Goal: Task Accomplishment & Management: Use online tool/utility

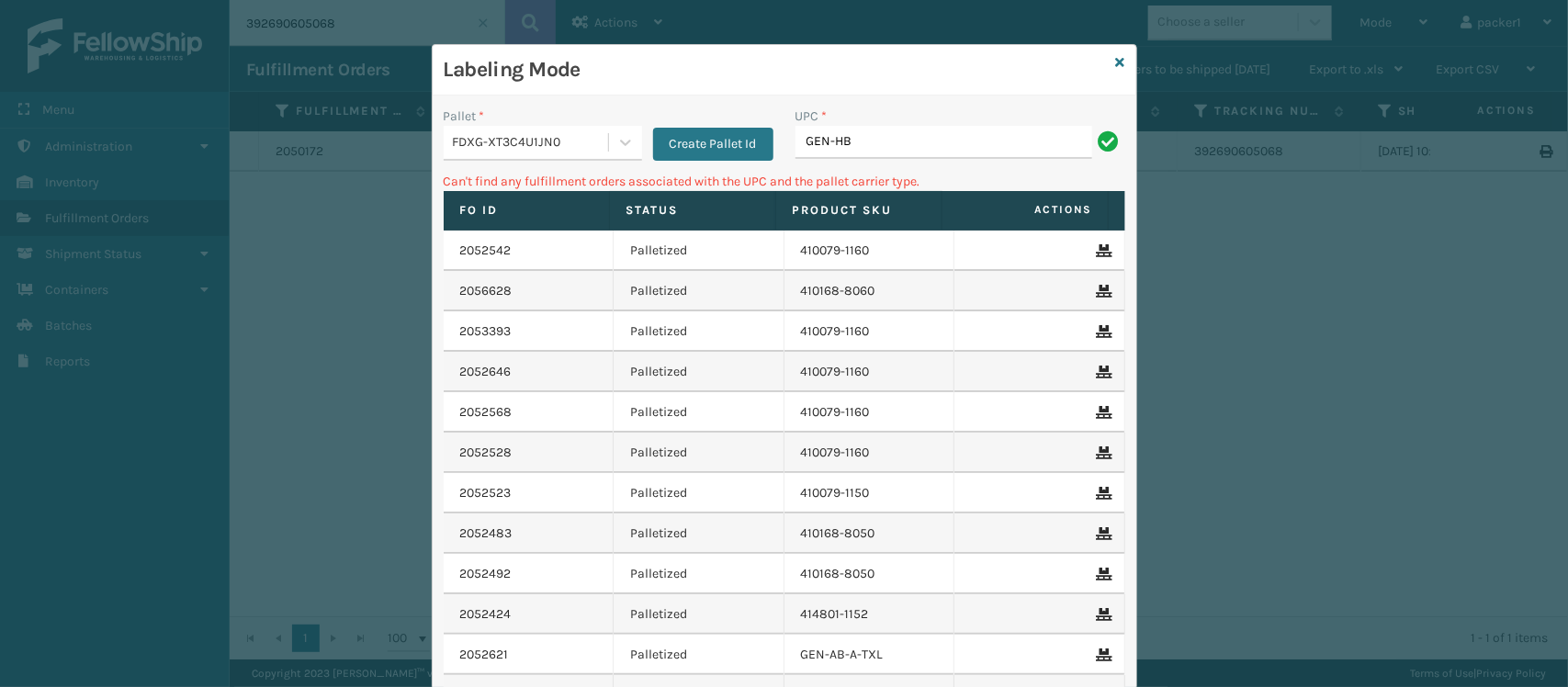
type input "GEN-HB-VT-GY-QNFL"
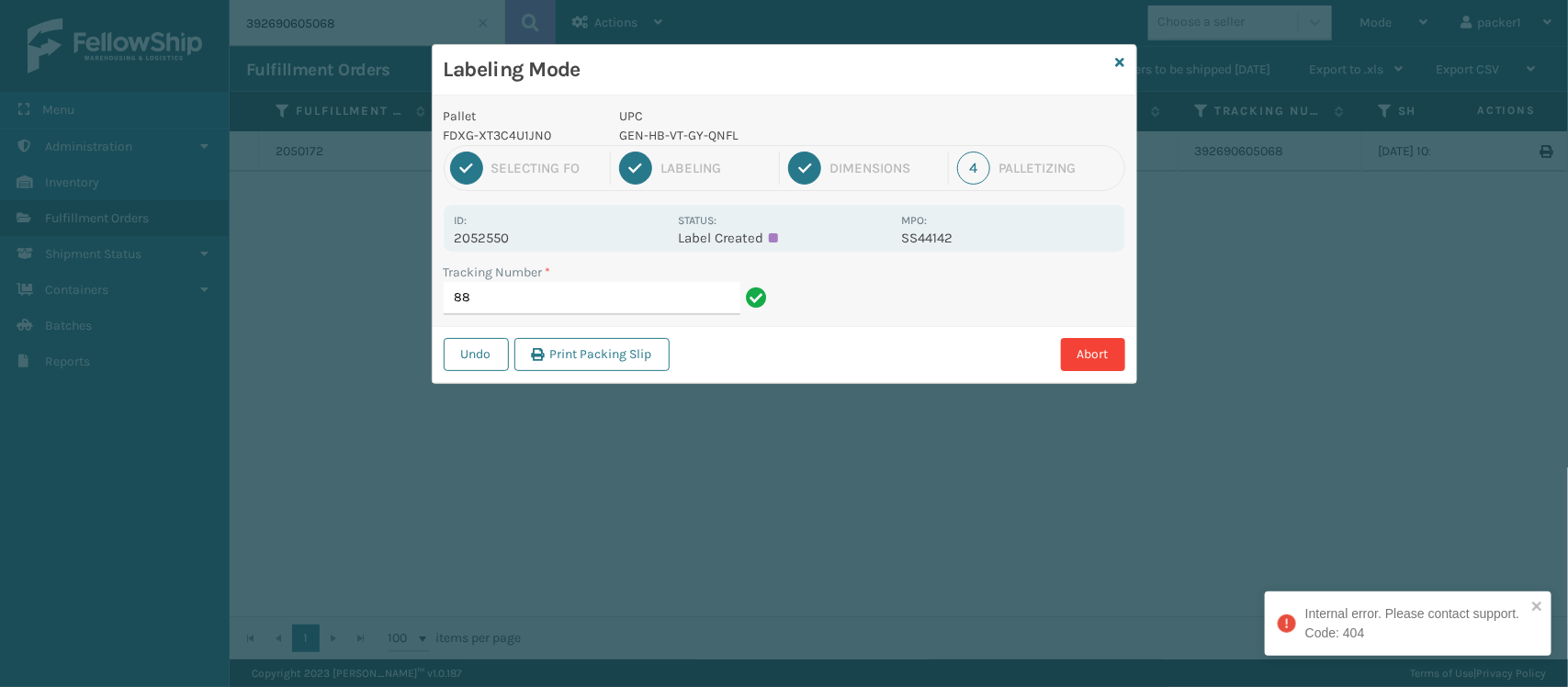
type input "8"
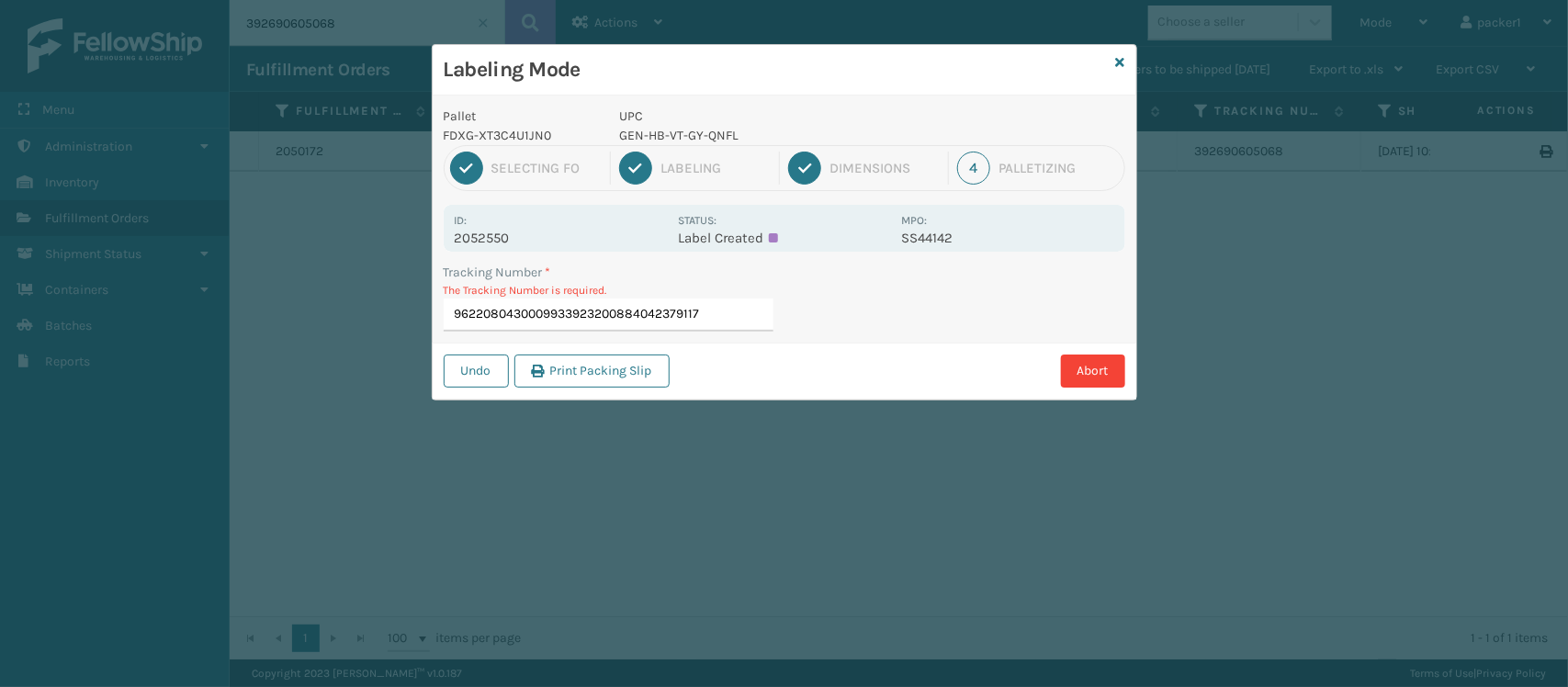
type input "9622080430009933923200884042379117"
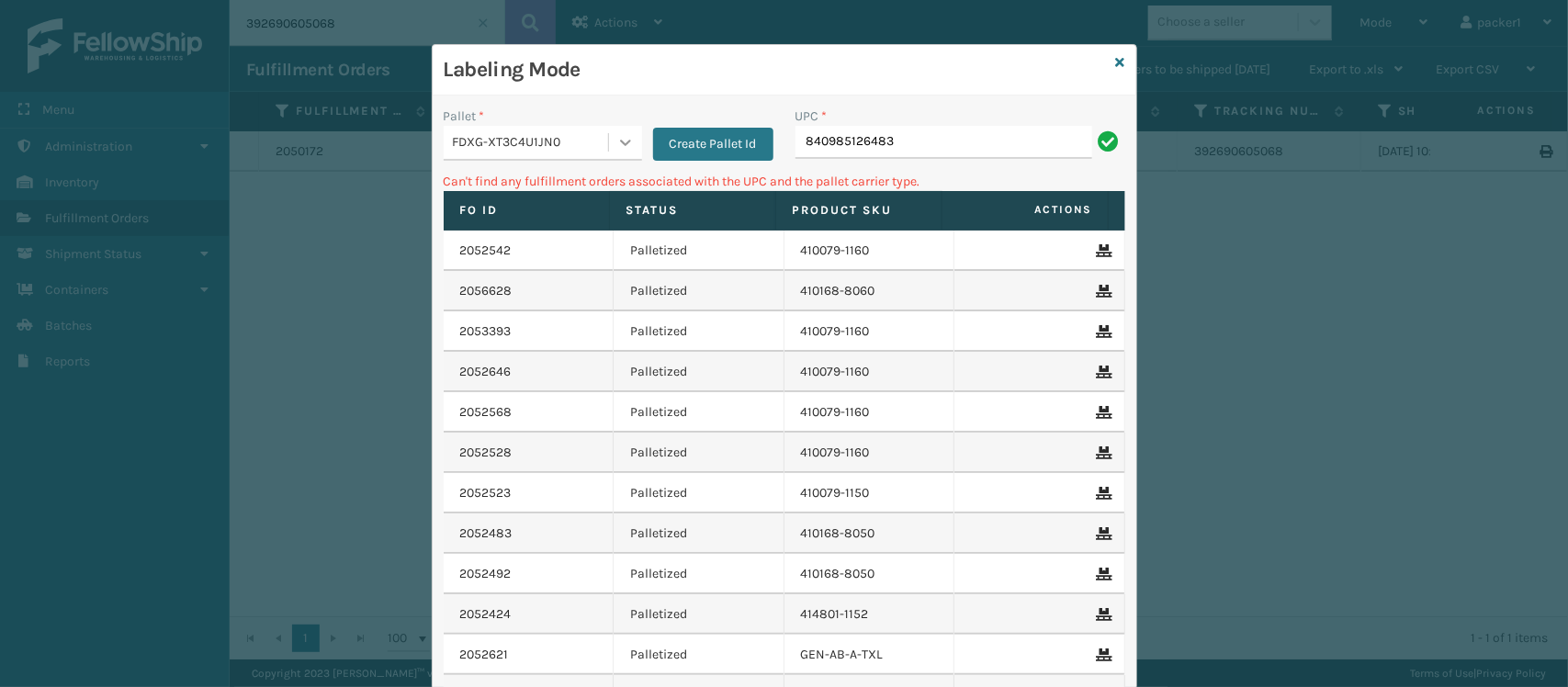
click at [617, 151] on icon at bounding box center [625, 142] width 18 height 18
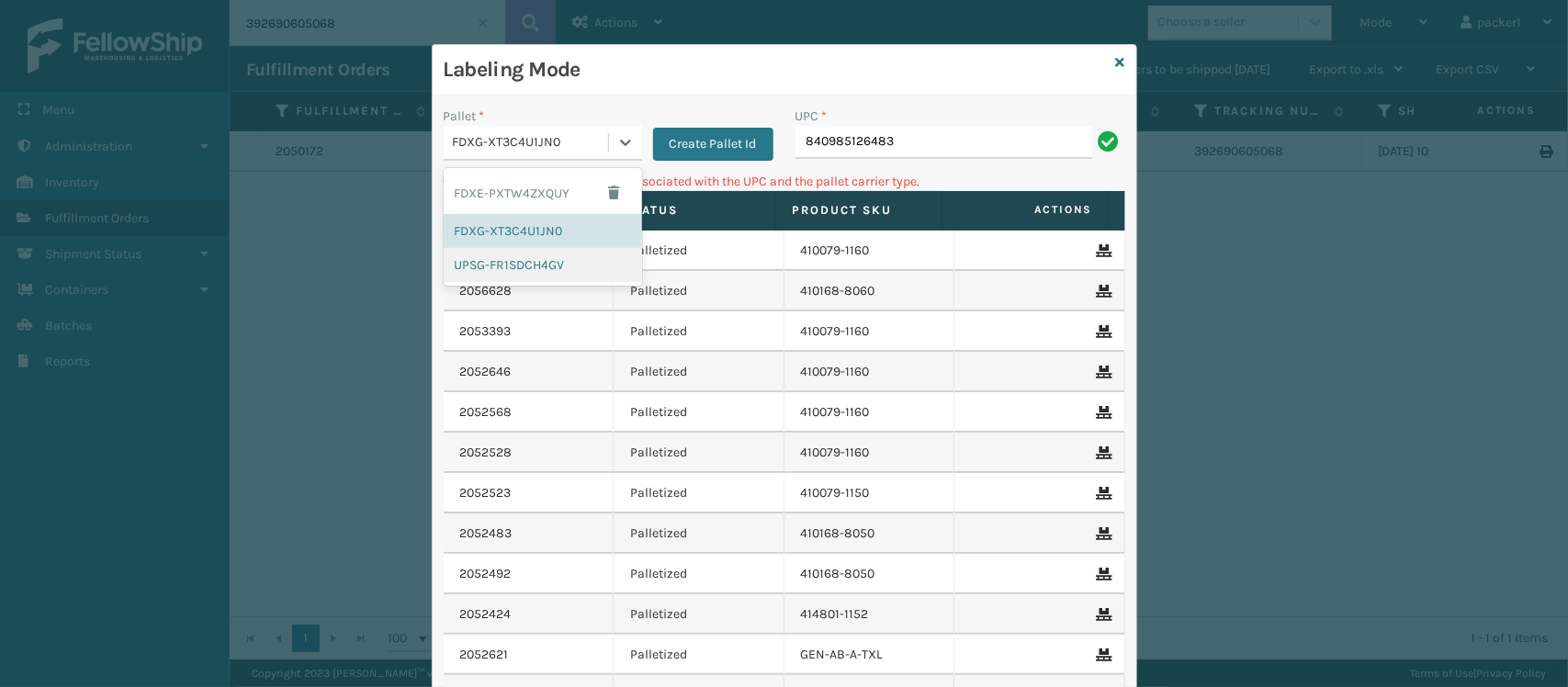
click at [499, 281] on div "UPSG-FR1SDCH4GV" at bounding box center [542, 265] width 198 height 34
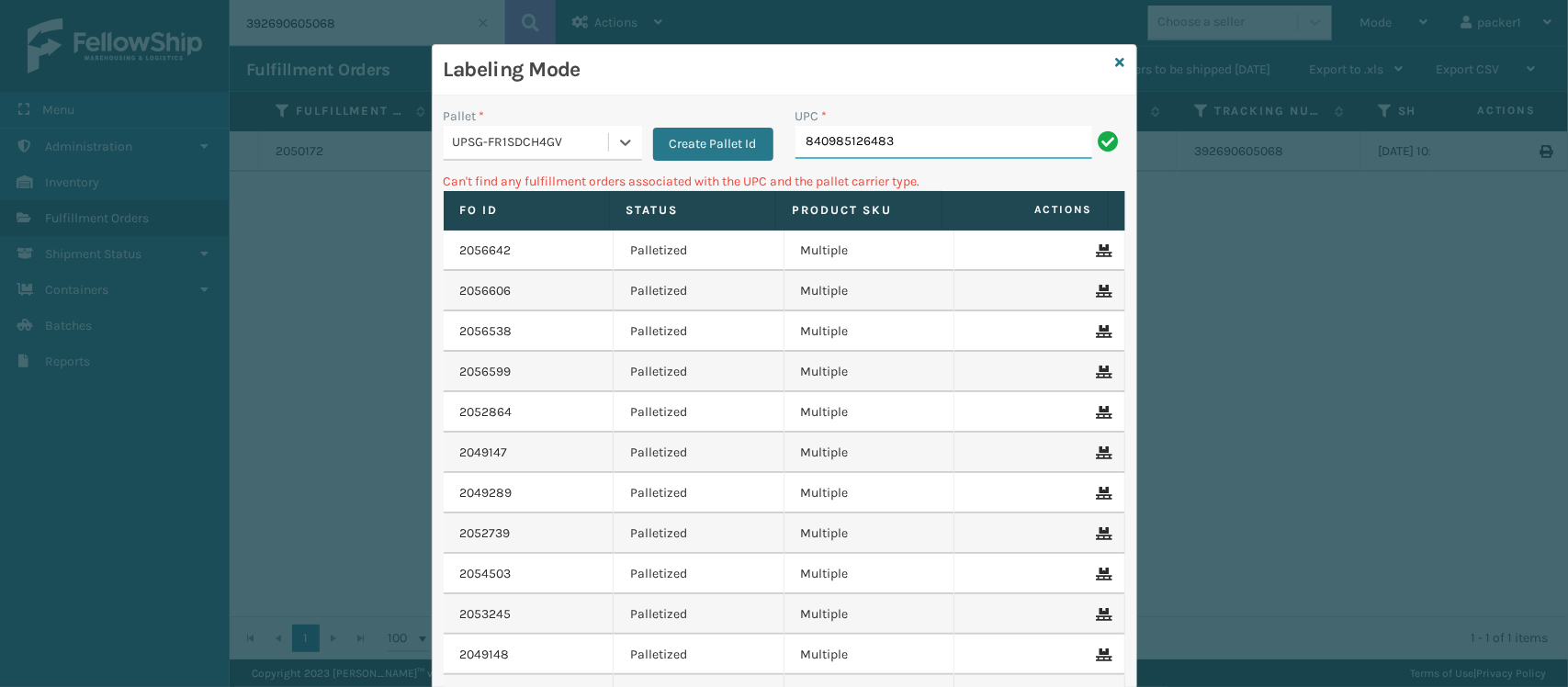
click at [920, 156] on input "840985126483" at bounding box center [944, 143] width 297 height 33
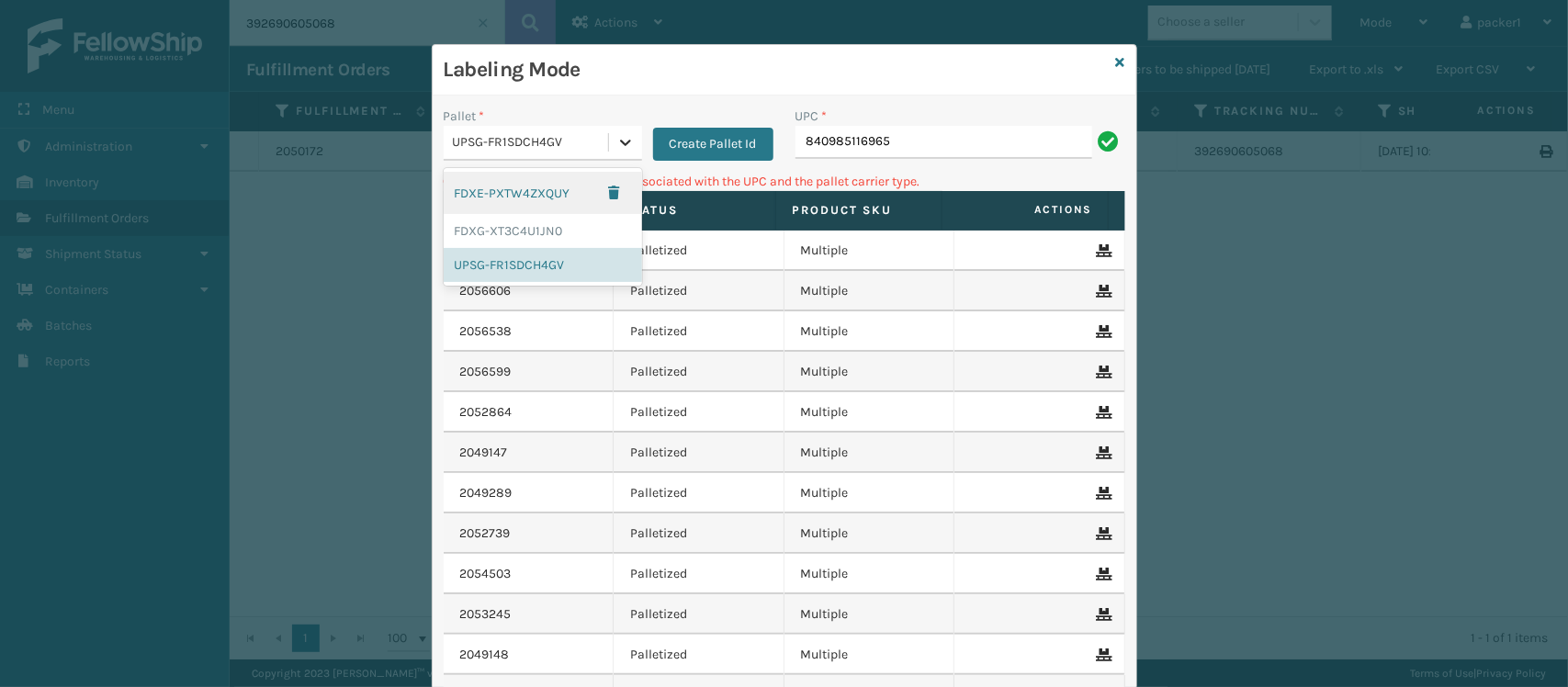
click at [609, 144] on div at bounding box center [626, 143] width 33 height 33
click at [517, 195] on div "FDXE-PXTW4ZXQUY" at bounding box center [542, 193] width 198 height 43
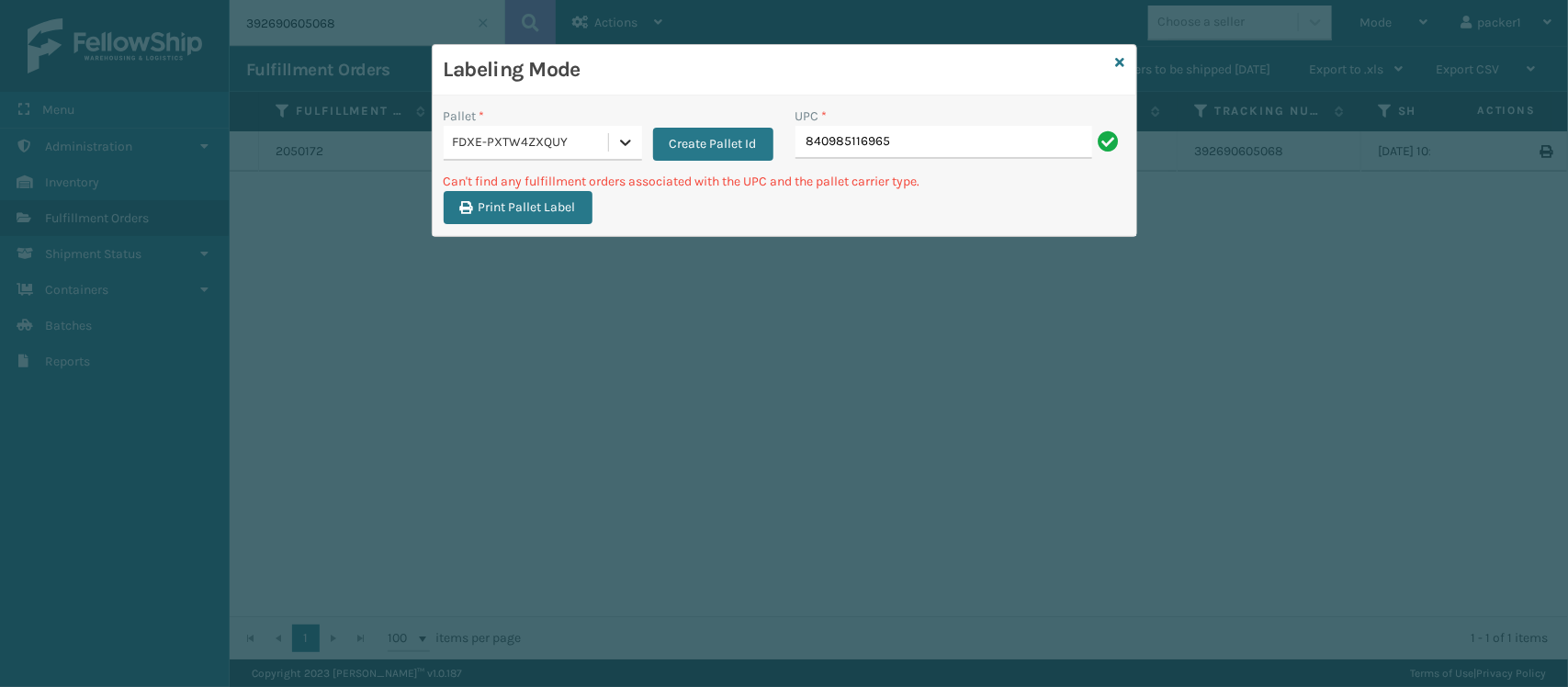
click at [634, 147] on icon at bounding box center [625, 142] width 18 height 18
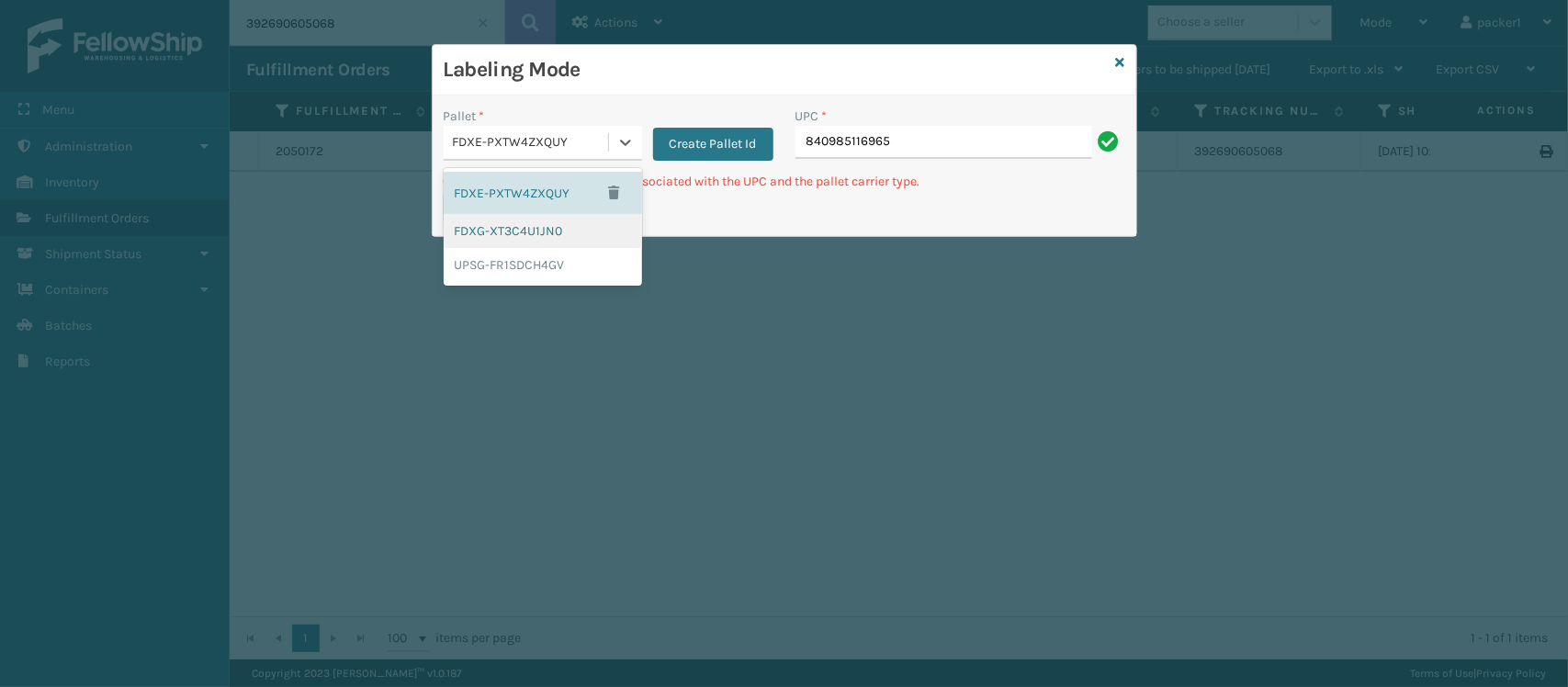
click at [558, 235] on div "FDXG-XT3C4U1JN0" at bounding box center [542, 231] width 198 height 34
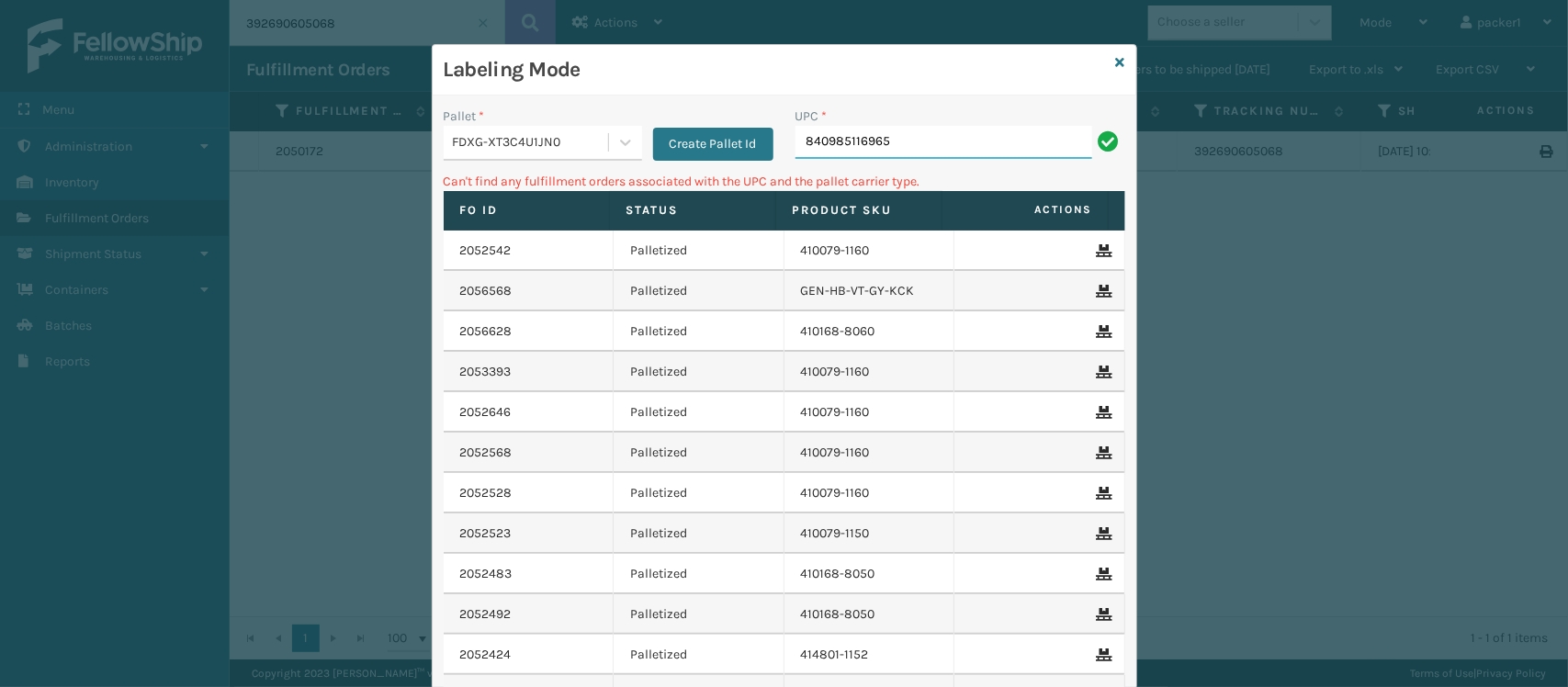
click at [942, 148] on input "840985116965" at bounding box center [944, 143] width 297 height 33
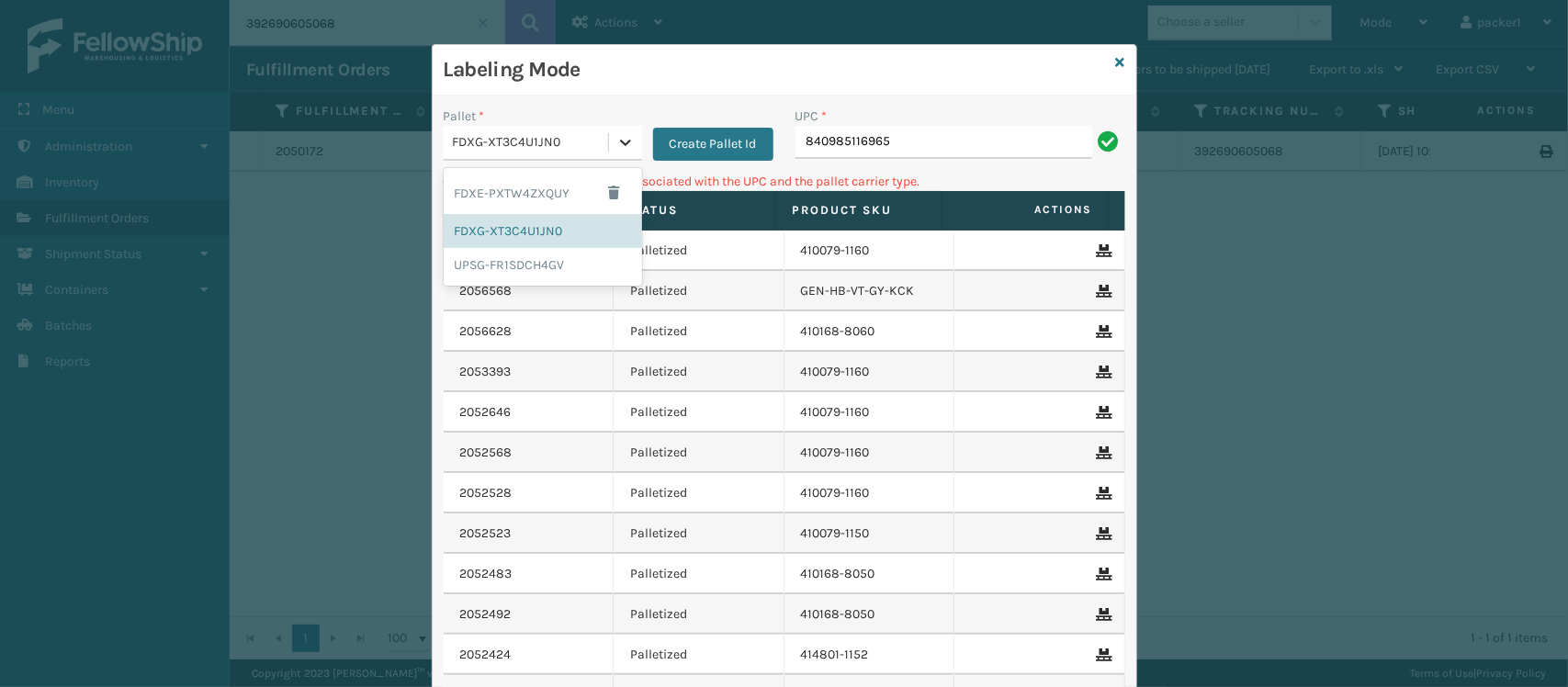
click at [616, 130] on div at bounding box center [626, 143] width 33 height 33
click at [474, 193] on div "FDXE-PXTW4ZXQUY" at bounding box center [542, 193] width 198 height 43
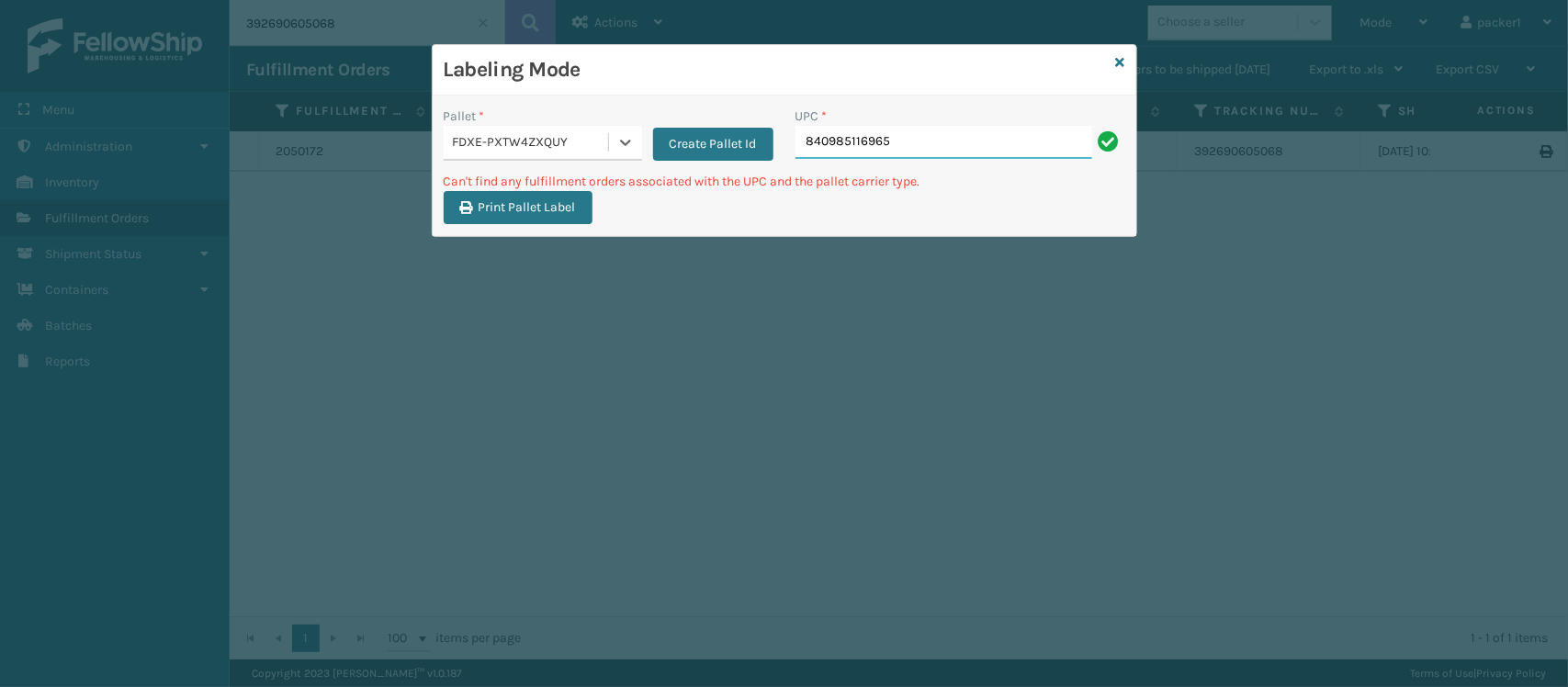
click at [914, 147] on input "840985116965" at bounding box center [944, 143] width 297 height 33
click at [611, 143] on div at bounding box center [626, 143] width 33 height 33
click at [681, 151] on button "Create Pallet Id" at bounding box center [713, 145] width 120 height 33
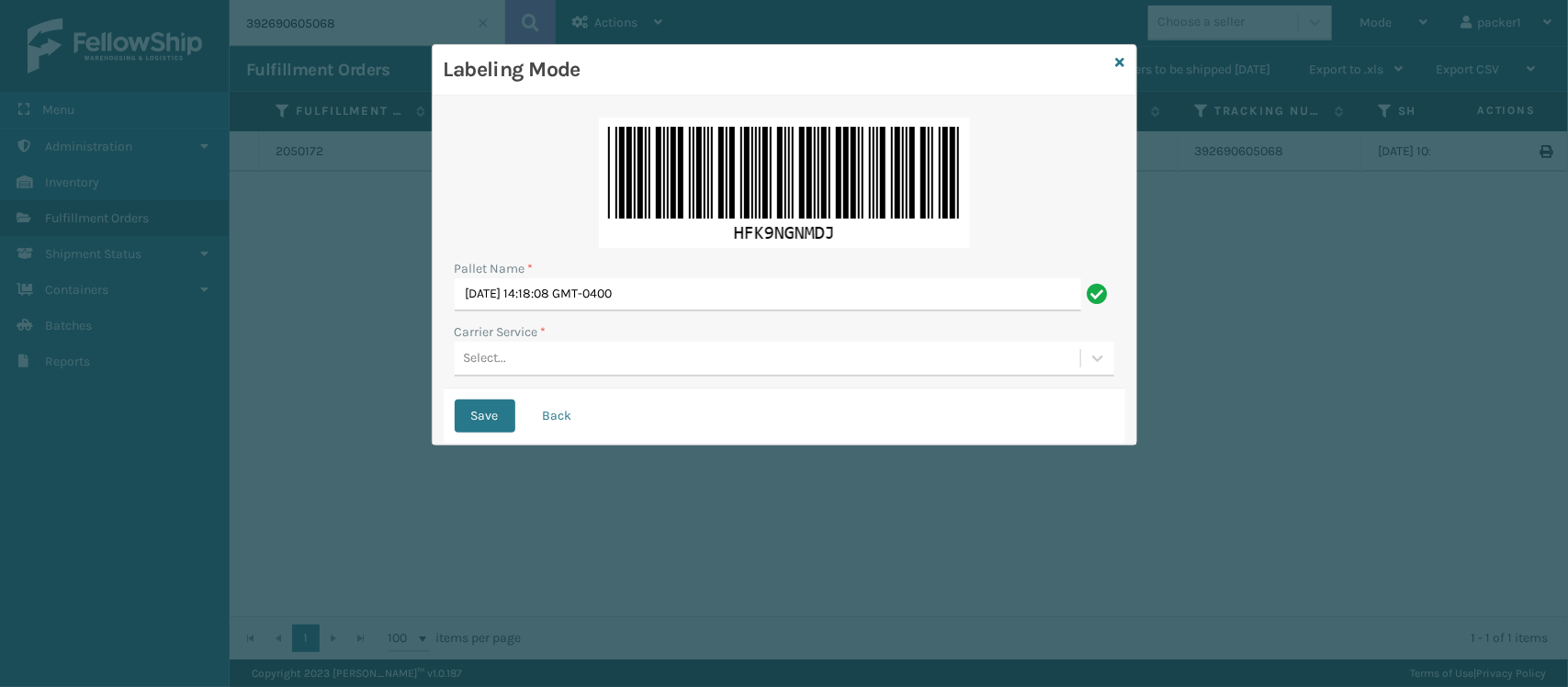
click at [489, 355] on div "Select..." at bounding box center [485, 359] width 43 height 19
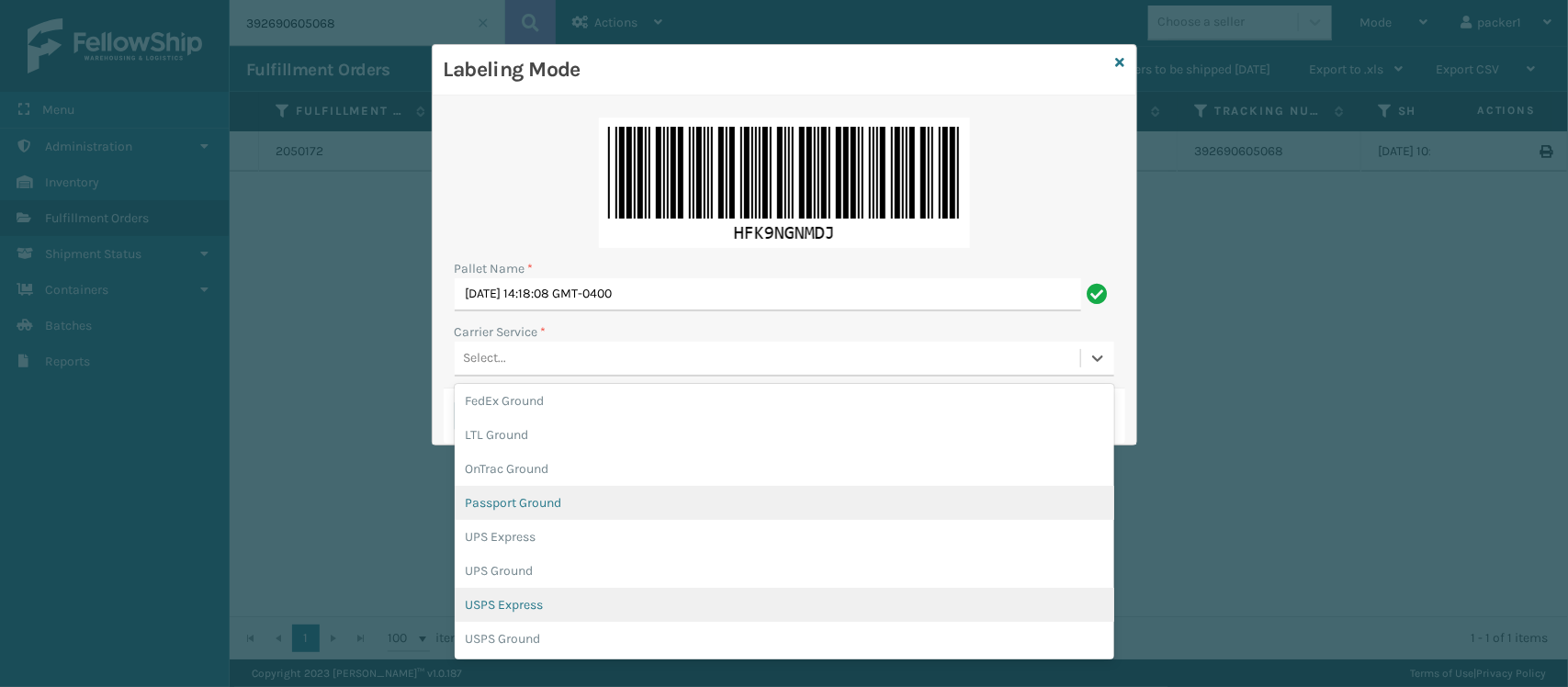
scroll to position [104, 0]
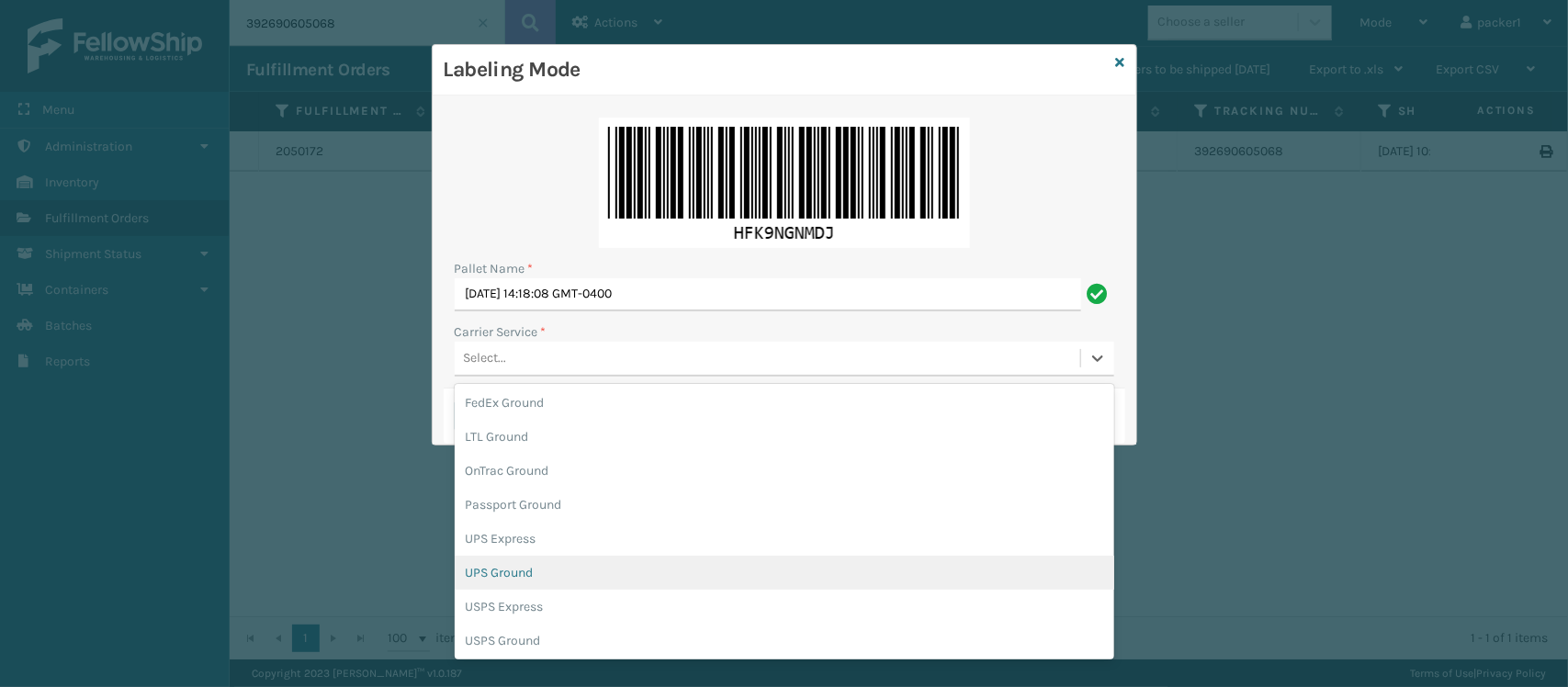
click at [516, 577] on div "UPS Ground" at bounding box center [785, 572] width 660 height 34
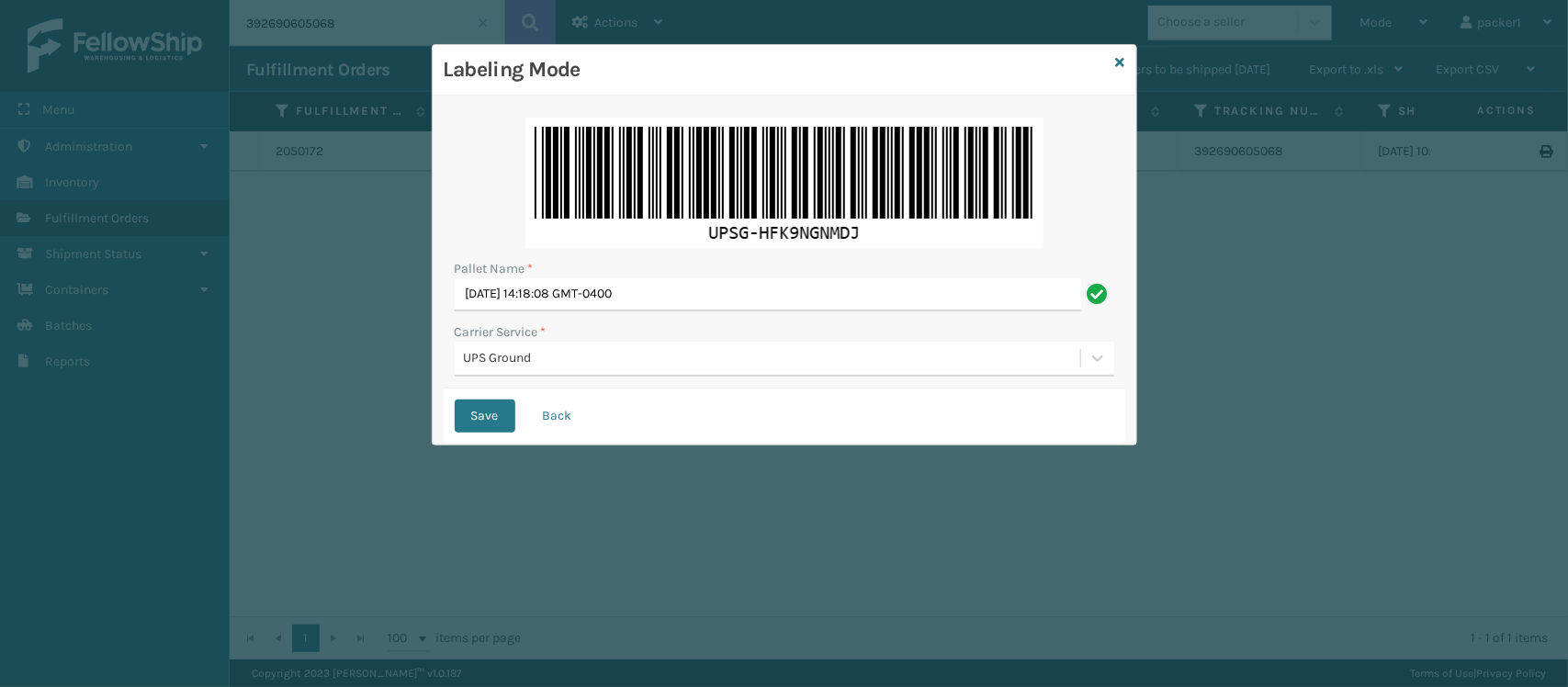
click at [1126, 65] on div "Labeling Mode" at bounding box center [784, 70] width 703 height 50
click at [1124, 69] on link at bounding box center [1120, 63] width 9 height 19
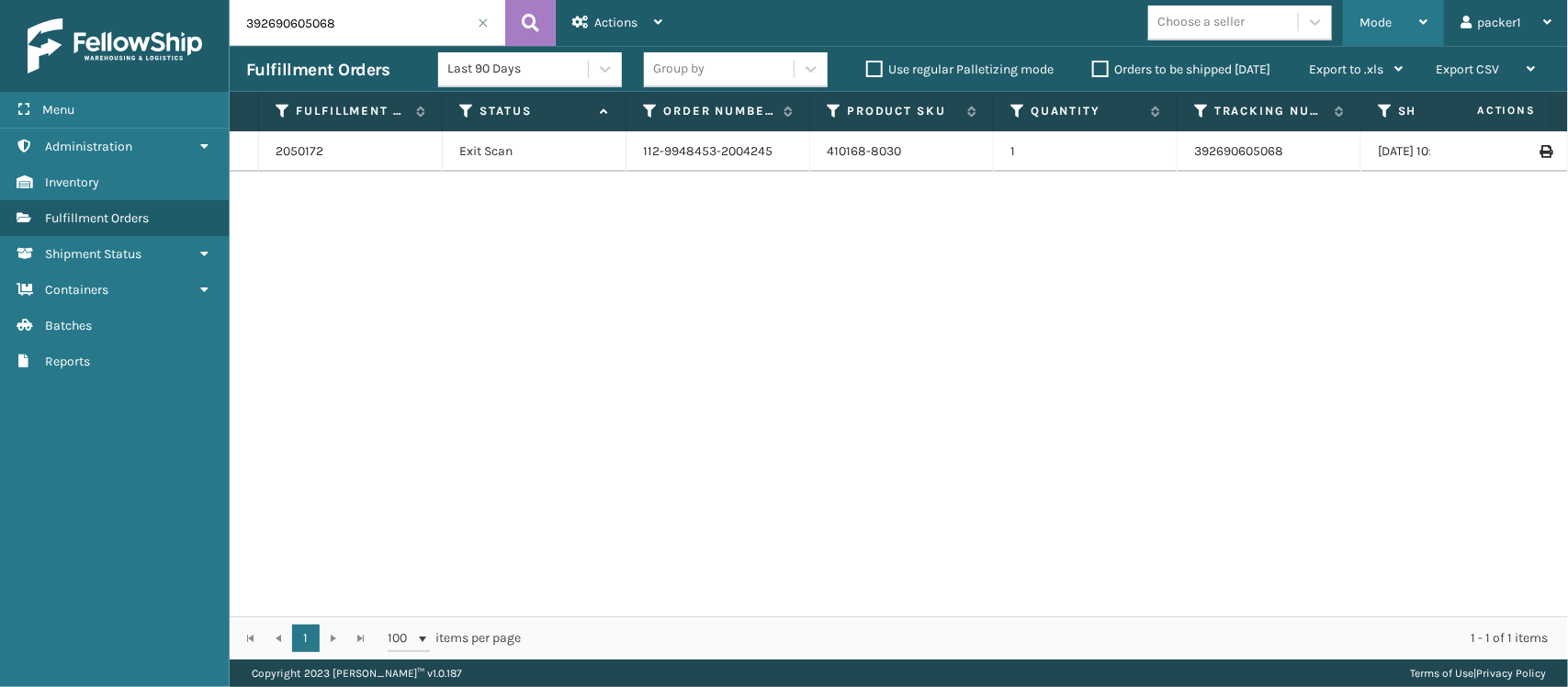
click at [1389, 19] on span "Mode" at bounding box center [1375, 22] width 32 height 16
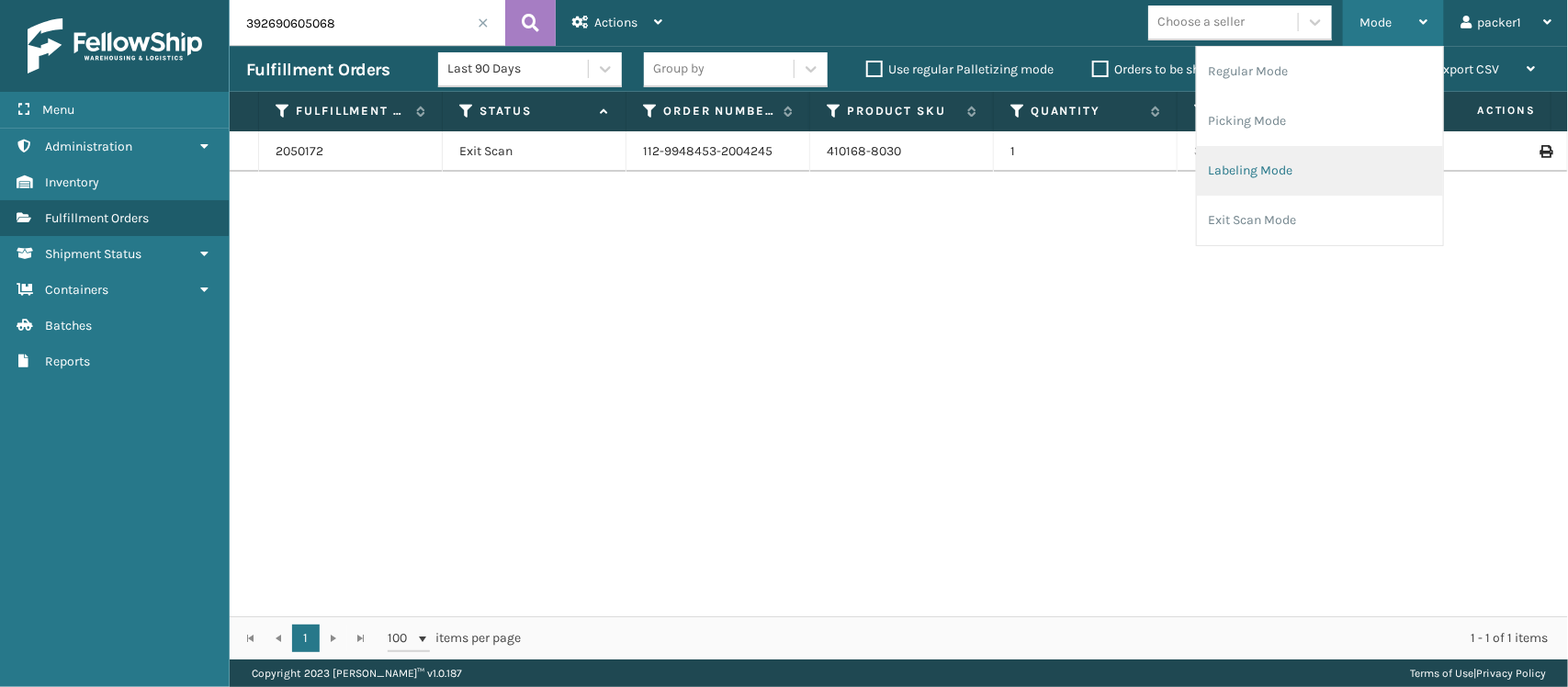
click at [1222, 180] on li "Labeling Mode" at bounding box center [1321, 171] width 246 height 49
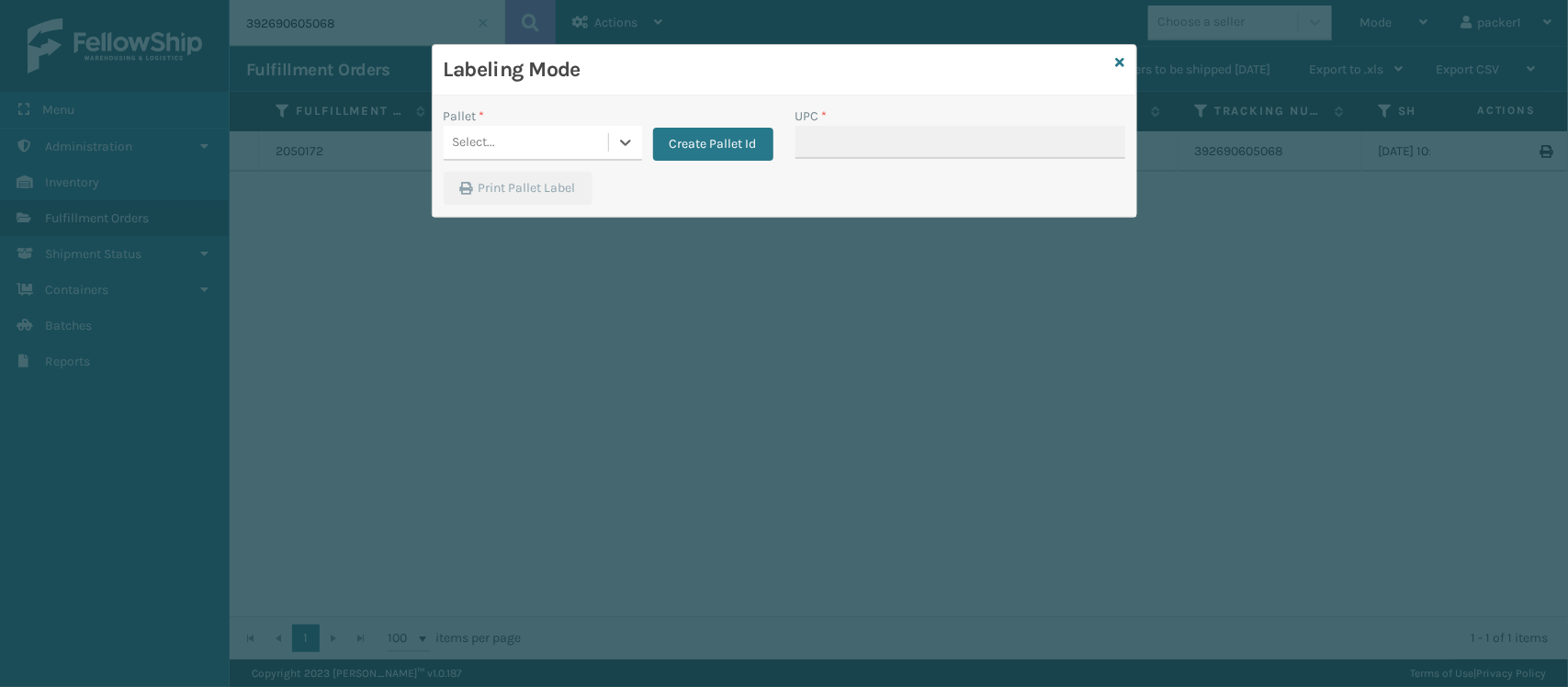
click at [568, 139] on div "Select..." at bounding box center [525, 143] width 164 height 30
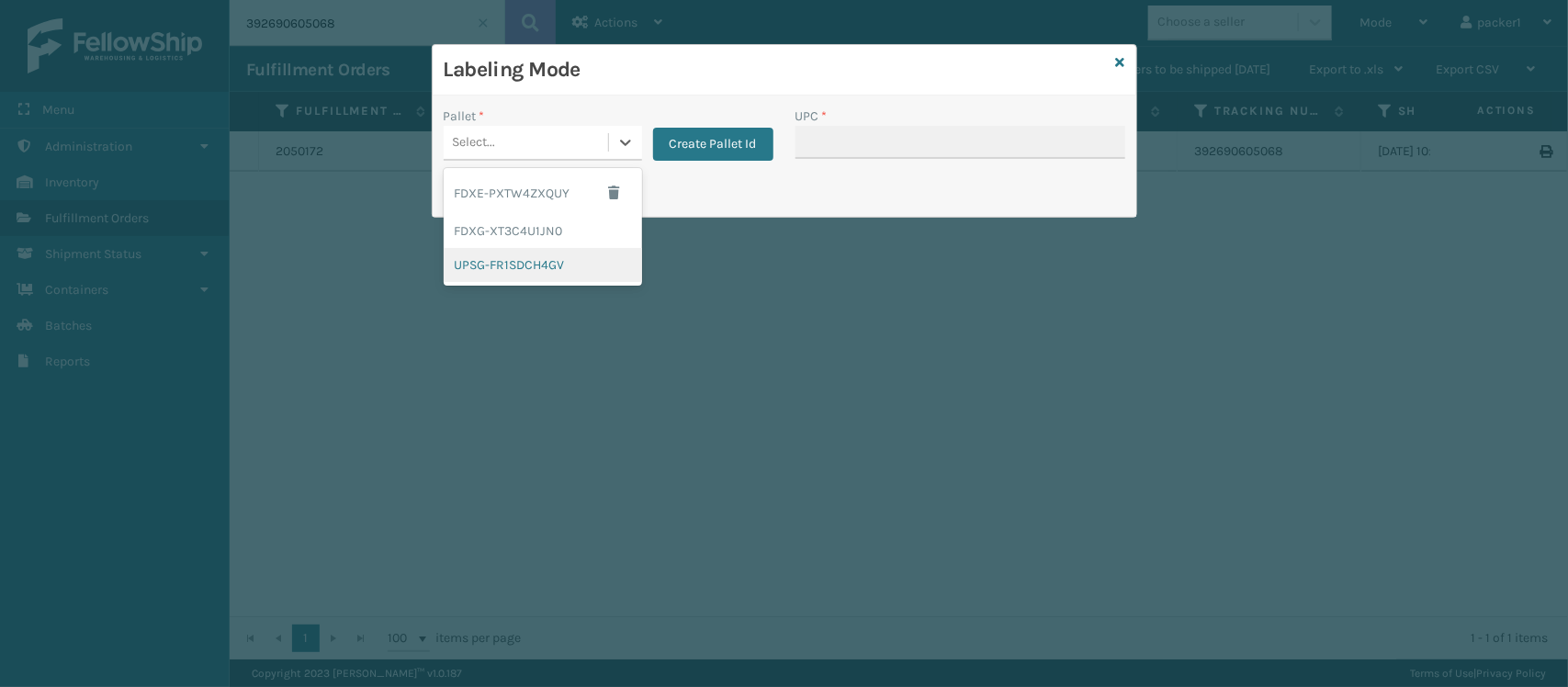
click at [519, 250] on div "UPSG-FR1SDCH4GV" at bounding box center [542, 265] width 198 height 34
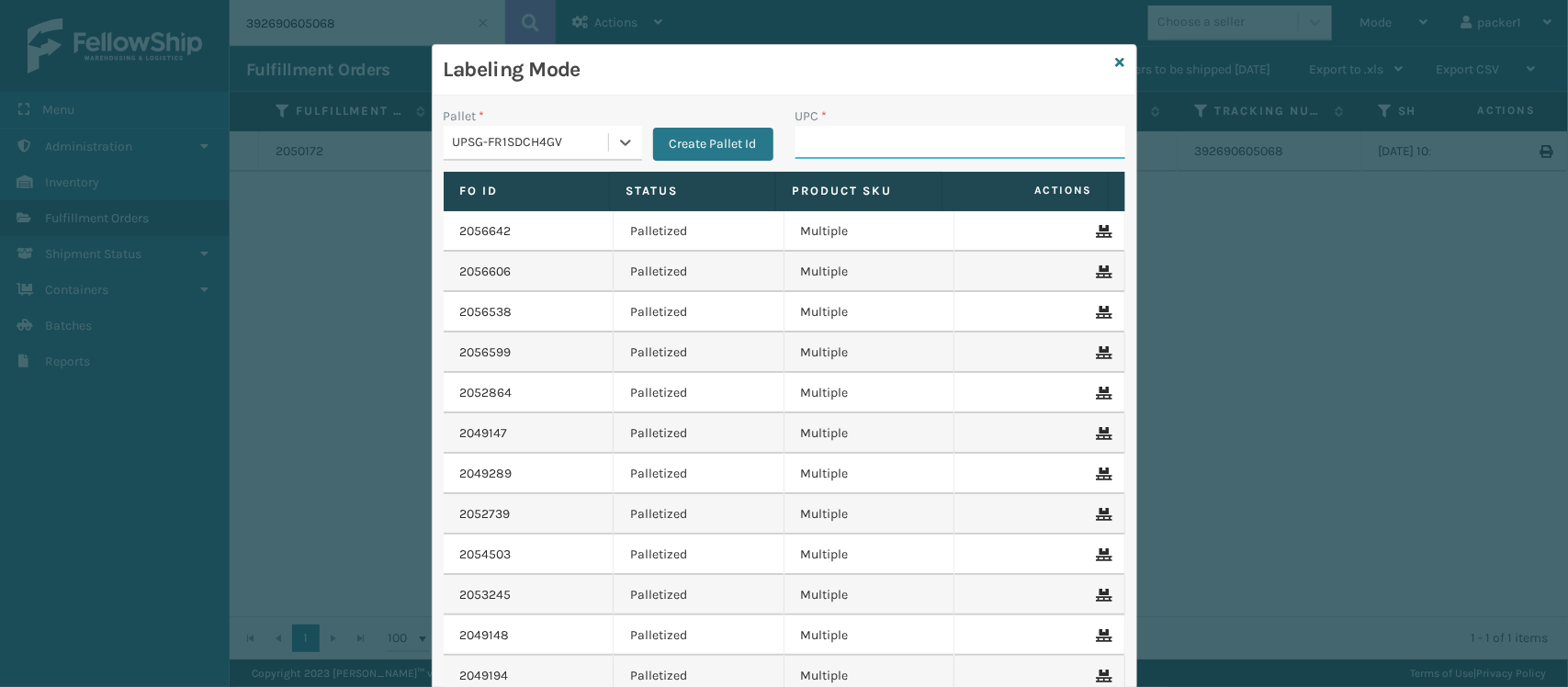
click at [929, 143] on input "UPC *" at bounding box center [961, 143] width 330 height 33
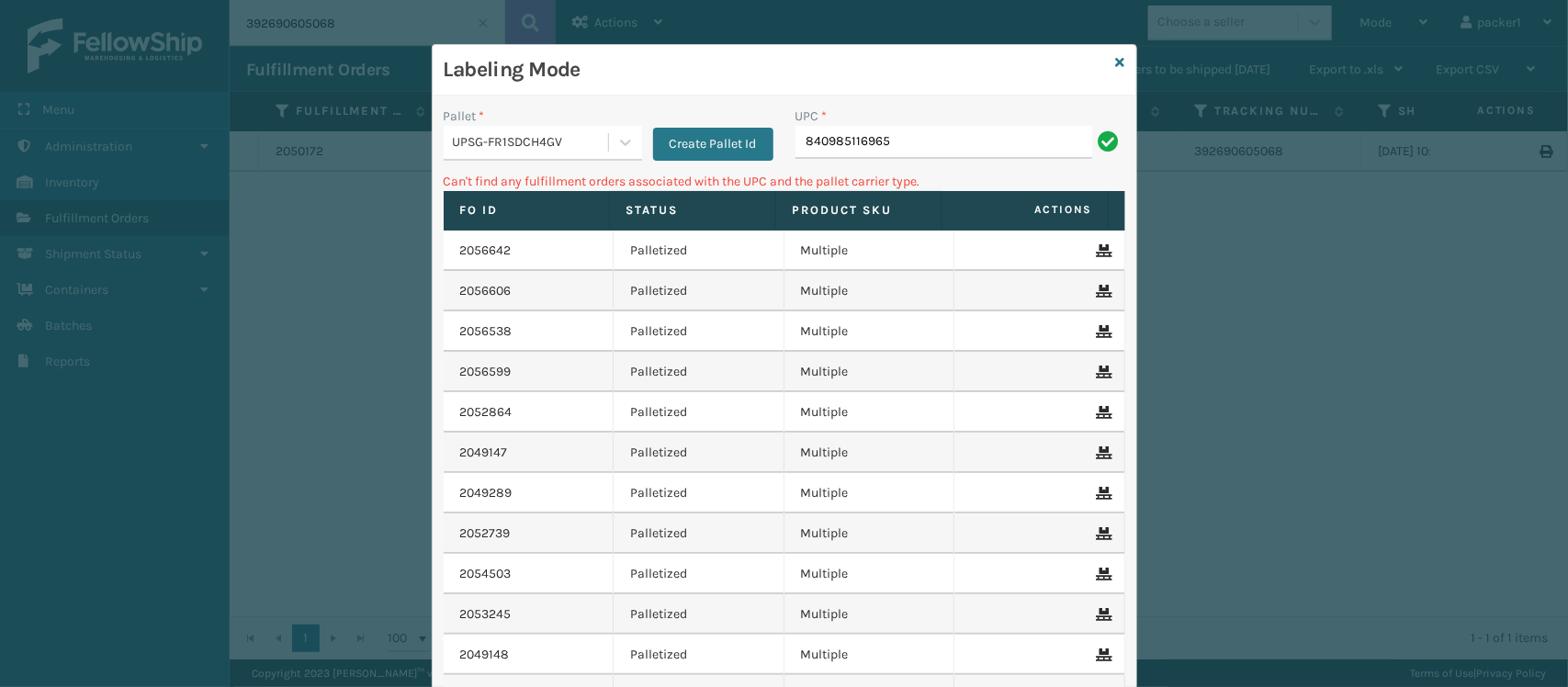
click at [604, 164] on div "Pallet * UPSG-FR1SDCH4GV Create Pallet Id" at bounding box center [608, 139] width 352 height 65
click at [609, 157] on div at bounding box center [626, 143] width 33 height 33
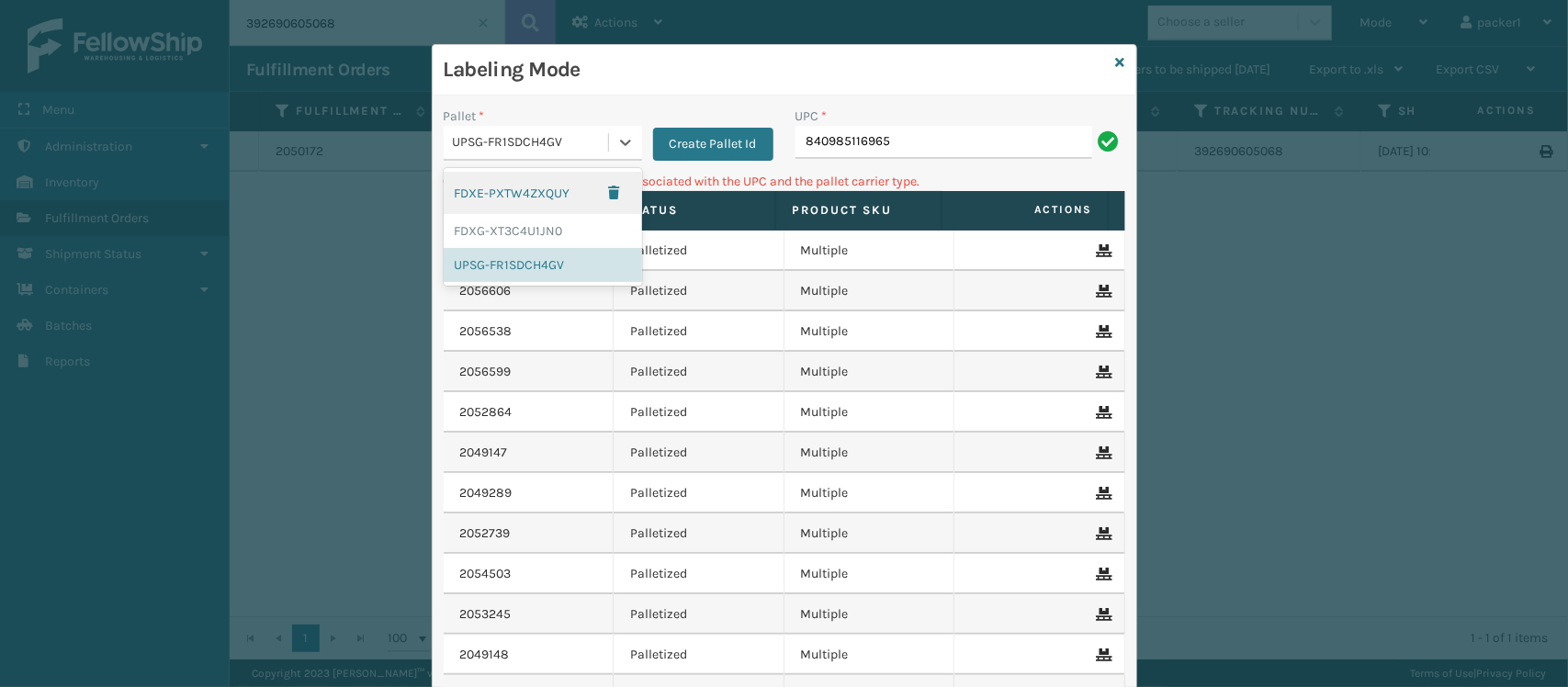
click at [553, 193] on div "FDXE-PXTW4ZXQUY" at bounding box center [542, 193] width 198 height 43
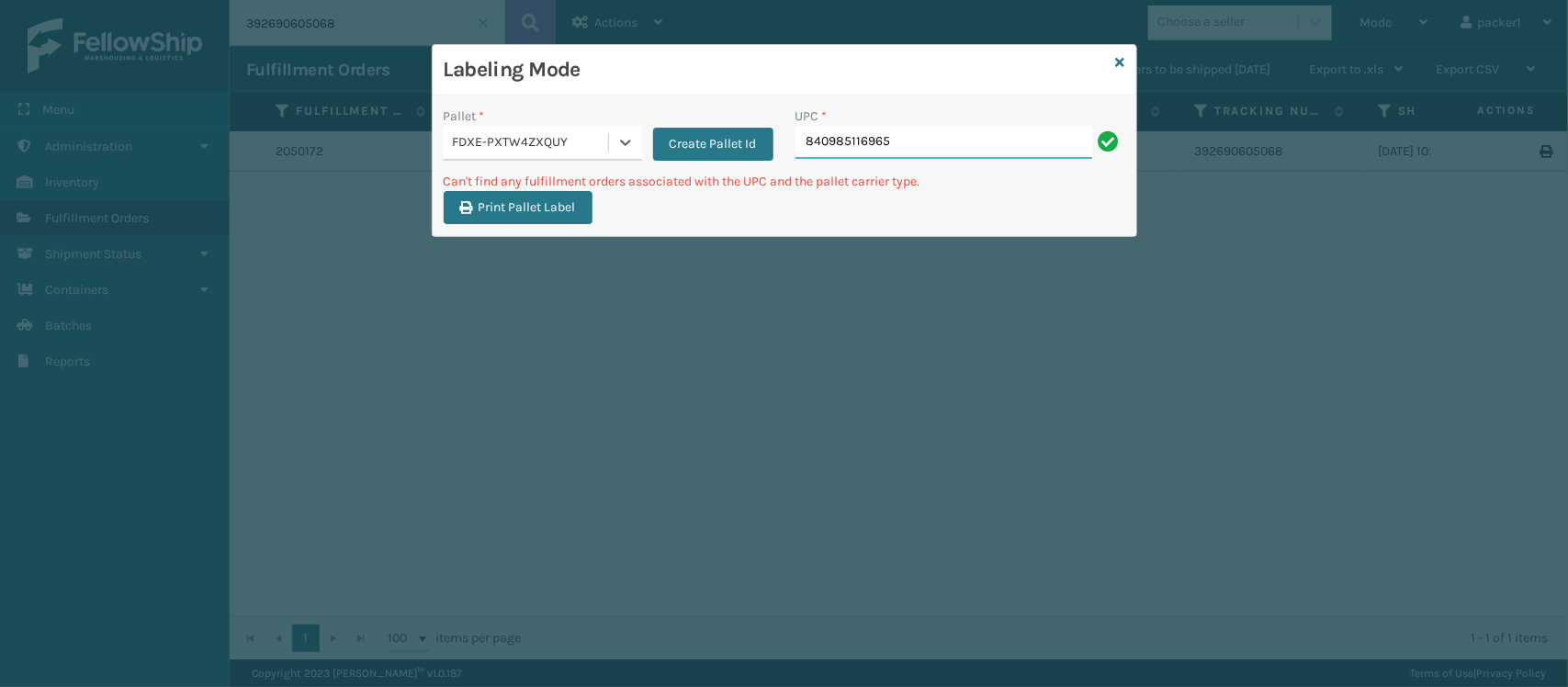
click at [926, 143] on input "840985116965" at bounding box center [944, 143] width 297 height 33
click at [612, 145] on div at bounding box center [626, 143] width 33 height 33
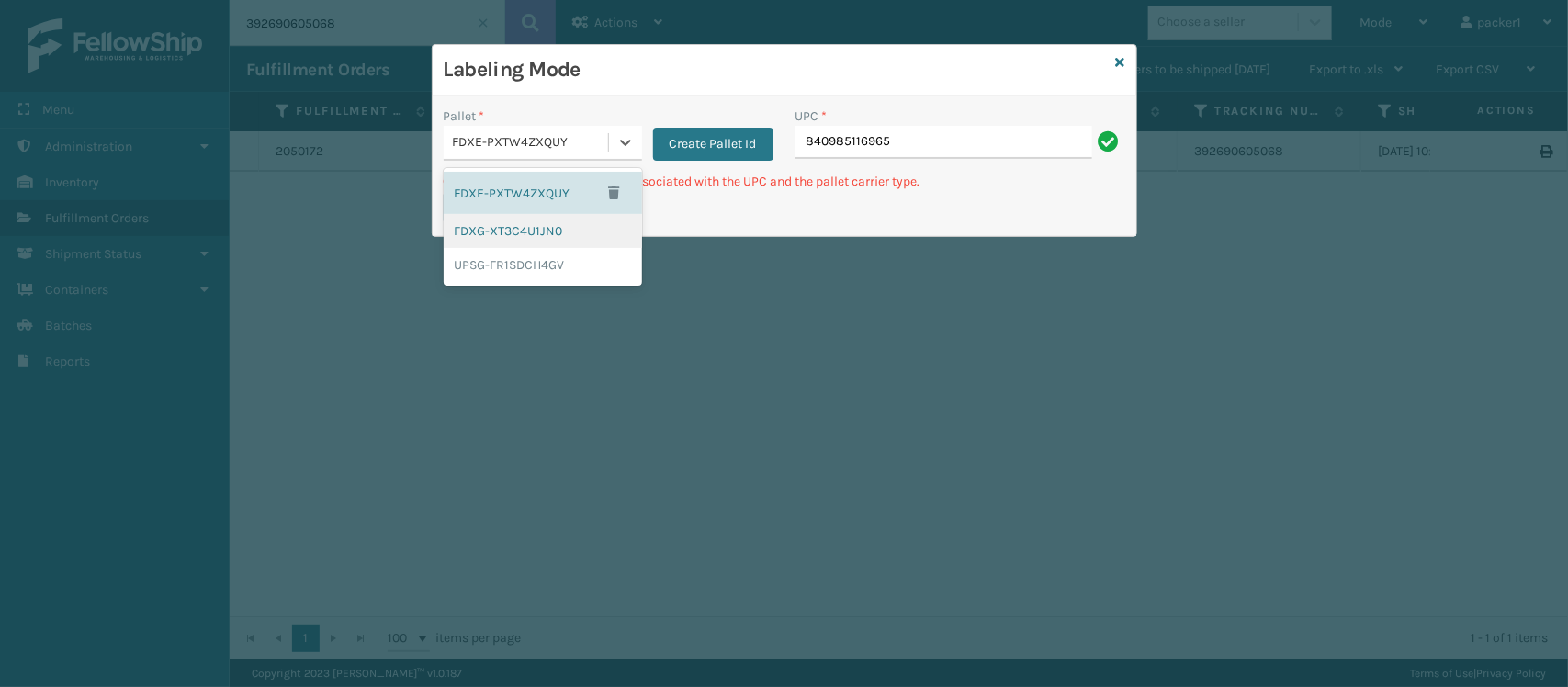
click at [574, 230] on div "FDXG-XT3C4U1JN0" at bounding box center [542, 231] width 198 height 34
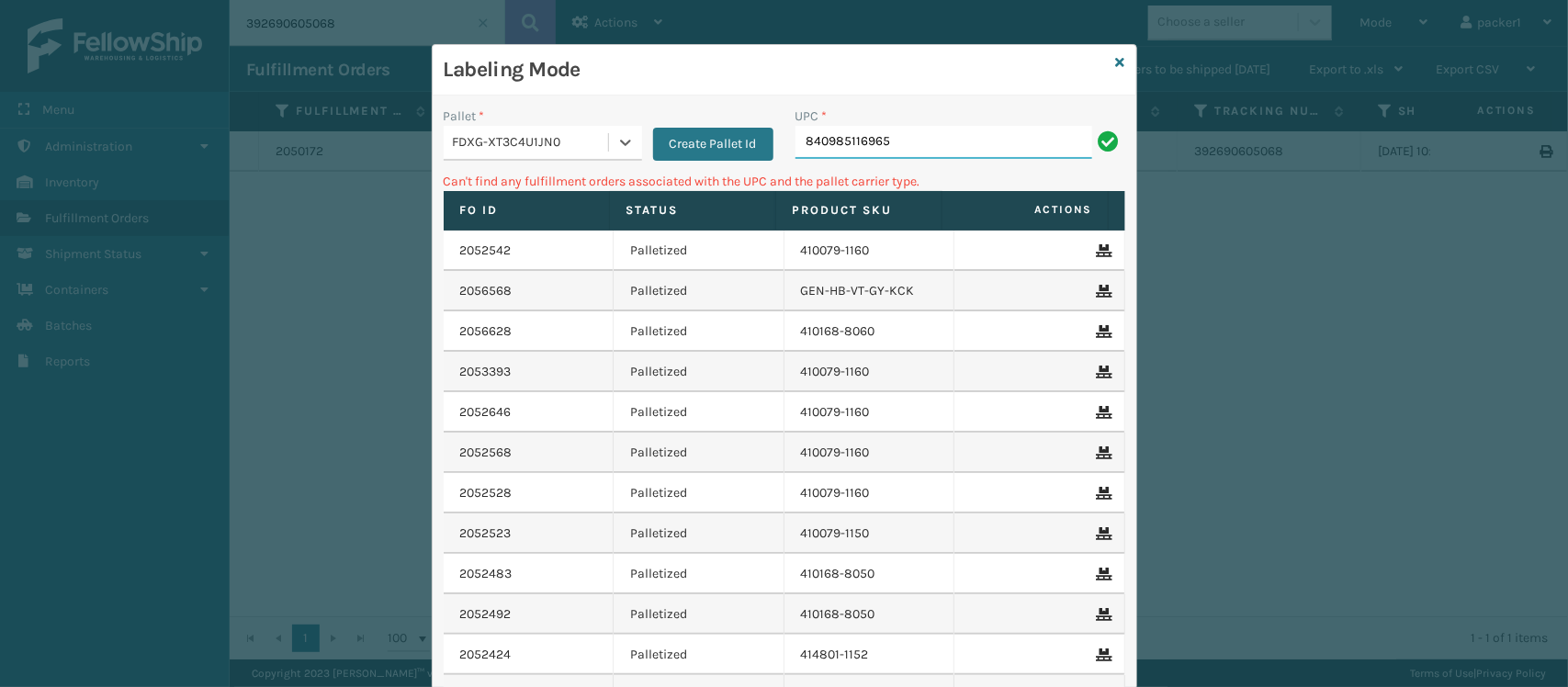
click at [931, 141] on input "840985116965" at bounding box center [944, 143] width 297 height 33
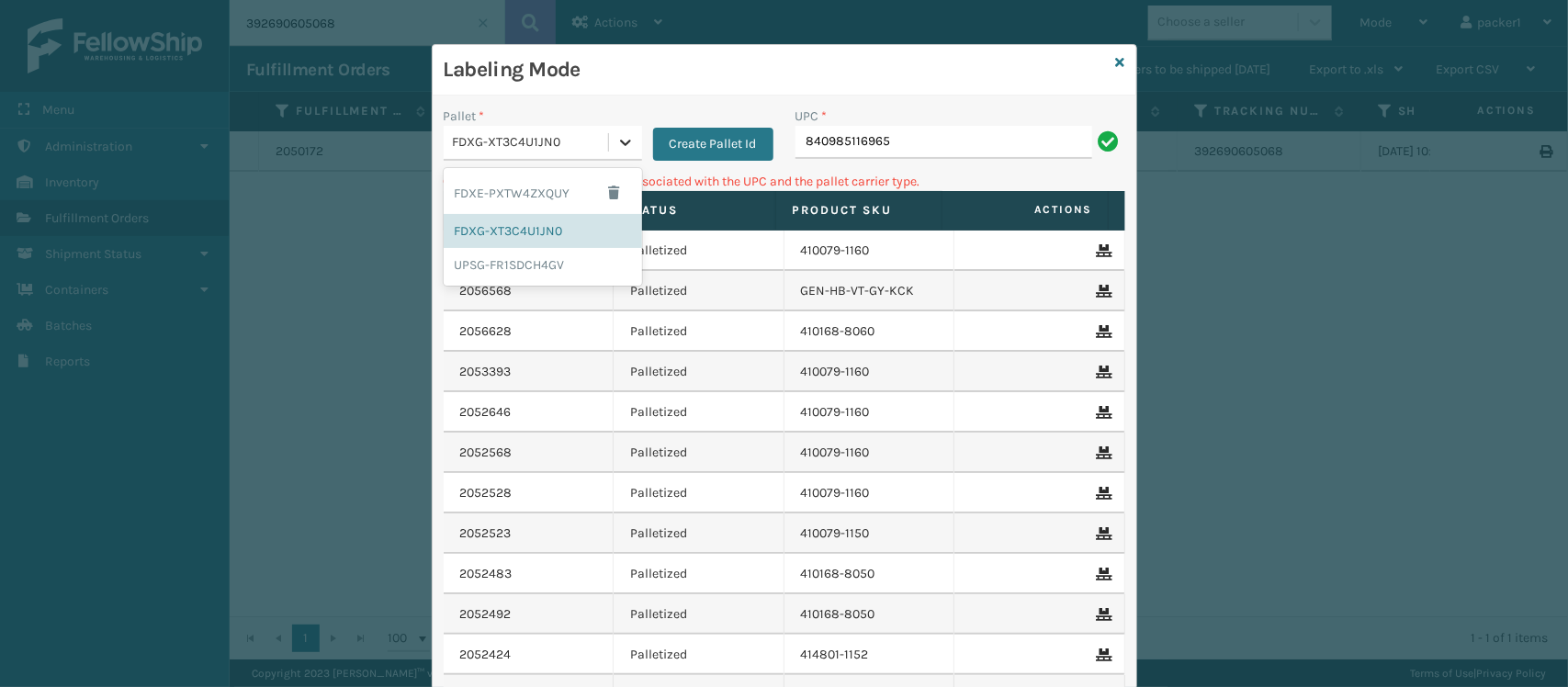
click at [622, 140] on icon at bounding box center [625, 142] width 18 height 18
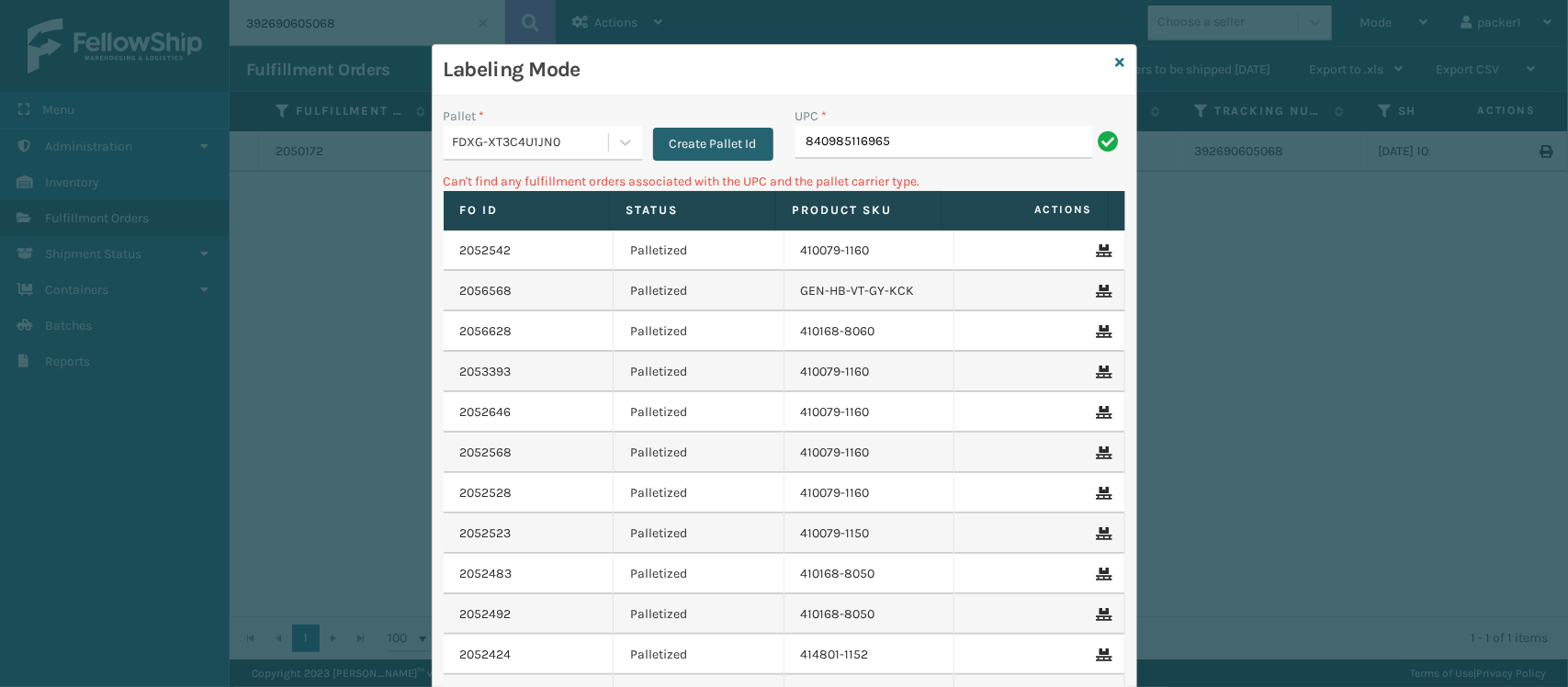
click at [686, 143] on button "Create Pallet Id" at bounding box center [713, 145] width 120 height 33
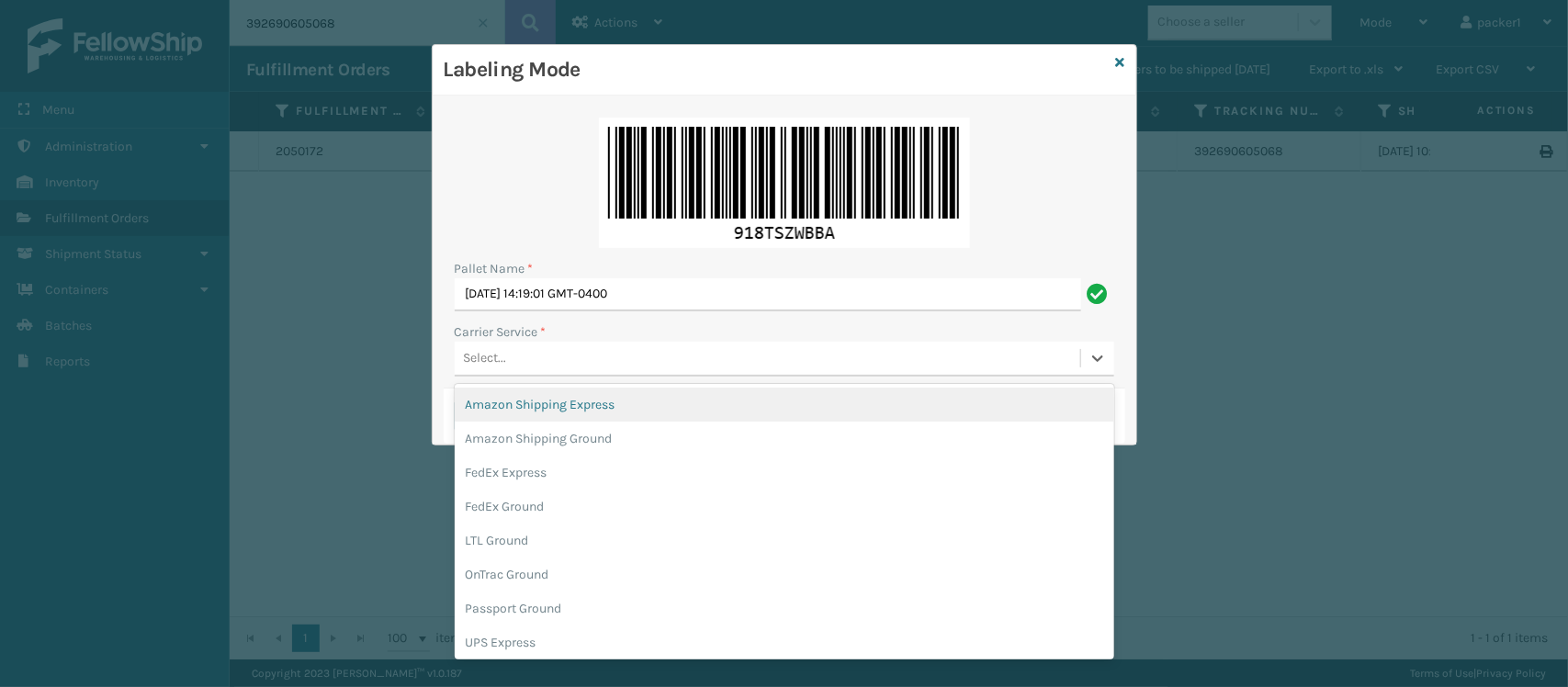
click at [530, 350] on div "Select..." at bounding box center [768, 358] width 626 height 30
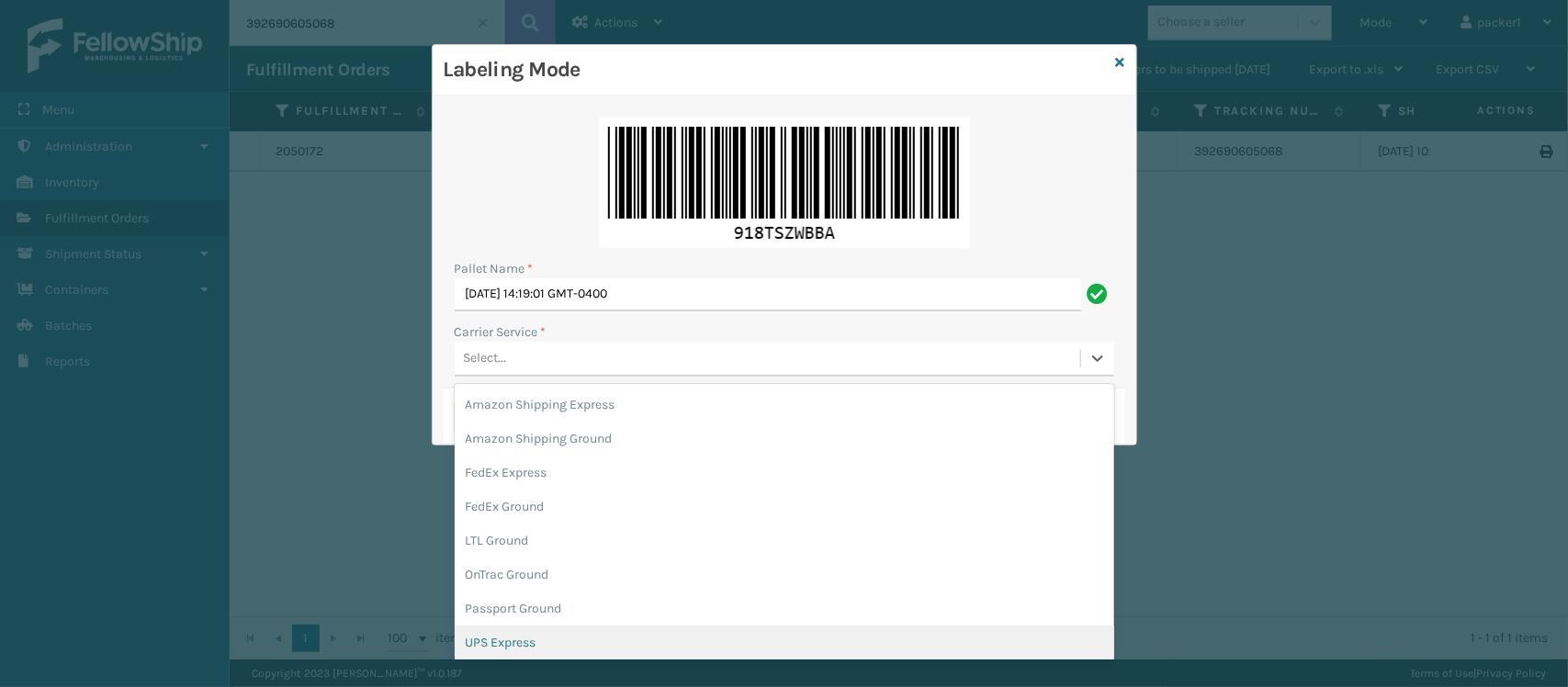
click at [506, 646] on div "UPS Express" at bounding box center [785, 642] width 660 height 34
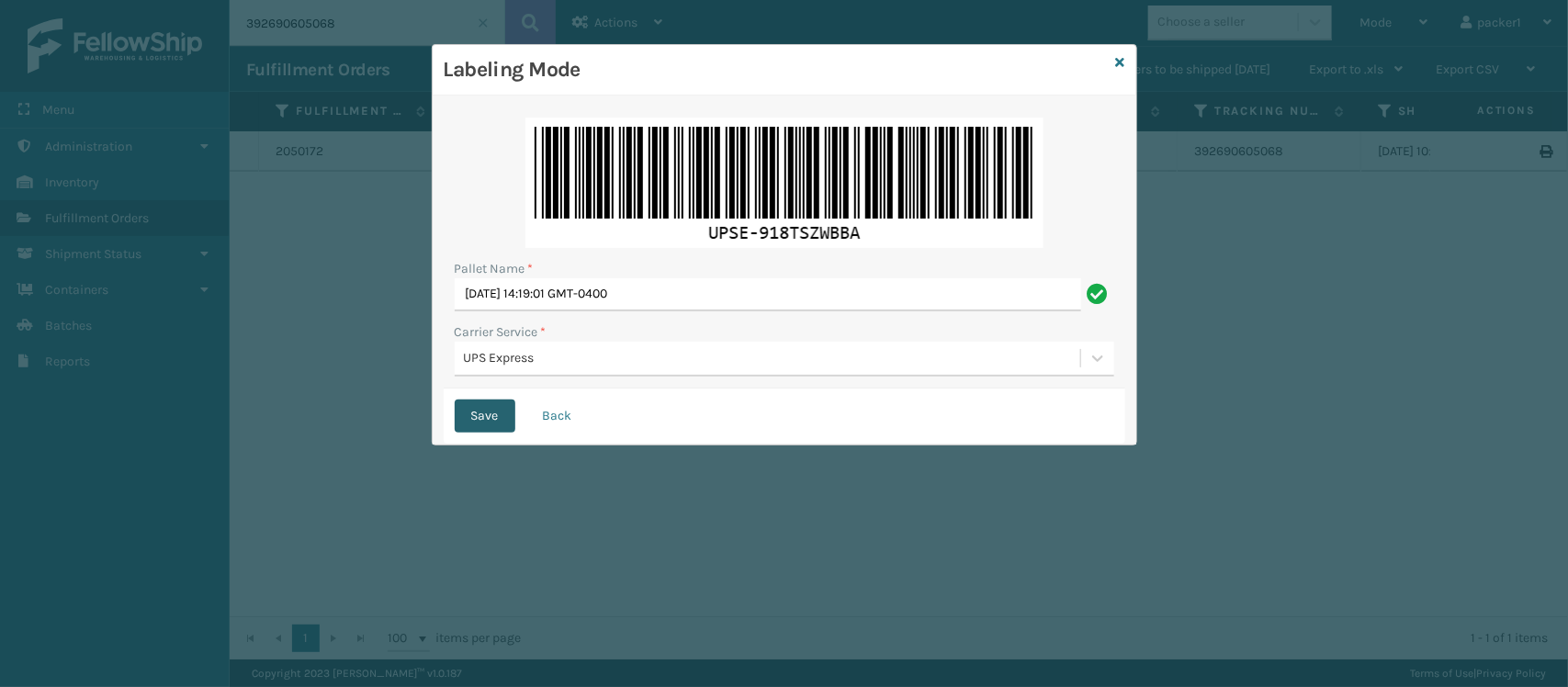
click at [489, 416] on button "Save" at bounding box center [485, 416] width 60 height 33
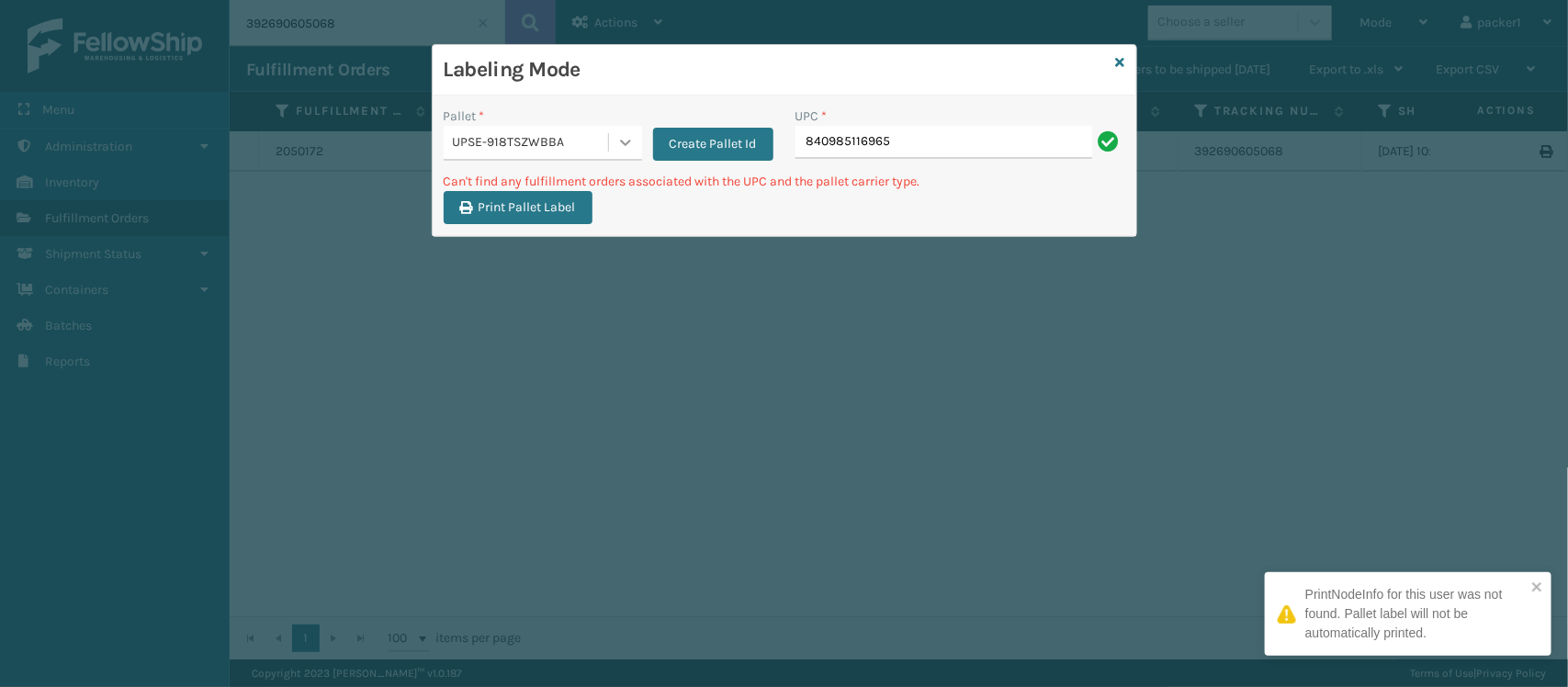
click at [616, 133] on icon at bounding box center [625, 142] width 18 height 18
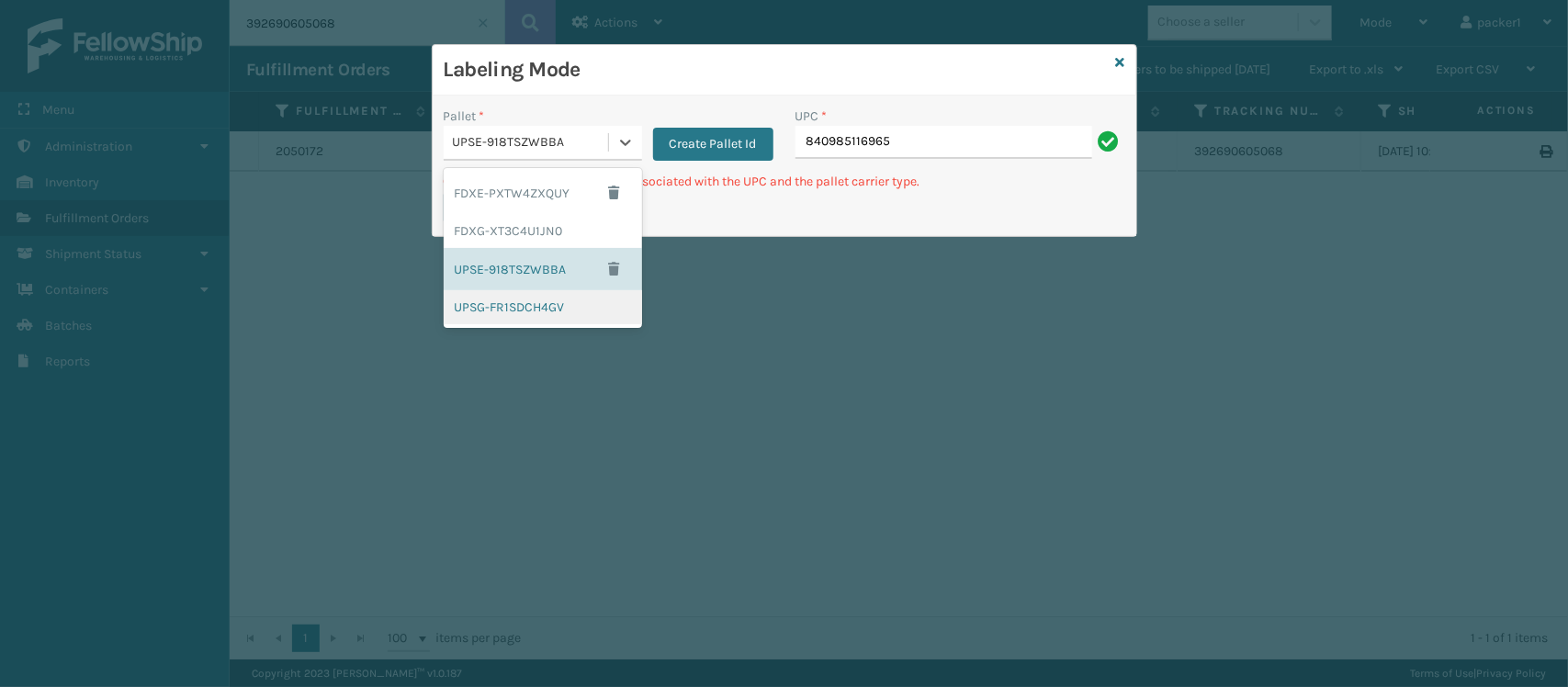
click at [504, 296] on div "UPSG-FR1SDCH4GV" at bounding box center [542, 307] width 198 height 34
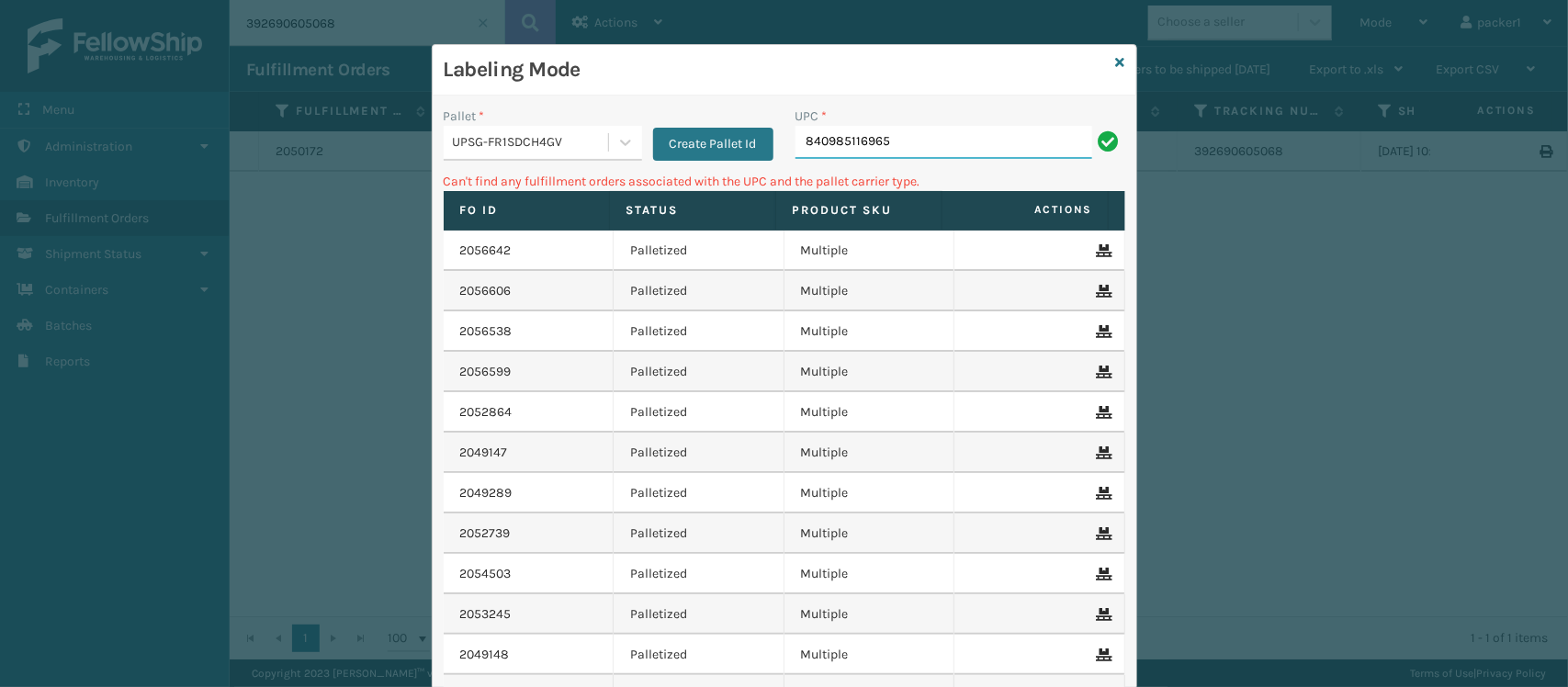
click at [900, 143] on input "840985116965" at bounding box center [944, 143] width 297 height 33
type input "8"
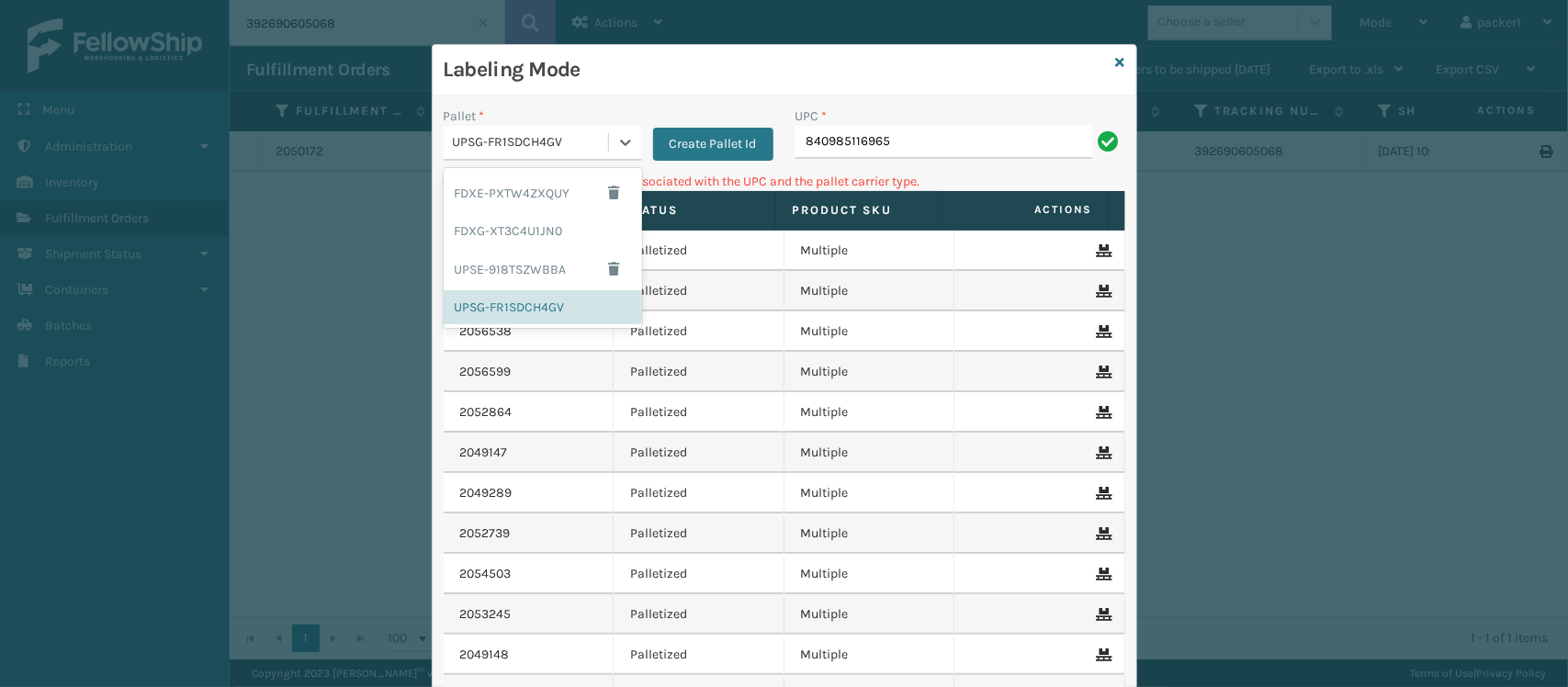
click at [598, 131] on div "UPSG-FR1SDCH4GV" at bounding box center [525, 143] width 164 height 30
click at [503, 254] on div "UPSE-918TSZWBBA" at bounding box center [542, 270] width 198 height 43
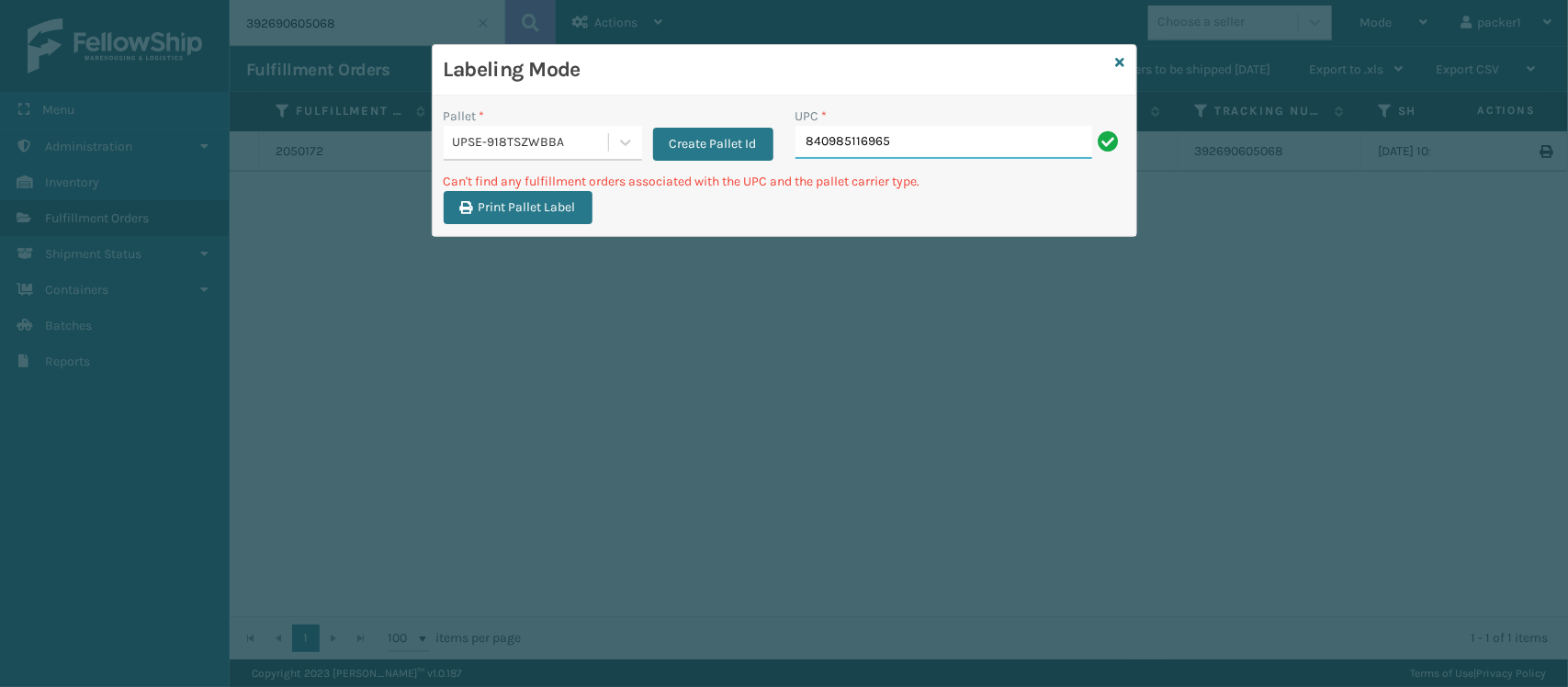
click at [907, 148] on input "840985116965" at bounding box center [944, 143] width 297 height 33
click at [627, 140] on icon at bounding box center [625, 142] width 18 height 18
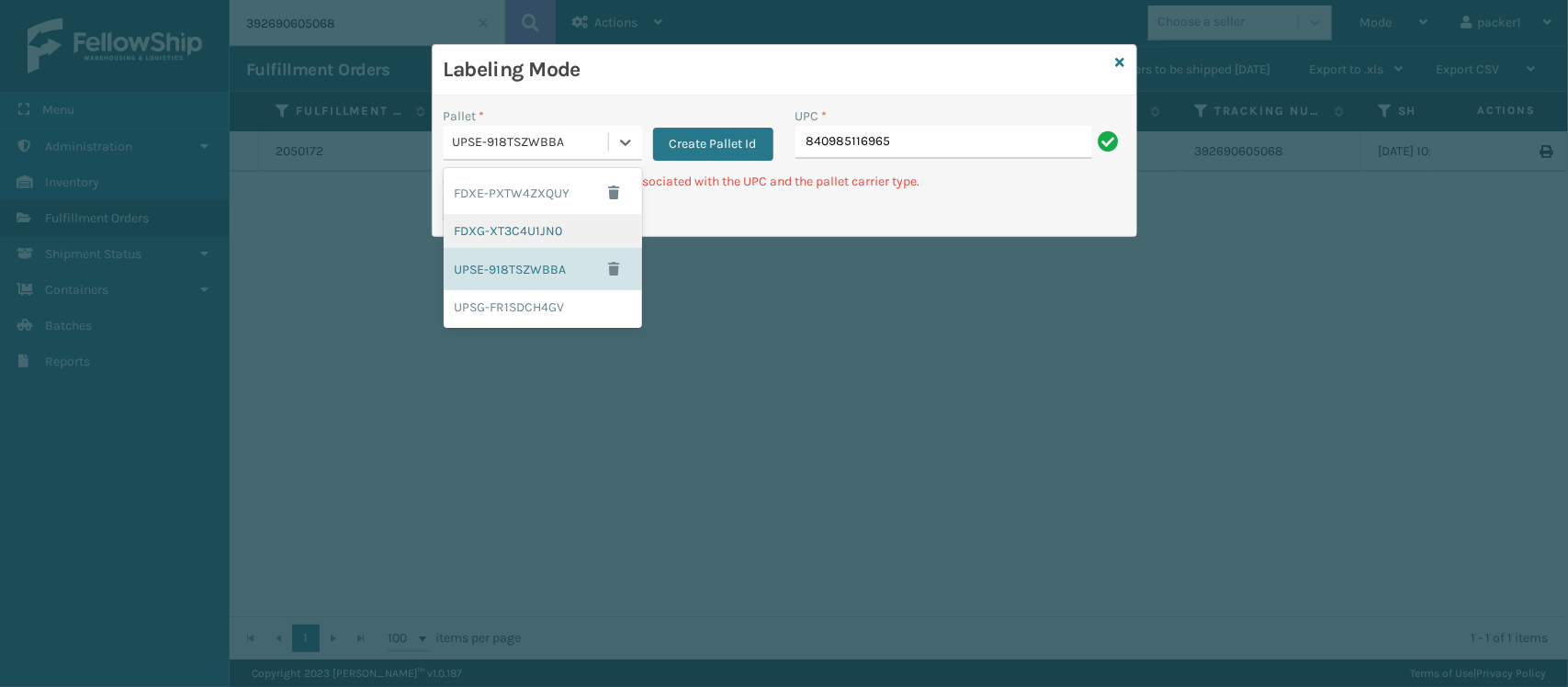
click at [551, 222] on div "FDXG-XT3C4U1JN0" at bounding box center [542, 231] width 198 height 34
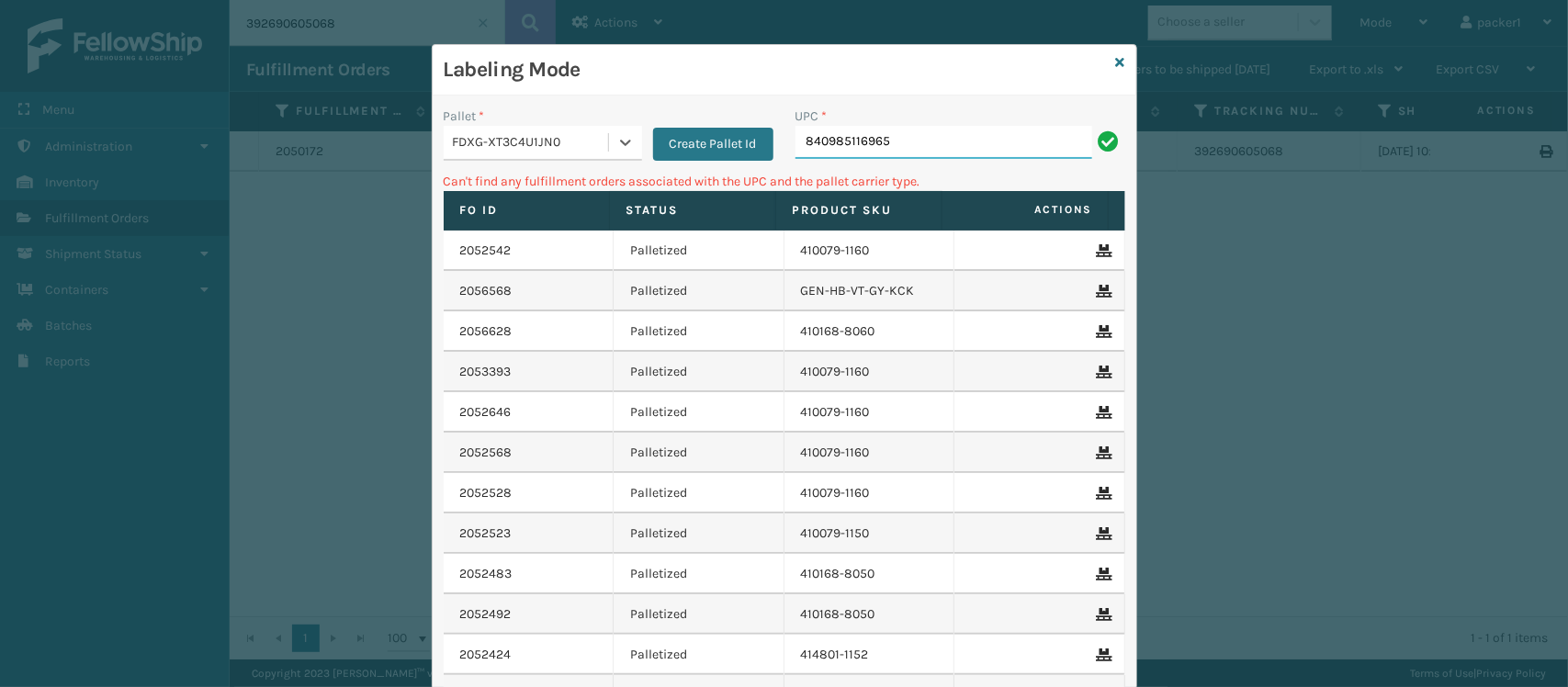
click at [931, 153] on input "840985116965" at bounding box center [944, 143] width 297 height 33
click at [627, 146] on div at bounding box center [626, 143] width 33 height 33
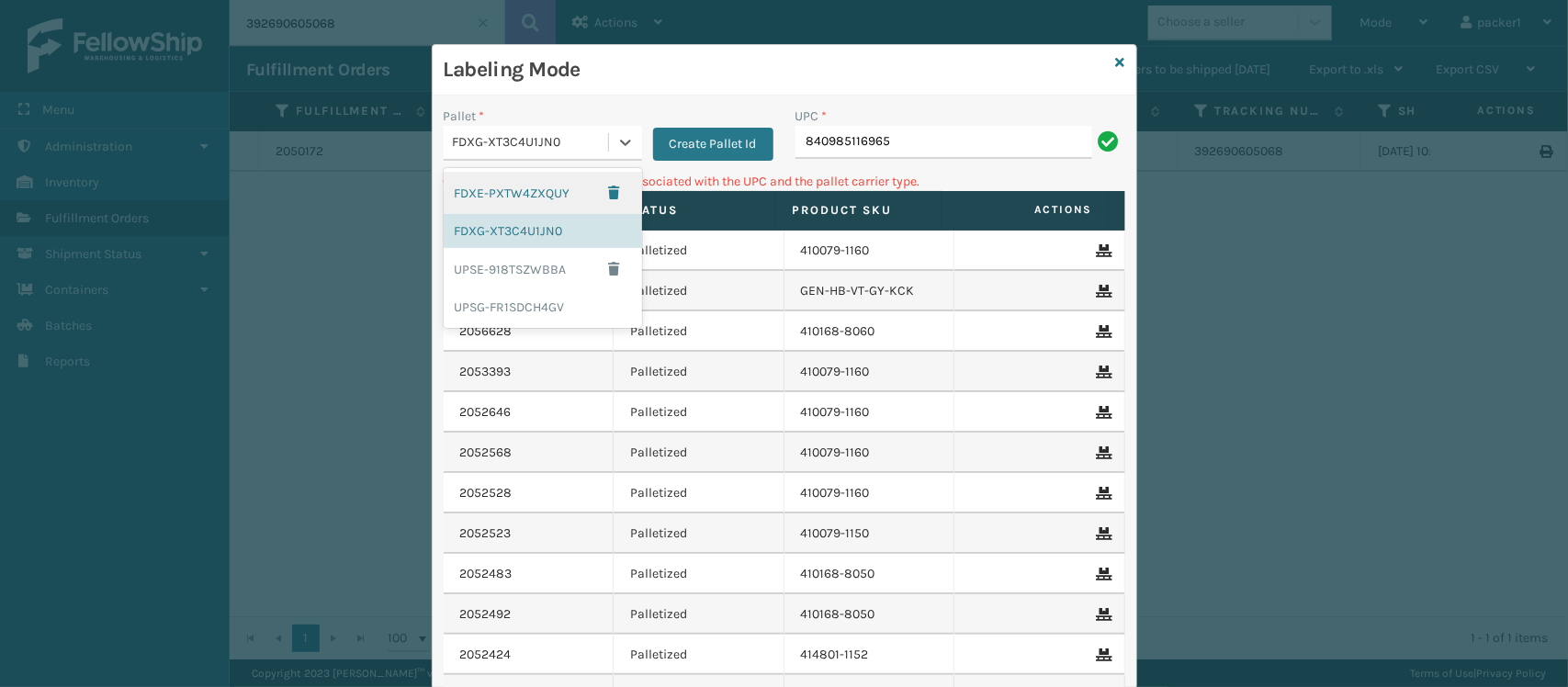
click at [534, 203] on div "FDXE-PXTW4ZXQUY" at bounding box center [542, 193] width 198 height 43
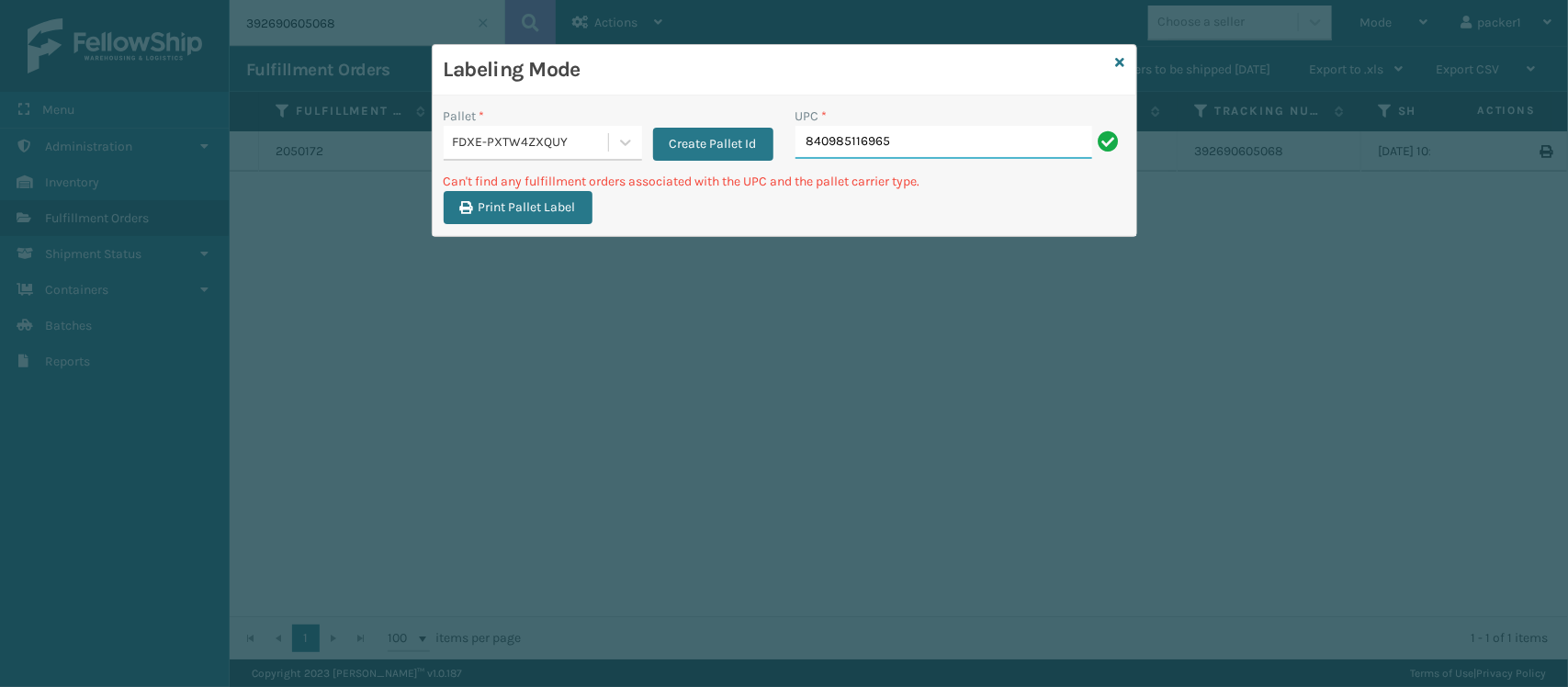
click at [933, 143] on input "840985116965" at bounding box center [944, 143] width 297 height 33
click at [765, 129] on button "Create Pallet Id" at bounding box center [713, 145] width 120 height 33
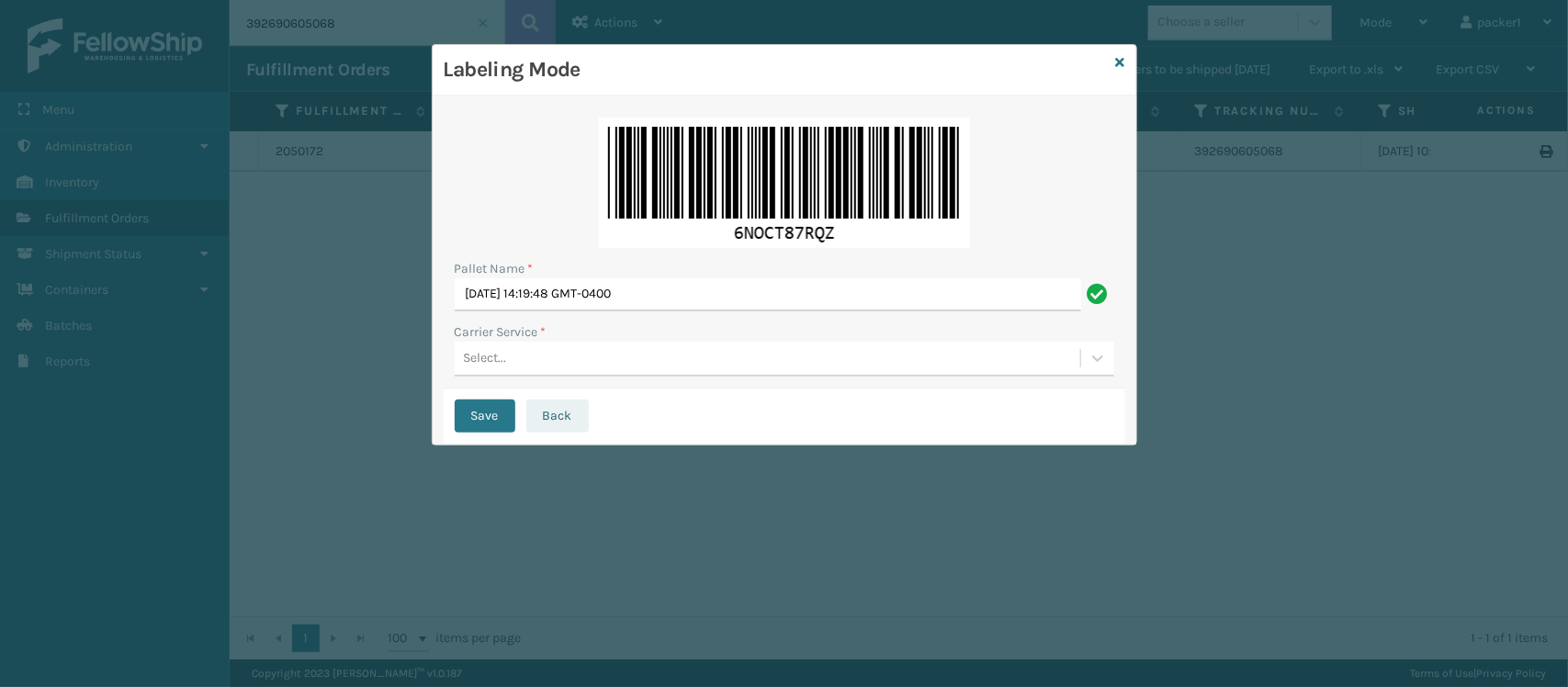
click at [567, 414] on button "Back" at bounding box center [557, 416] width 62 height 33
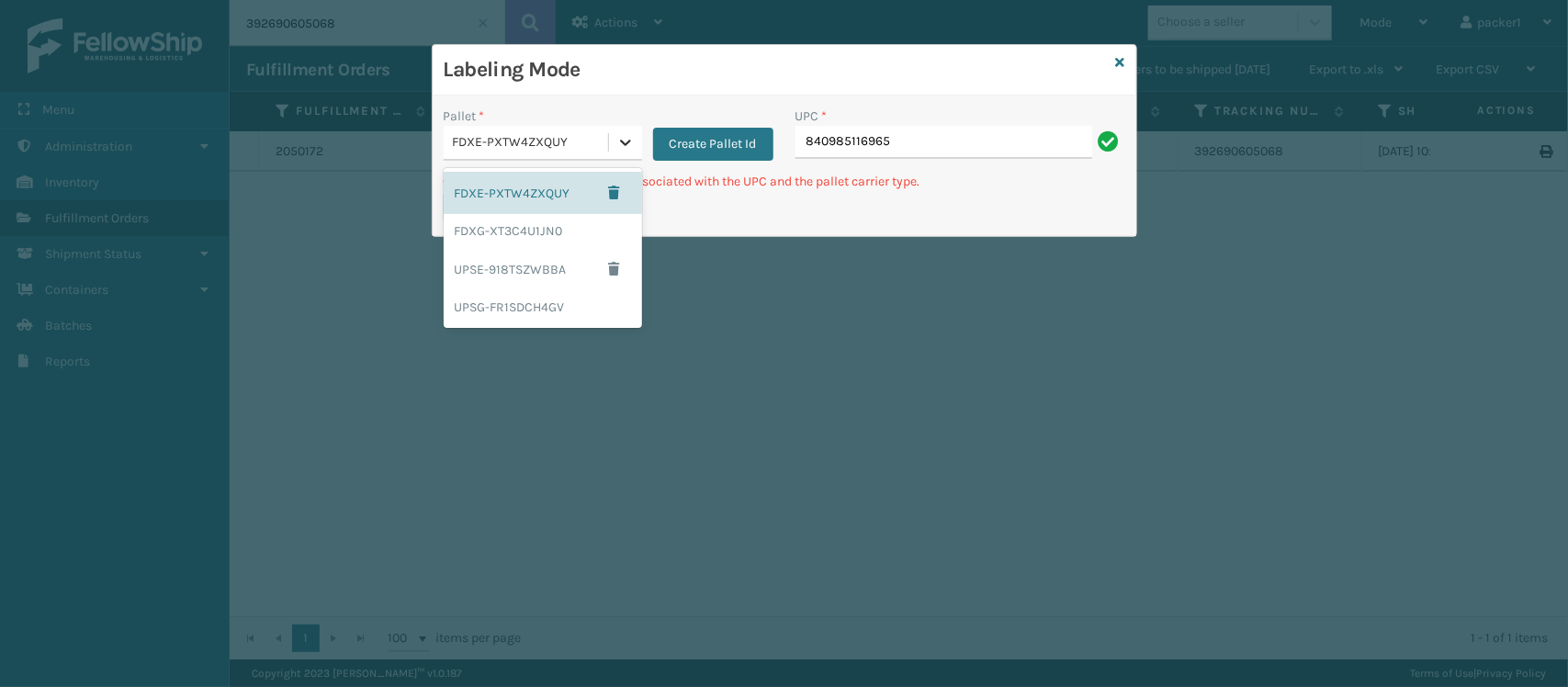
click at [620, 148] on icon at bounding box center [625, 142] width 18 height 18
click at [519, 230] on div "FDXG-XT3C4U1JN0" at bounding box center [542, 231] width 198 height 34
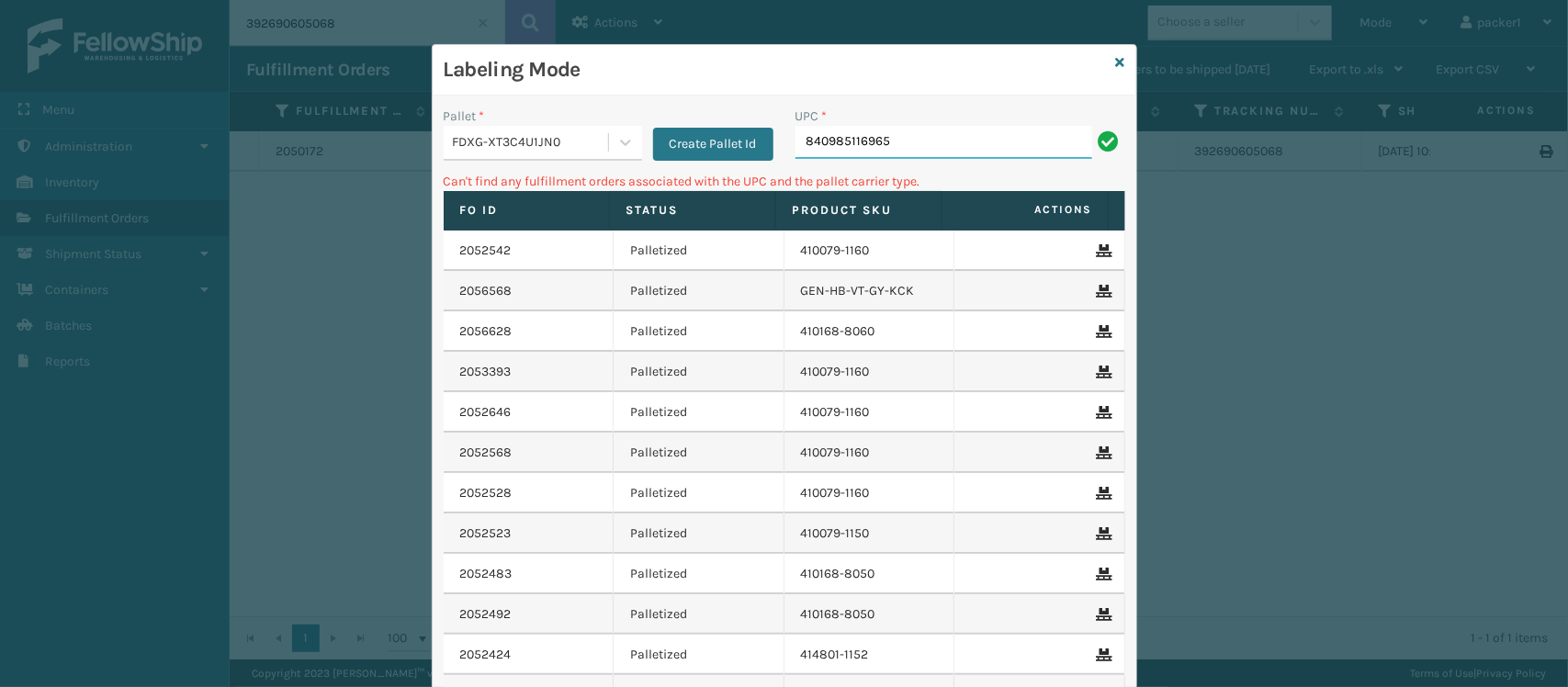
click at [925, 146] on input "840985116965" at bounding box center [944, 143] width 297 height 33
type input "8"
type input "804879477570"
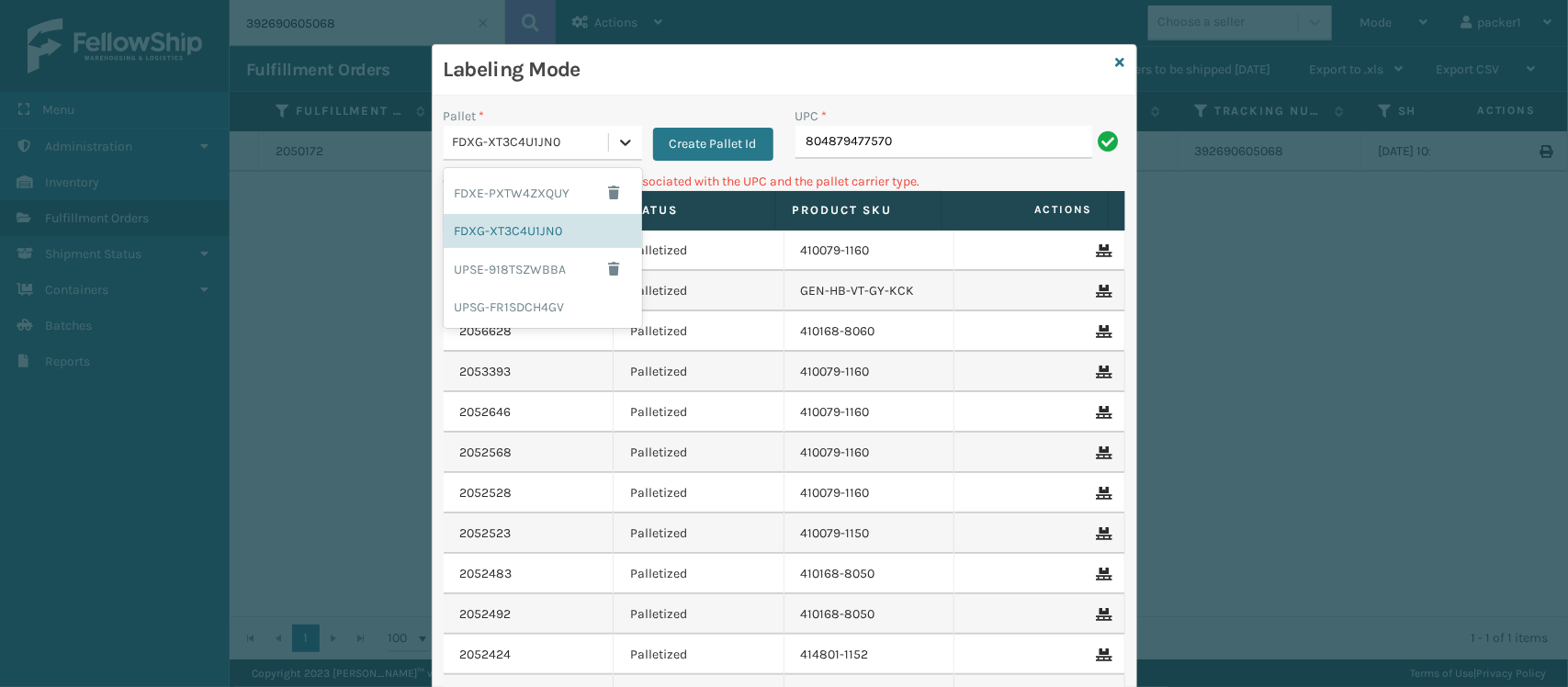
click at [616, 133] on icon at bounding box center [625, 142] width 18 height 18
click at [504, 268] on div "UPSE-918TSZWBBA" at bounding box center [542, 270] width 198 height 43
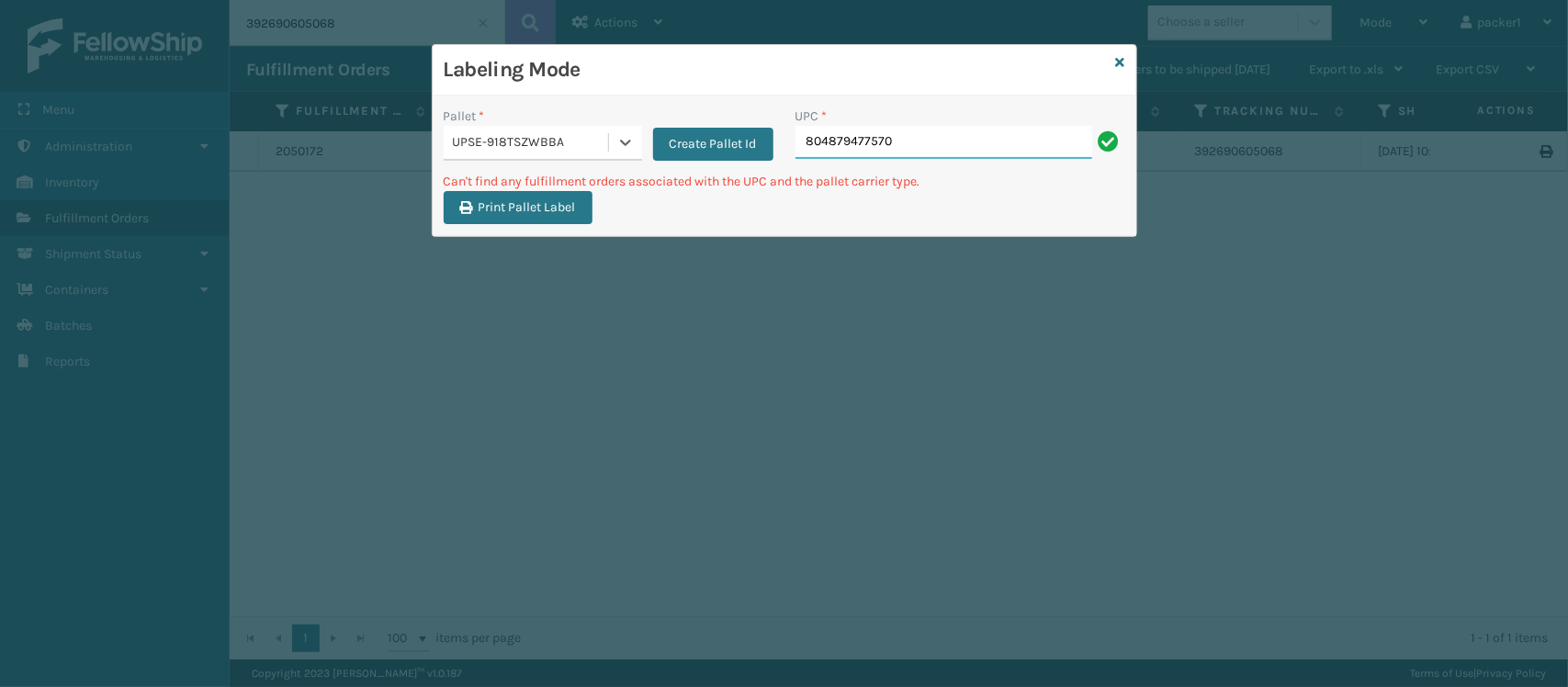
click at [923, 147] on input "804879477570" at bounding box center [944, 143] width 297 height 33
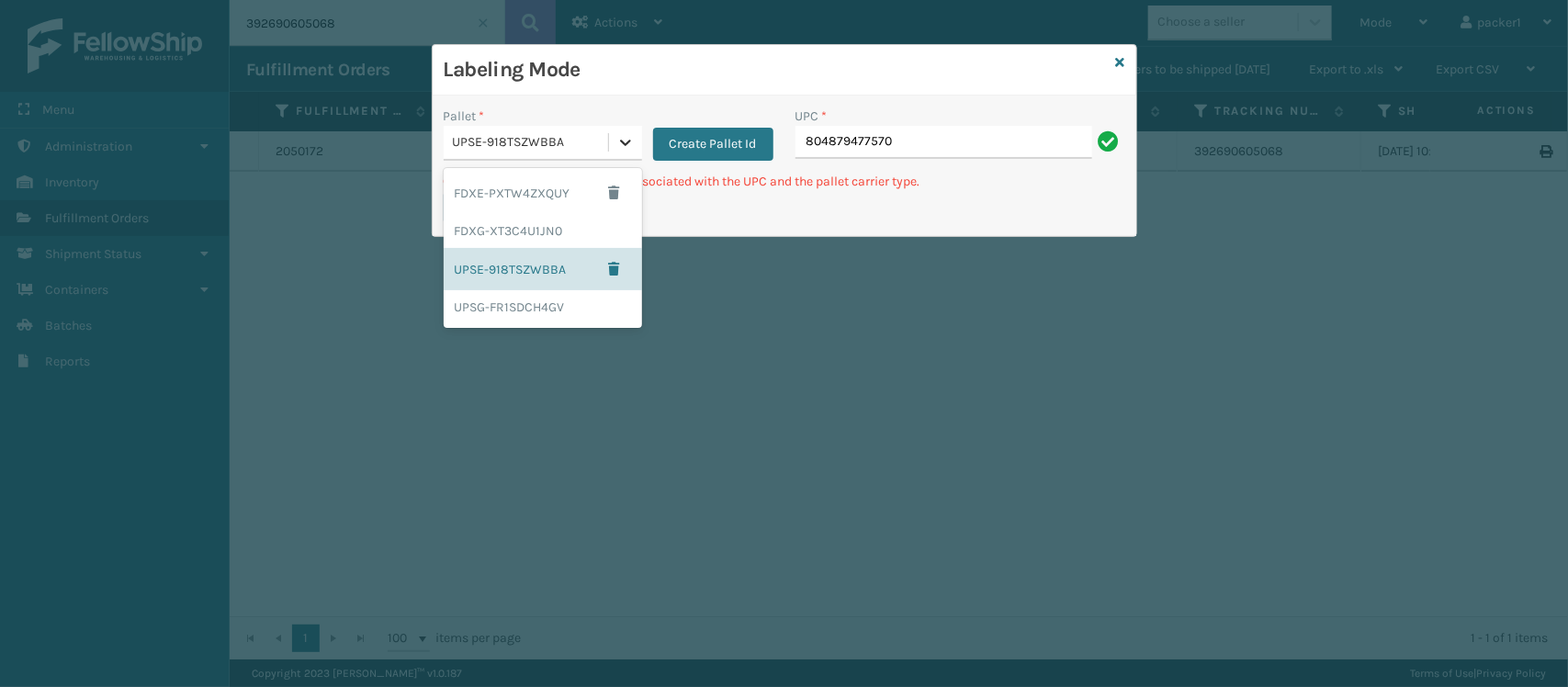
click at [616, 141] on icon at bounding box center [625, 142] width 18 height 18
click at [524, 299] on div "UPSG-FR1SDCH4GV" at bounding box center [542, 307] width 198 height 34
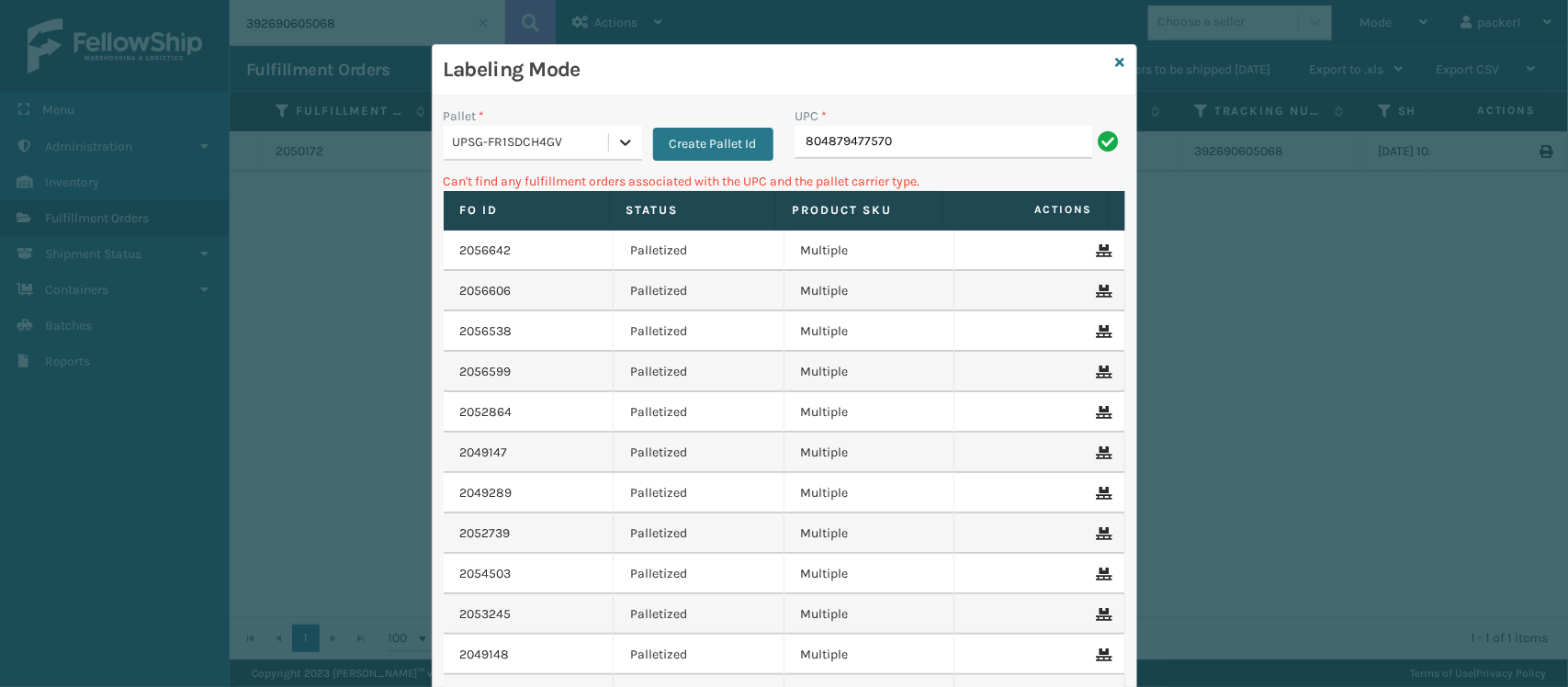
click at [616, 133] on icon at bounding box center [625, 142] width 18 height 18
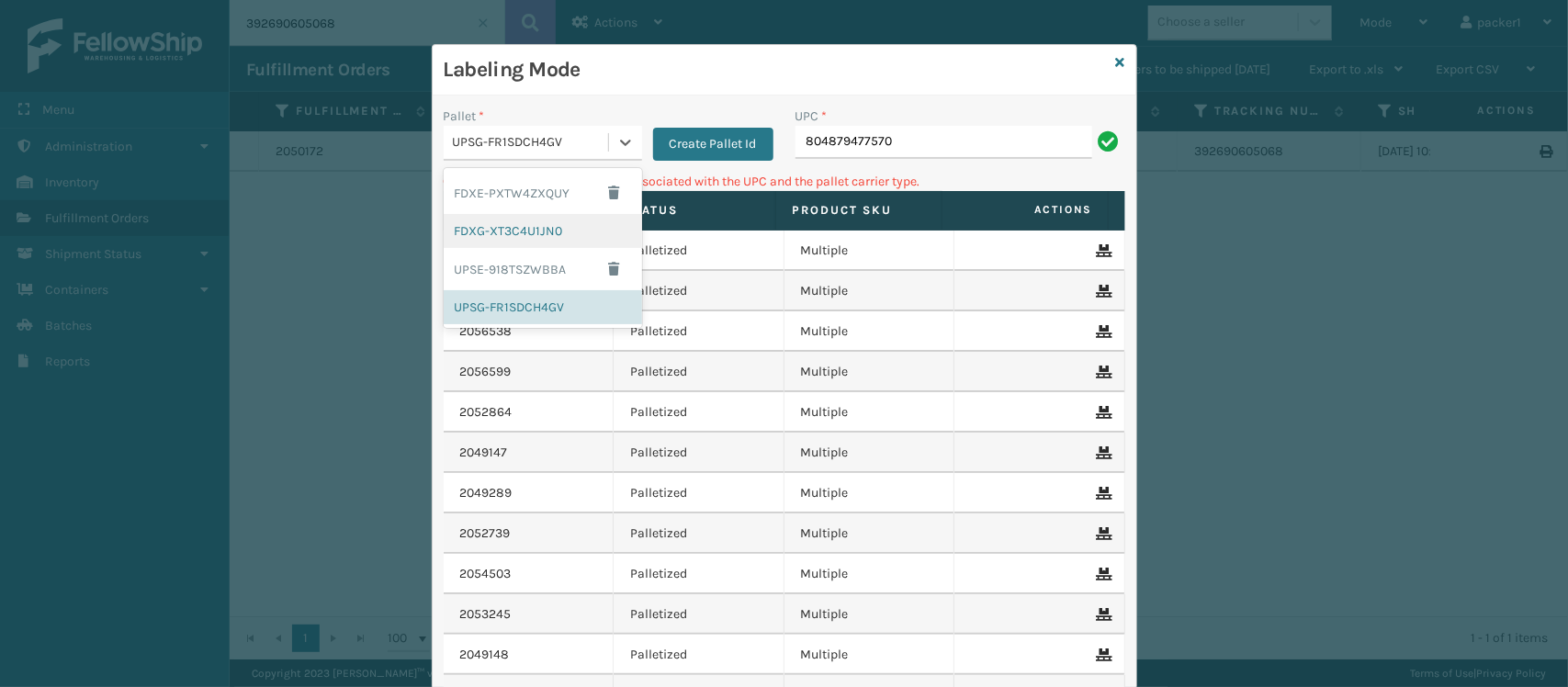
click at [508, 237] on div "FDXG-XT3C4U1JN0" at bounding box center [542, 231] width 198 height 34
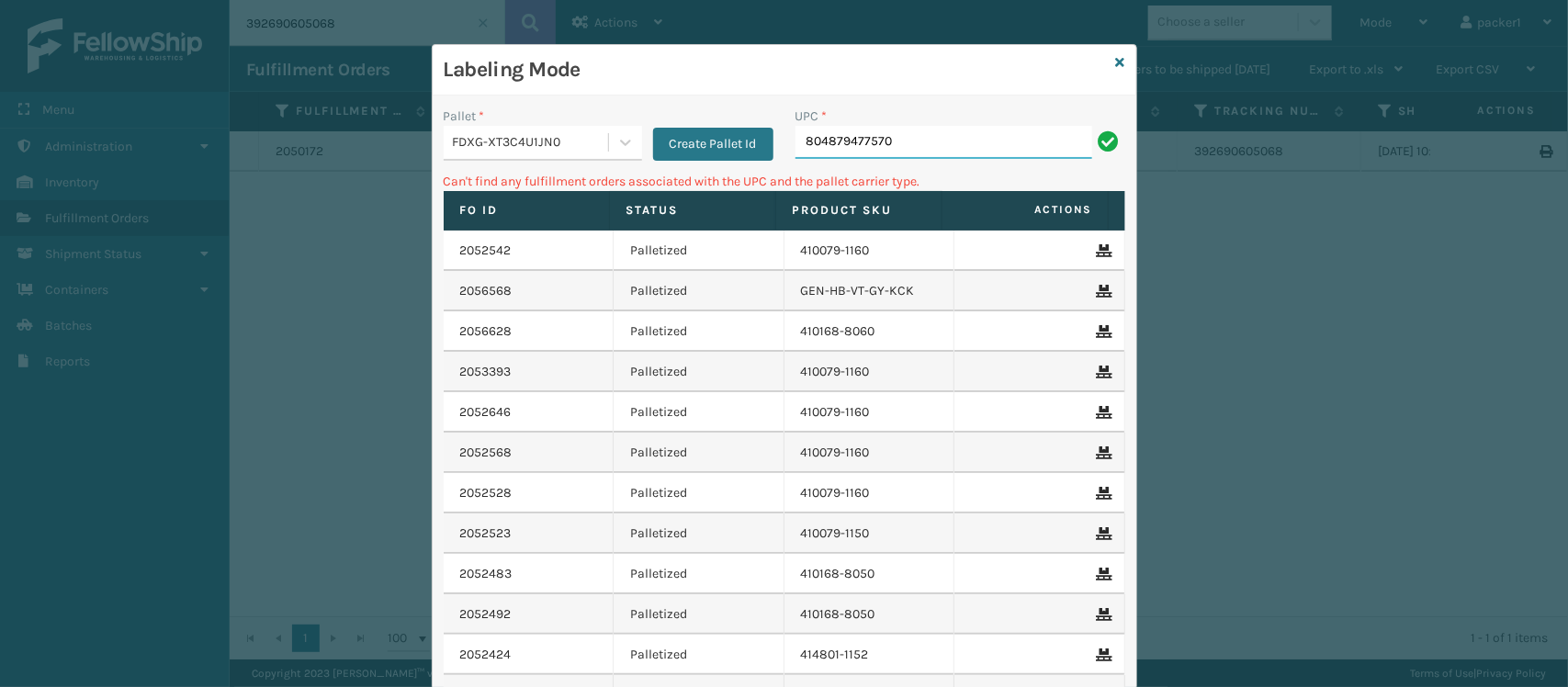
click at [873, 141] on input "804879477570" at bounding box center [944, 143] width 297 height 33
drag, startPoint x: 905, startPoint y: 146, endPoint x: 368, endPoint y: 202, distance: 539.9
click at [368, 202] on div "Labeling Mode Pallet * FDXG-XT3C4U1JN0 Create Pallet Id UPC * 804879477570 Can'…" at bounding box center [784, 344] width 1568 height 687
type input "804879477570"
click at [508, 152] on div "FDXG-XT3C4U1JN0" at bounding box center [532, 143] width 157 height 19
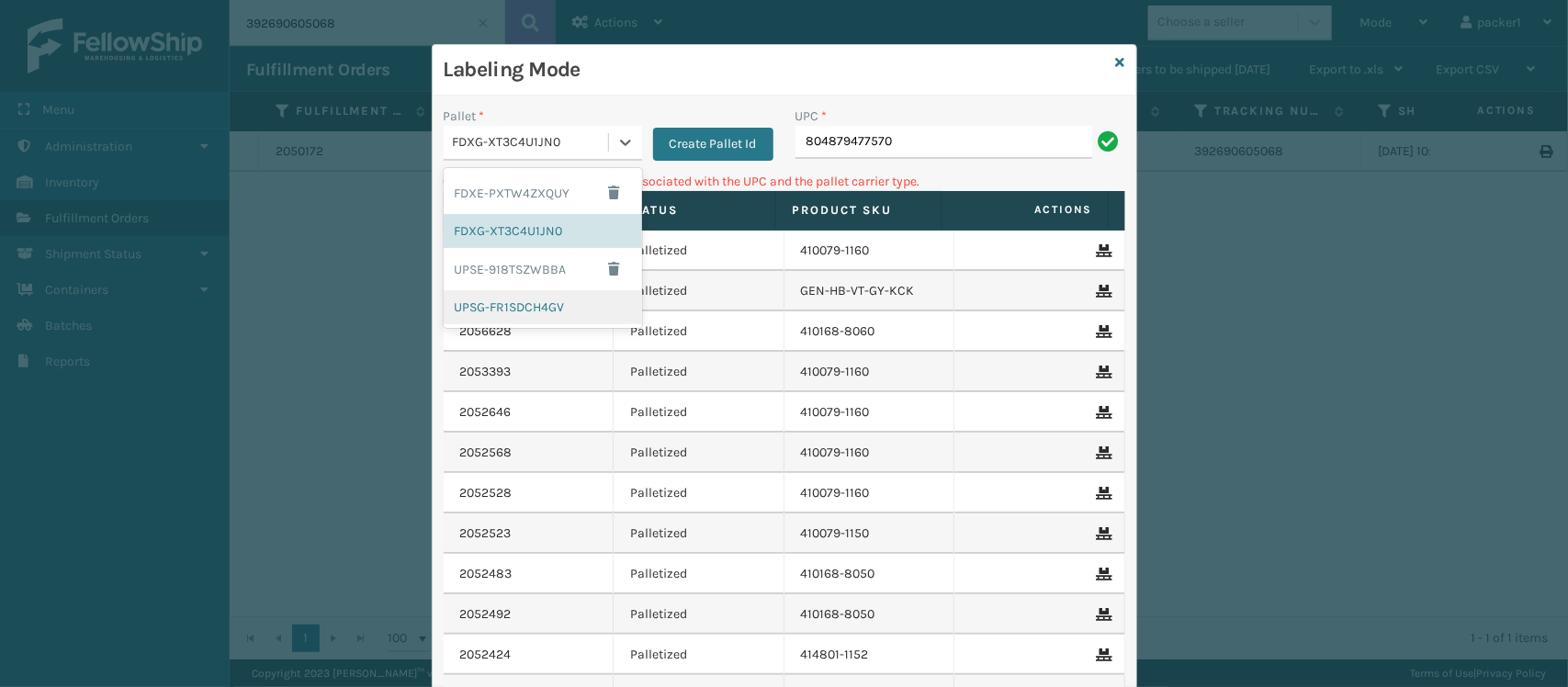
click at [492, 311] on div "UPSG-FR1SDCH4GV" at bounding box center [542, 307] width 198 height 34
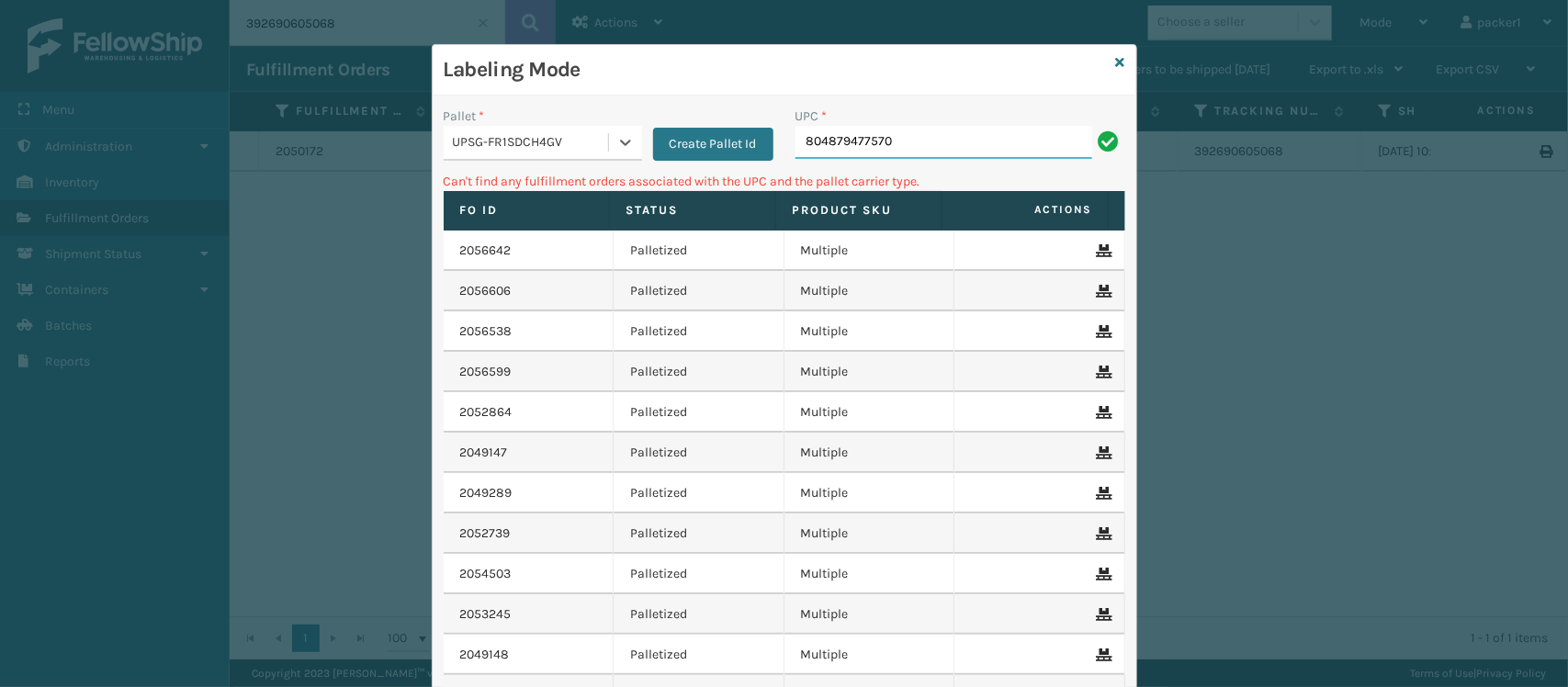
click at [924, 139] on input "804879477570" at bounding box center [944, 143] width 297 height 33
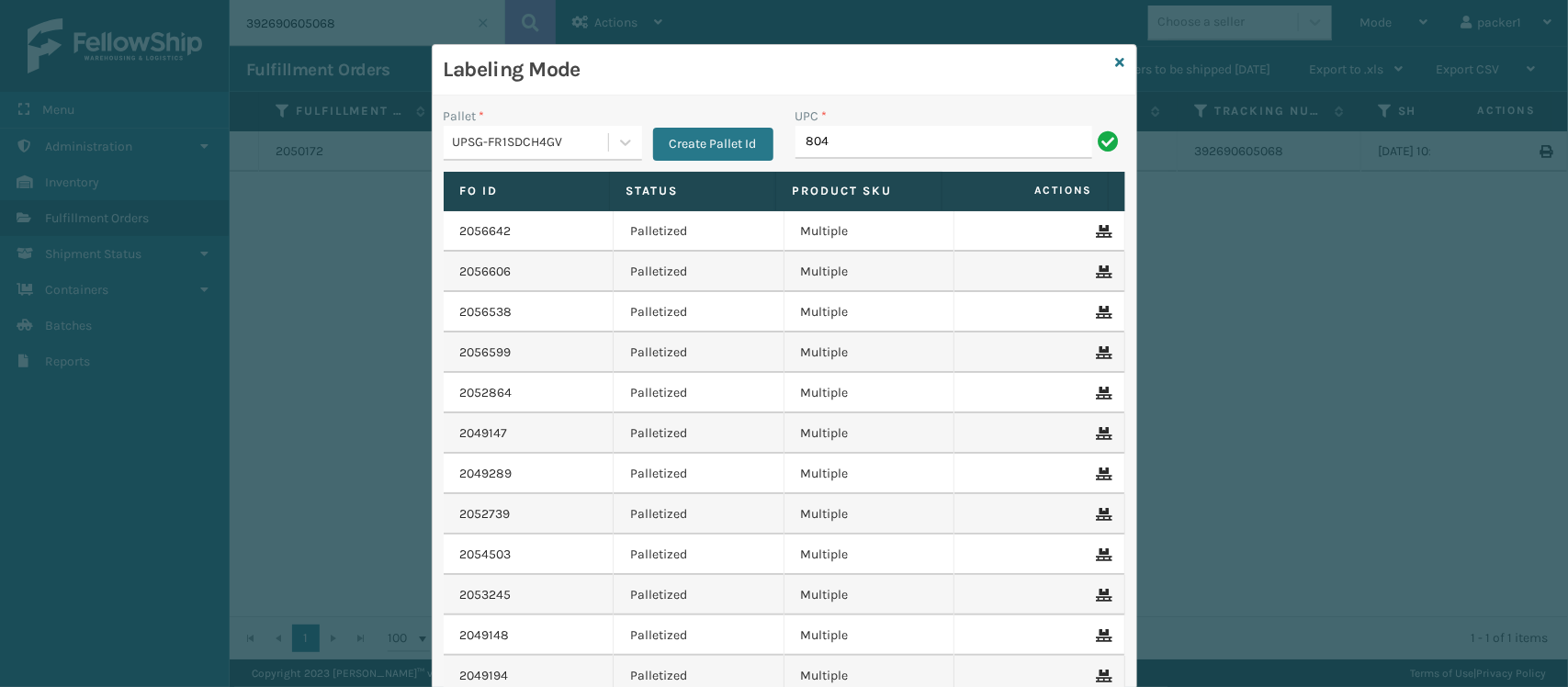
type input "804879477570"
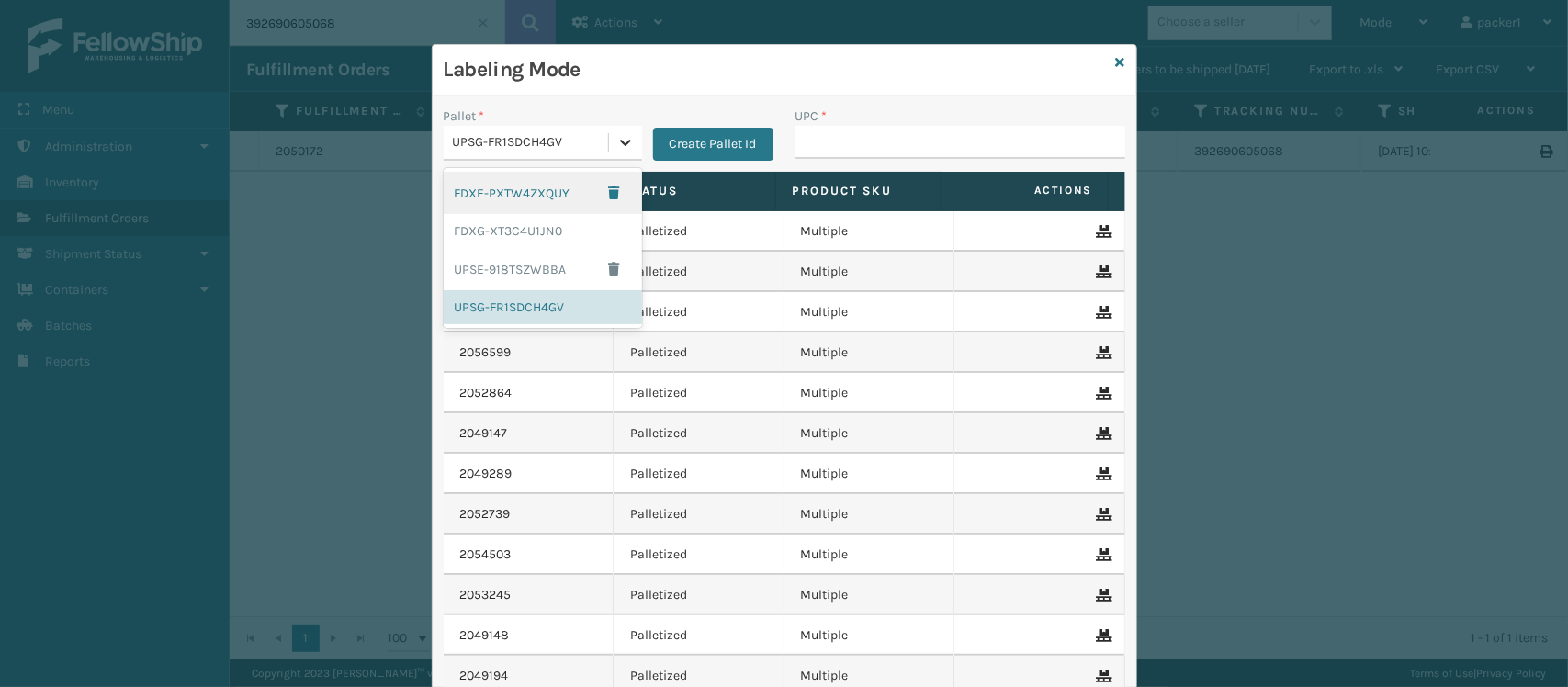
click at [618, 130] on div at bounding box center [626, 143] width 33 height 33
click at [526, 235] on div "FDXG-XT3C4U1JN0" at bounding box center [542, 231] width 198 height 34
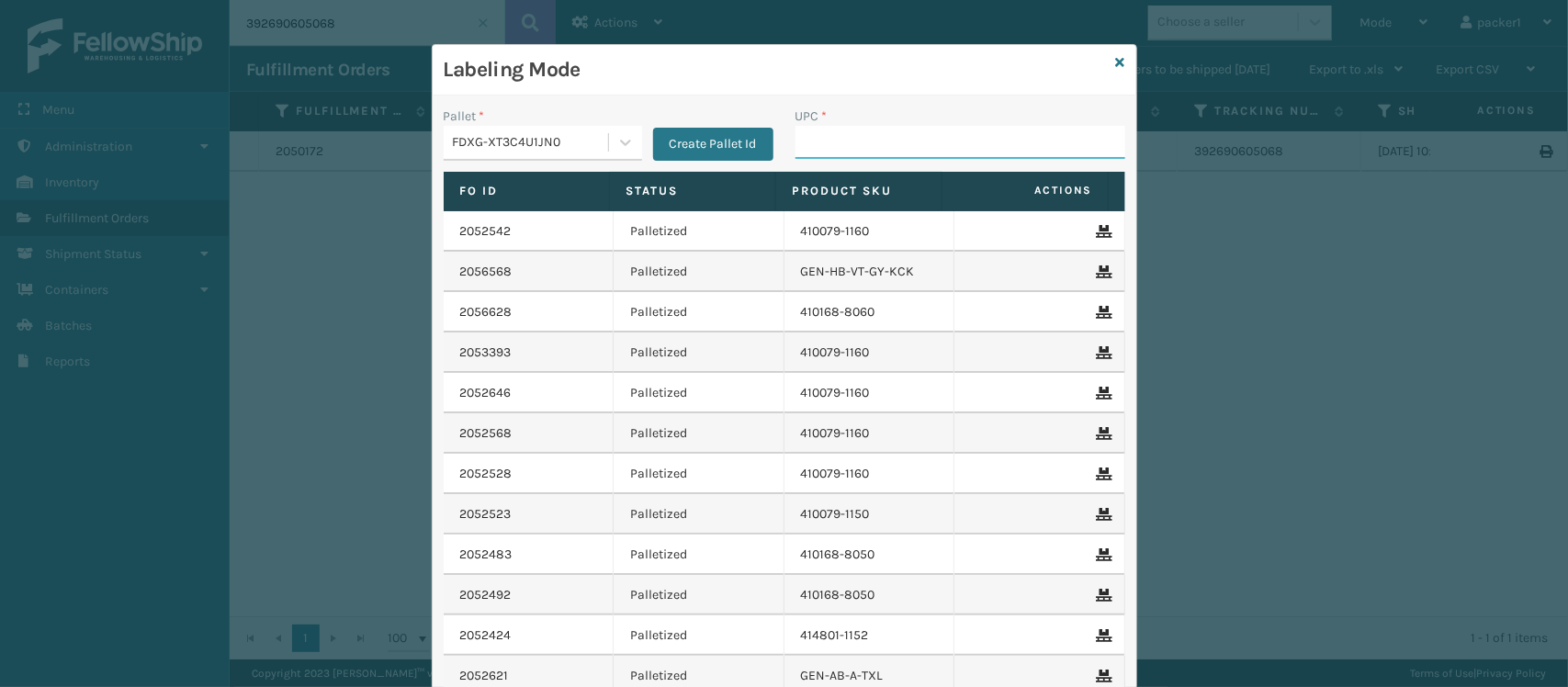
click at [809, 127] on input "UPC *" at bounding box center [961, 143] width 330 height 33
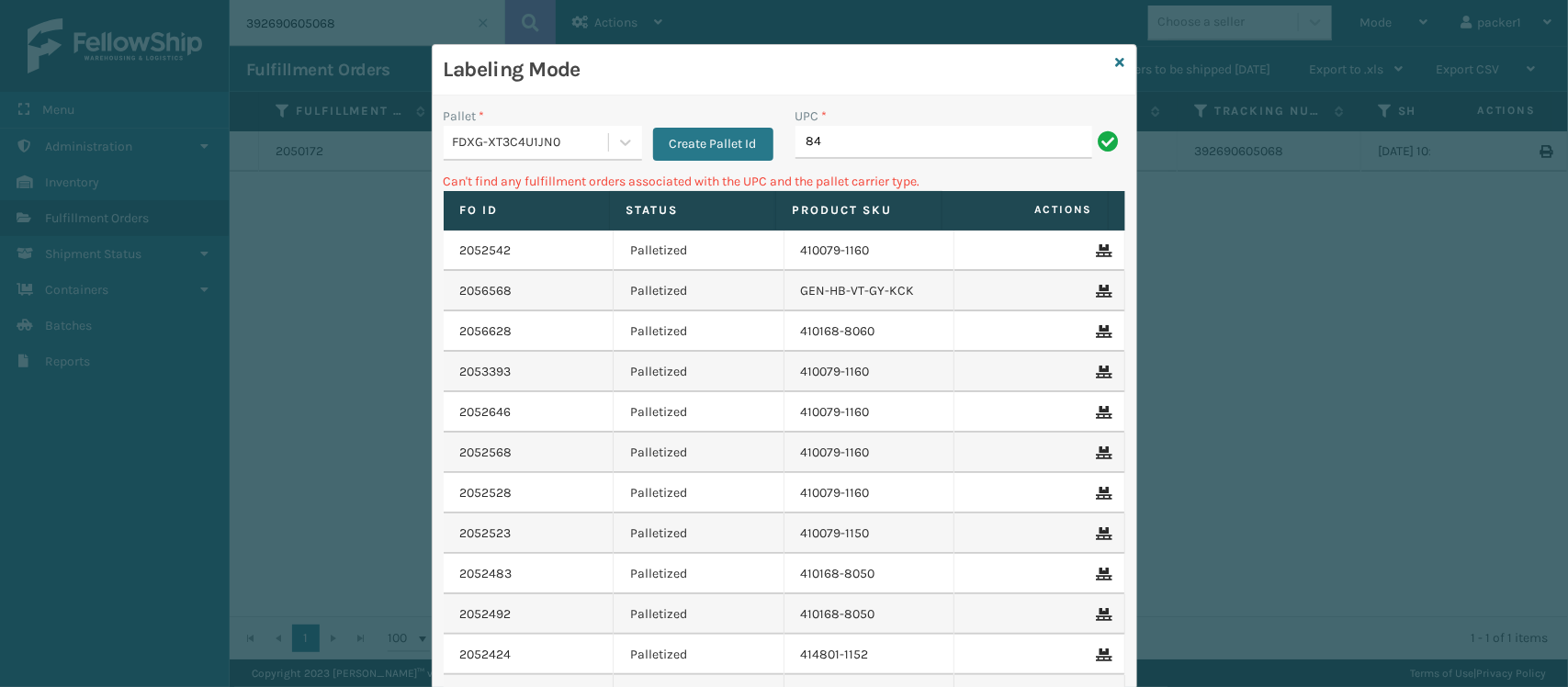
type input "8"
type input "410079-1130"
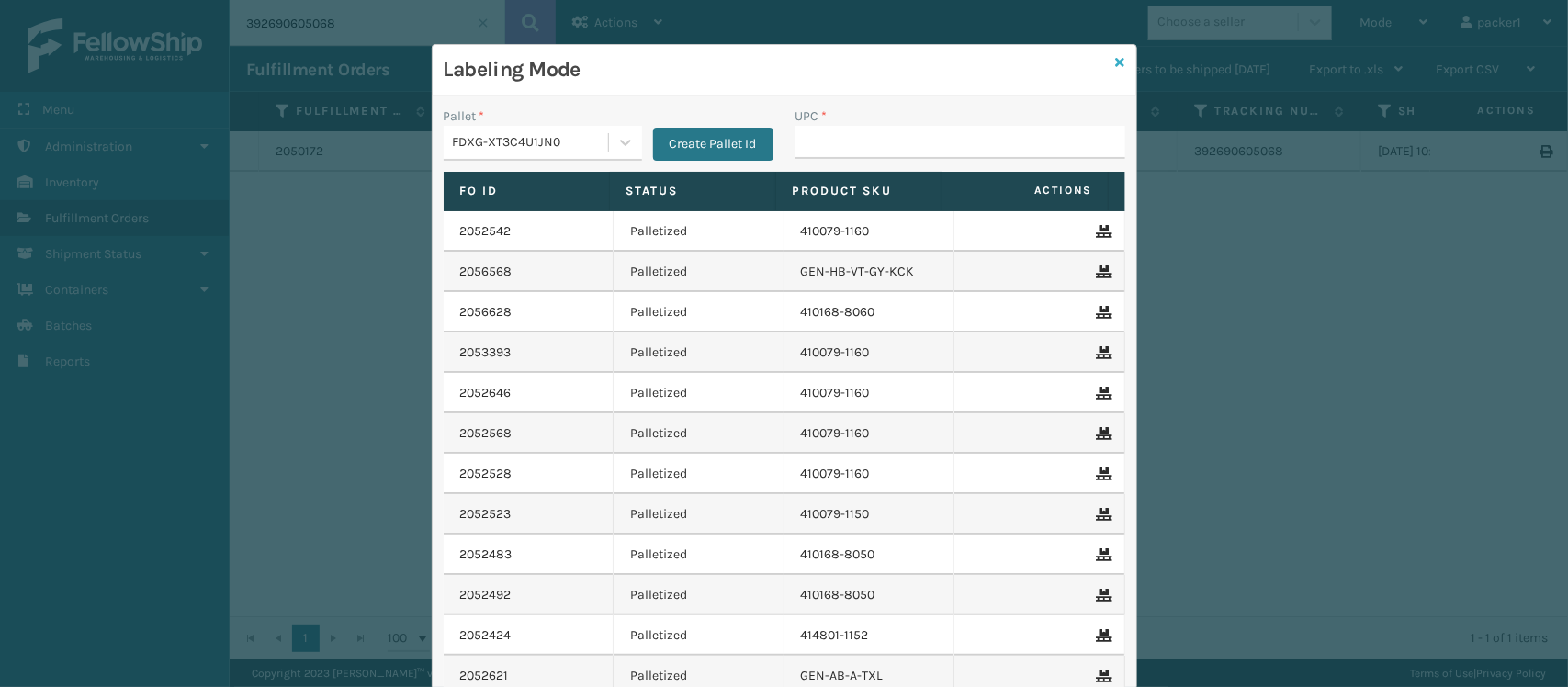
drag, startPoint x: 815, startPoint y: 136, endPoint x: 1113, endPoint y: 61, distance: 307.3
click at [1113, 61] on div "Labeling Mode Pallet * FDXG-XT3C4U1JN0 Create Pallet Id UPC * Fo Id Status Prod…" at bounding box center [784, 426] width 705 height 765
click at [1116, 61] on icon at bounding box center [1120, 62] width 9 height 13
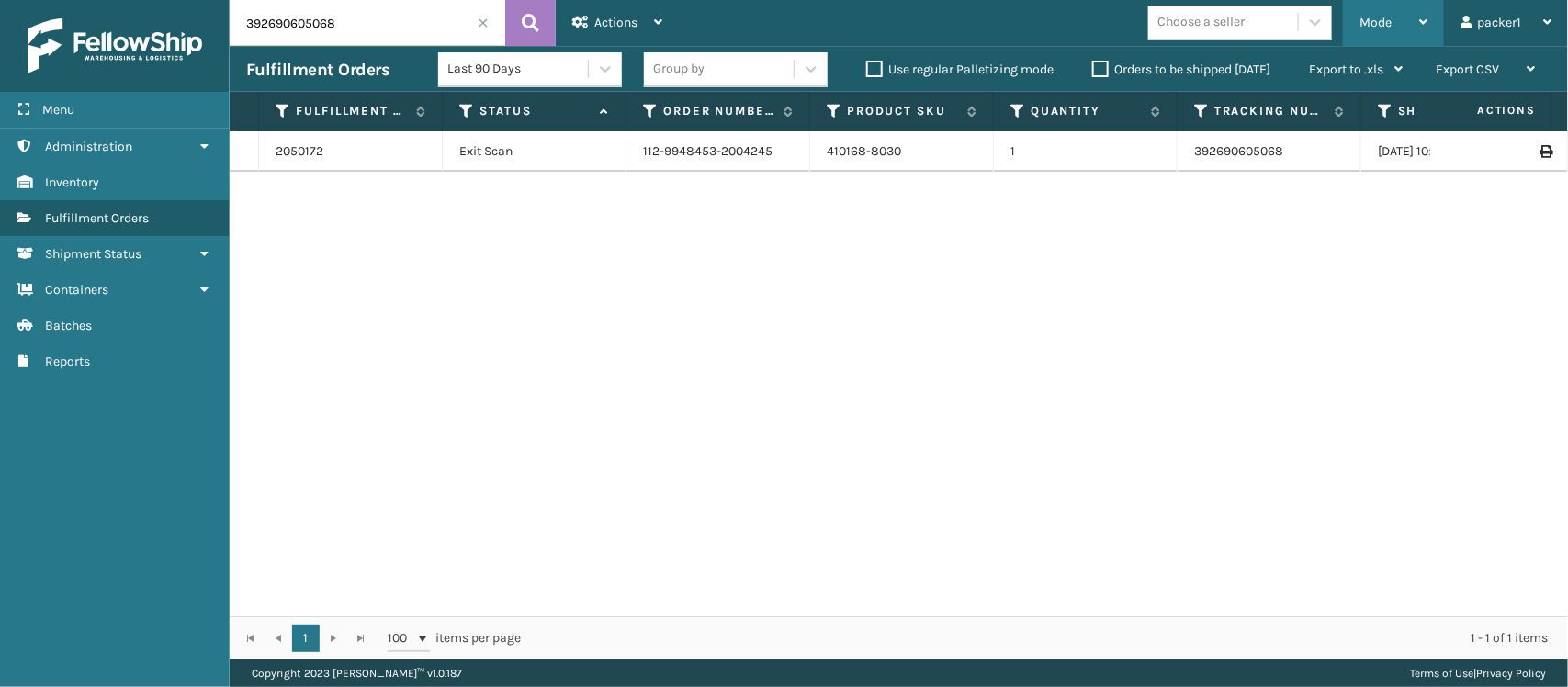
click at [1373, 19] on span "Mode" at bounding box center [1375, 22] width 32 height 16
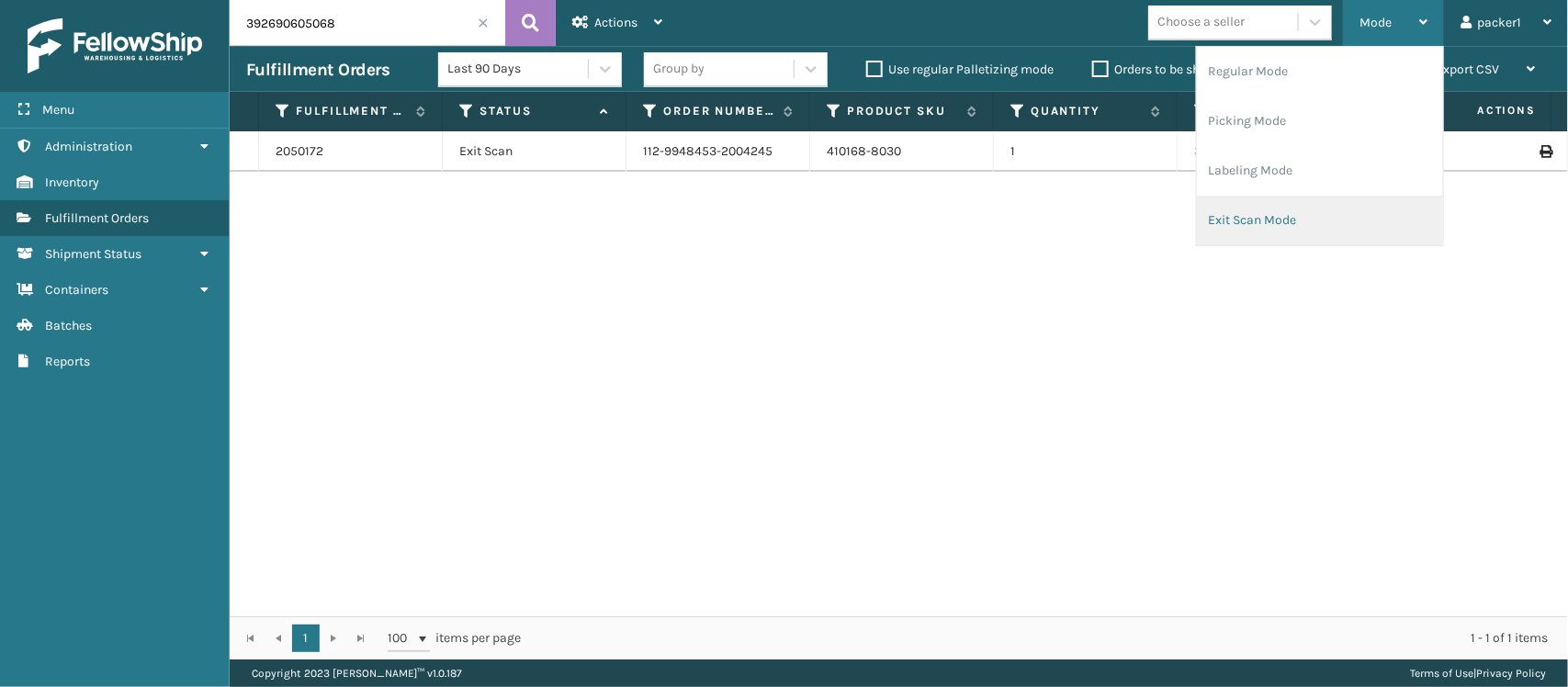
click at [1316, 212] on li "Exit Scan Mode" at bounding box center [1321, 220] width 246 height 49
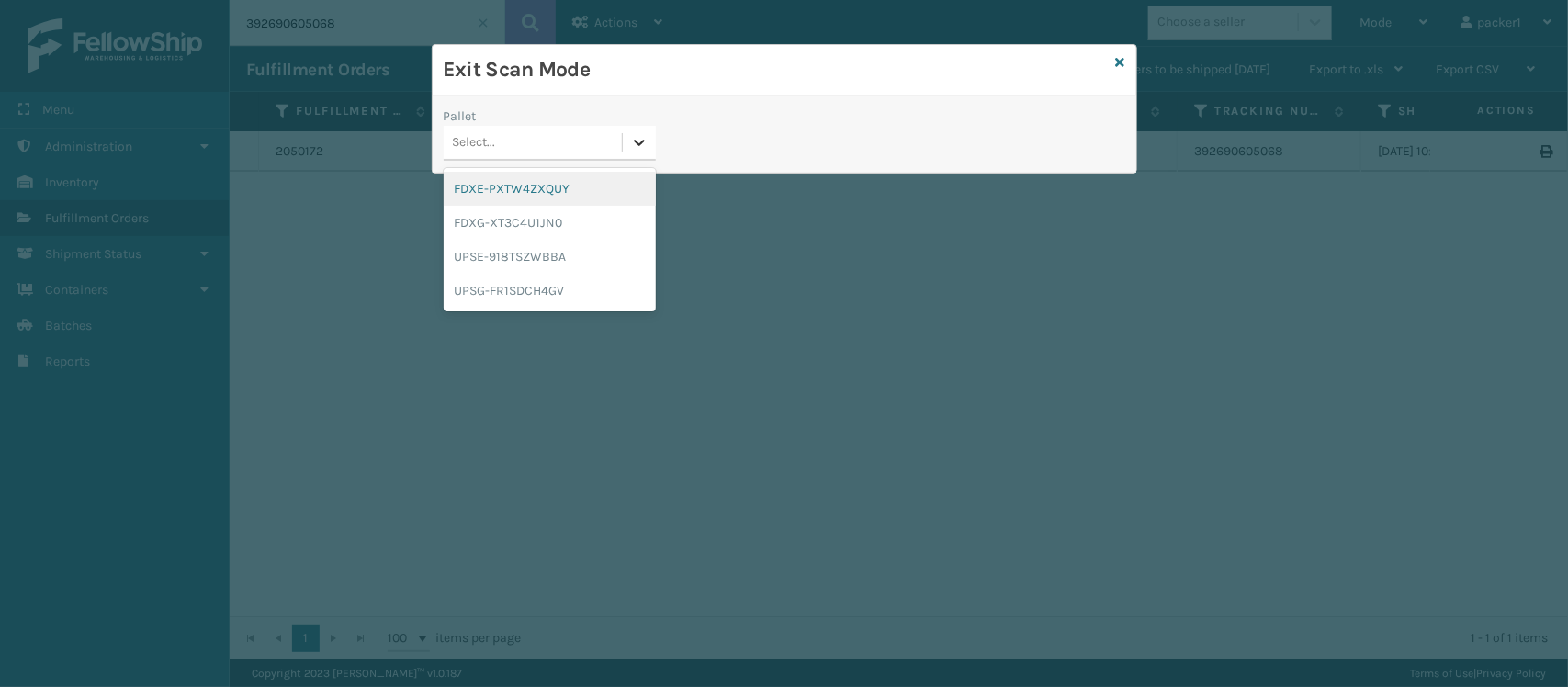
click at [634, 146] on icon at bounding box center [638, 142] width 18 height 18
click at [602, 177] on div "FDXE-PXTW4ZXQUY" at bounding box center [549, 188] width 212 height 34
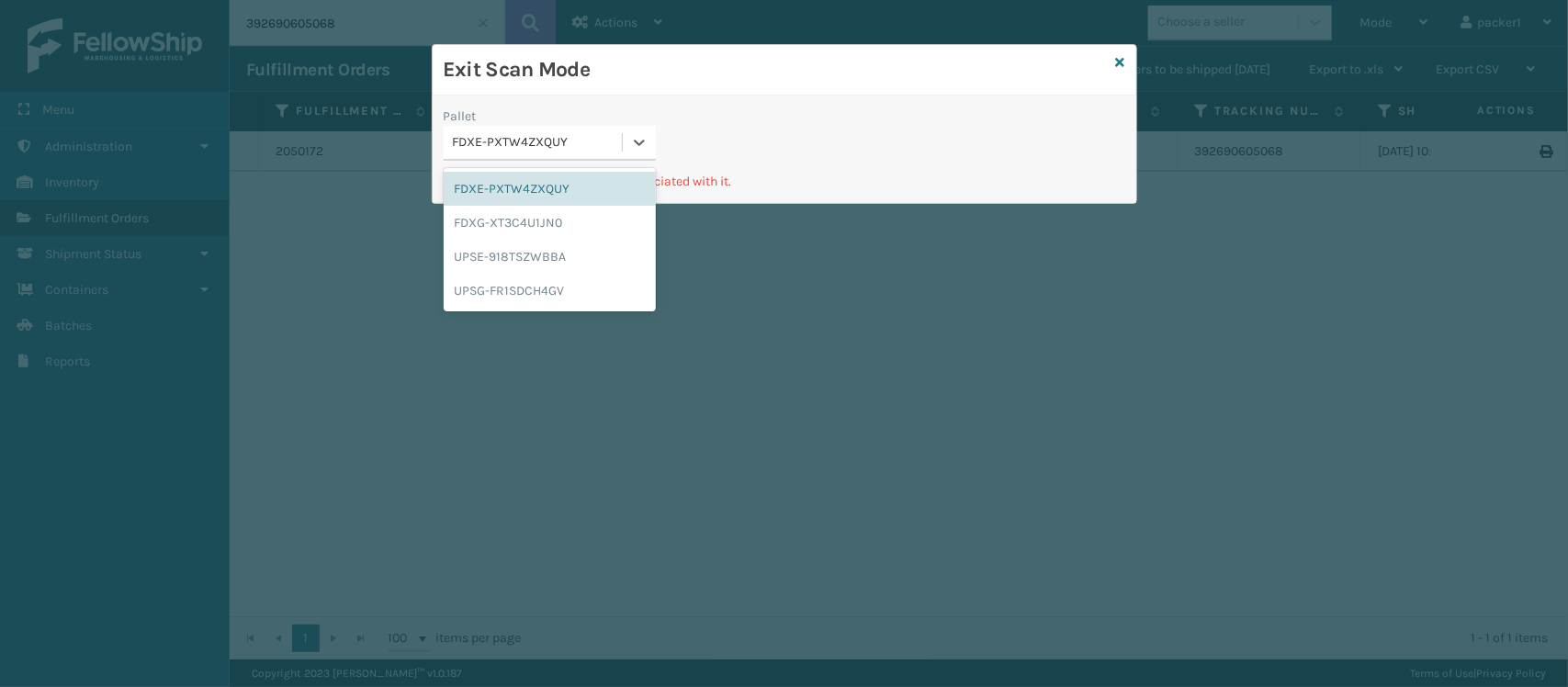
click at [607, 152] on div "FDXE-PXTW4ZXQUY" at bounding box center [539, 143] width 171 height 19
click at [586, 215] on div "FDXG-XT3C4U1JN0" at bounding box center [549, 222] width 212 height 34
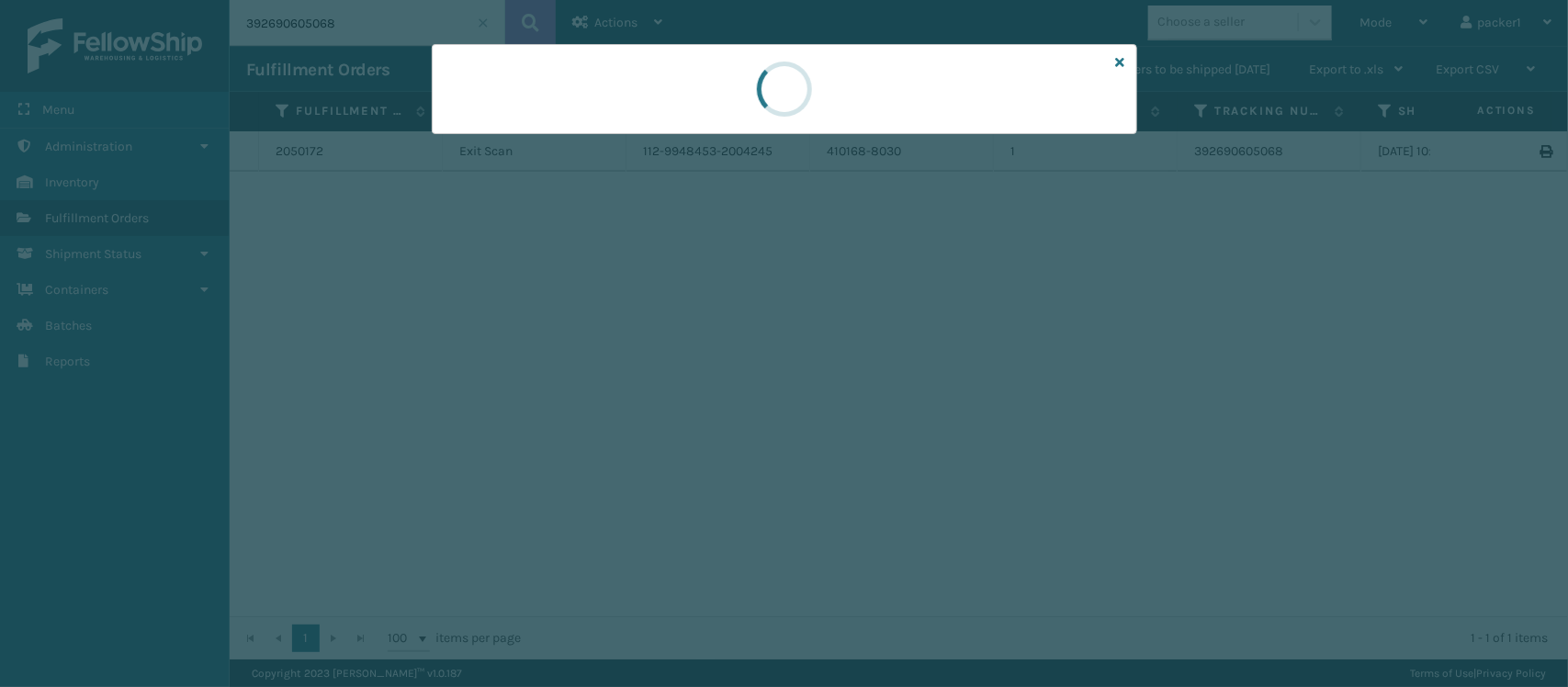
click at [586, 215] on div at bounding box center [784, 344] width 1568 height 687
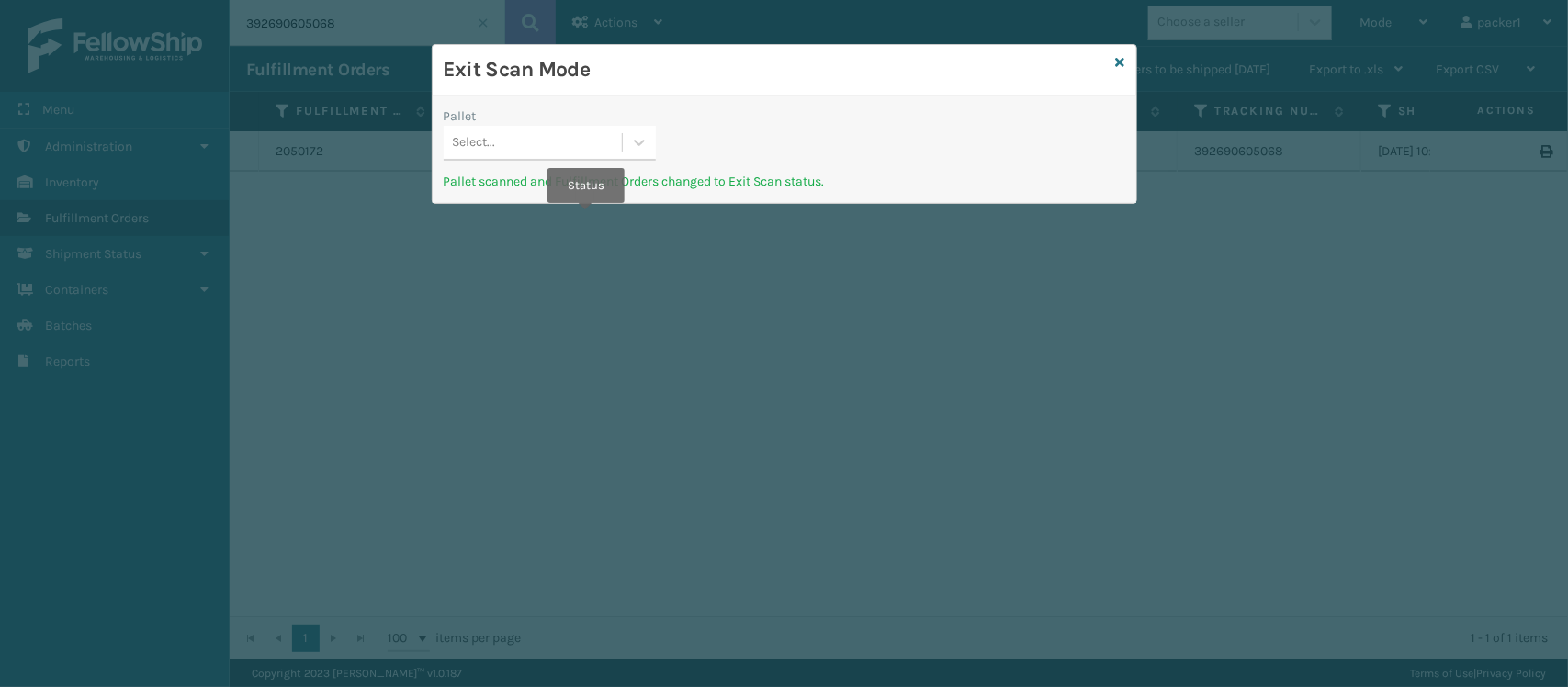
click at [604, 167] on div "Pallet Select..." at bounding box center [549, 139] width 234 height 65
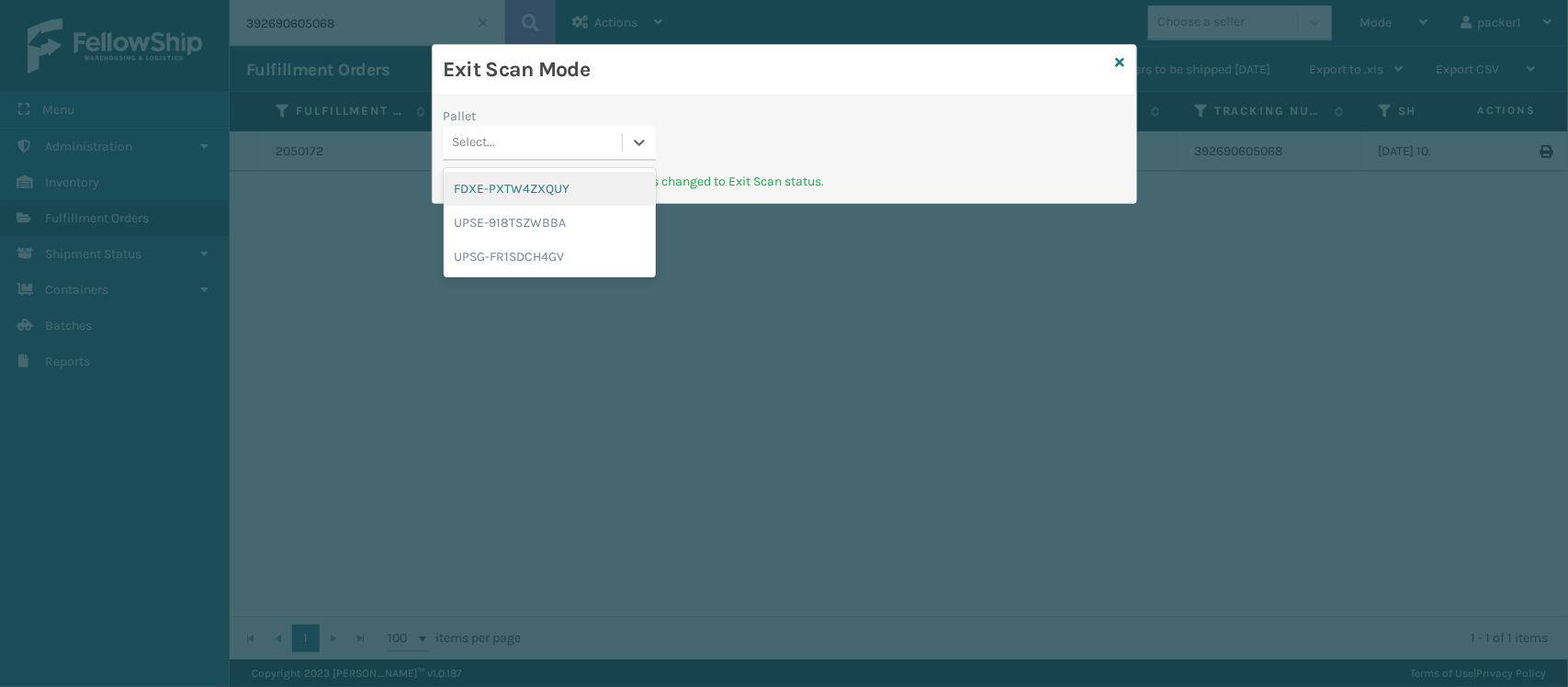
click at [593, 141] on div "Select..." at bounding box center [533, 143] width 179 height 30
click at [561, 228] on div "UPSE-918TSZWBBA" at bounding box center [549, 222] width 212 height 34
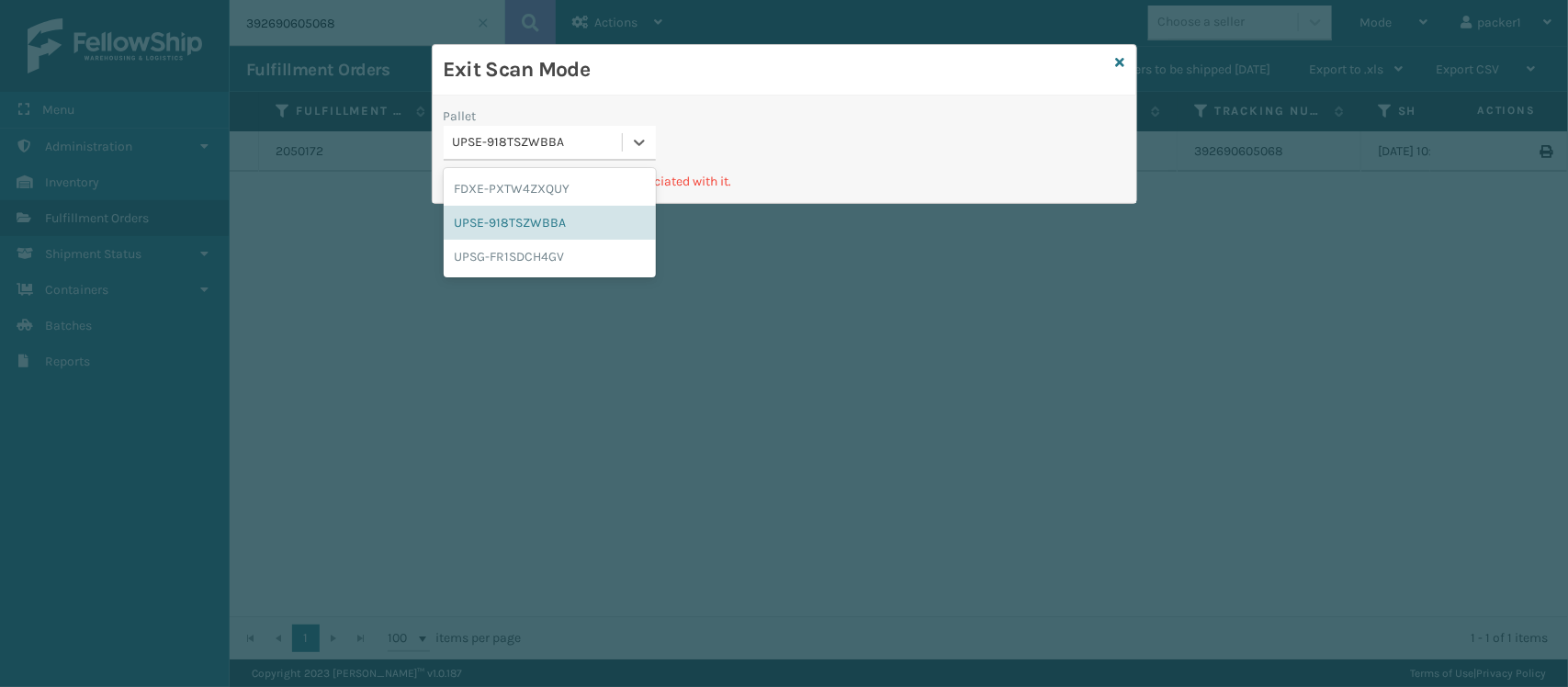
click at [584, 148] on div "UPSE-918TSZWBBA" at bounding box center [539, 143] width 171 height 19
click at [563, 267] on div "UPSG-FR1SDCH4GV" at bounding box center [549, 256] width 212 height 34
